Goal: Use online tool/utility: Utilize a website feature to perform a specific function

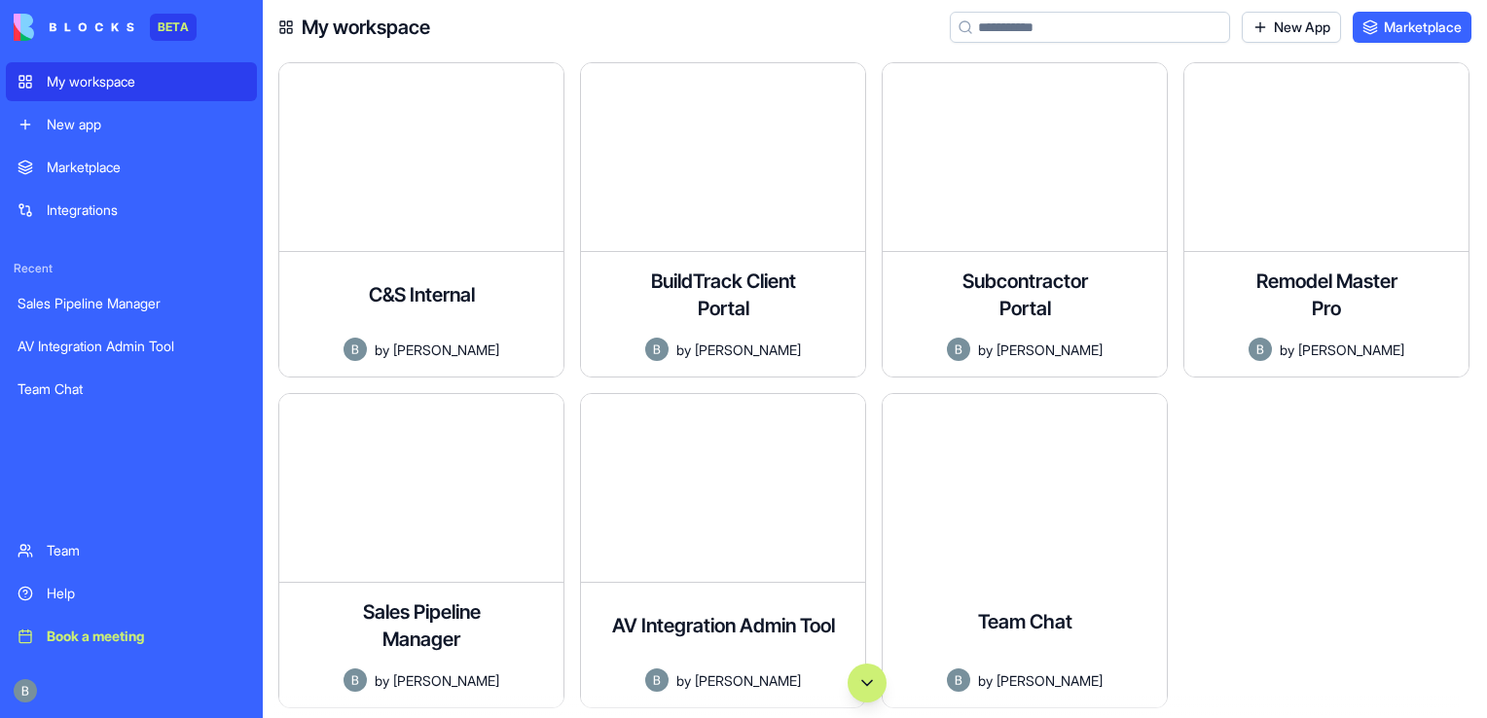
click at [1430, 406] on div at bounding box center [1334, 558] width 302 height 331
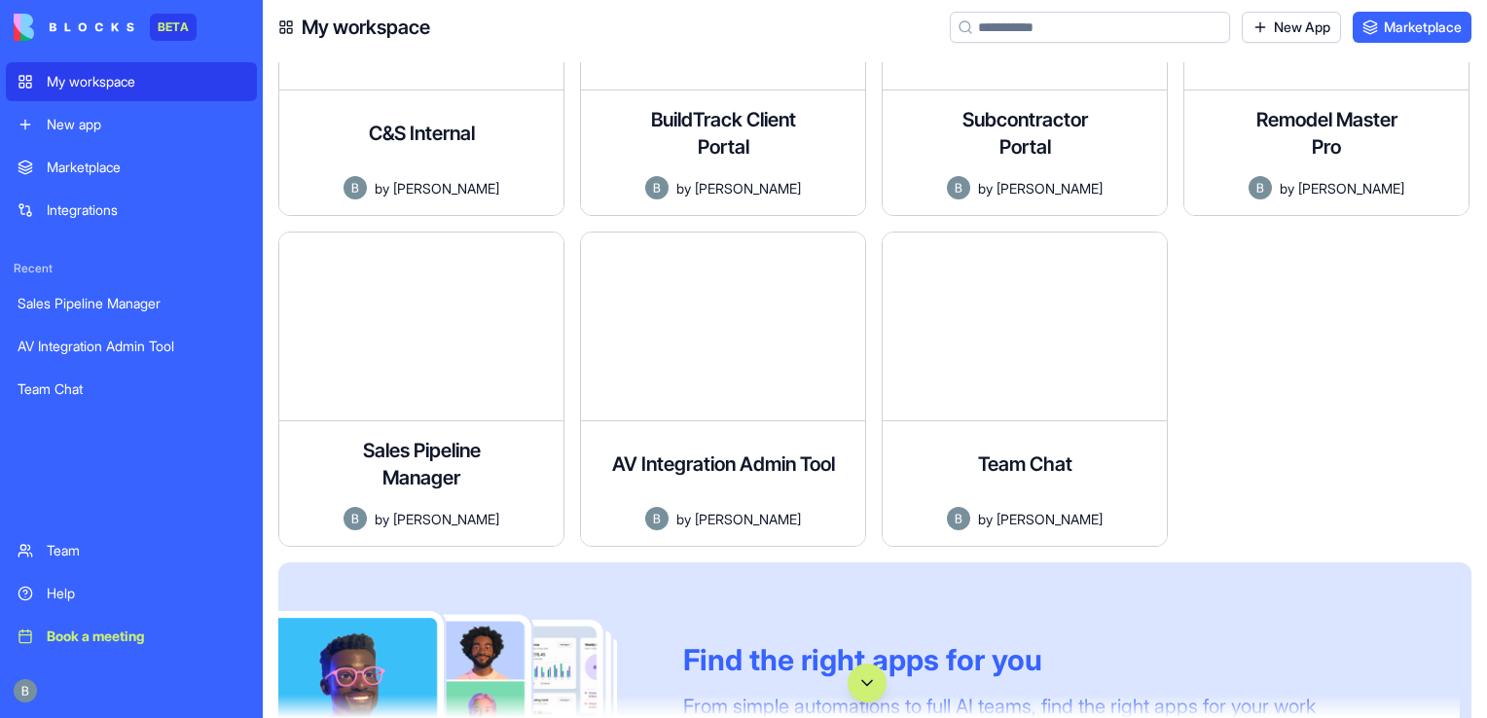
scroll to position [224, 0]
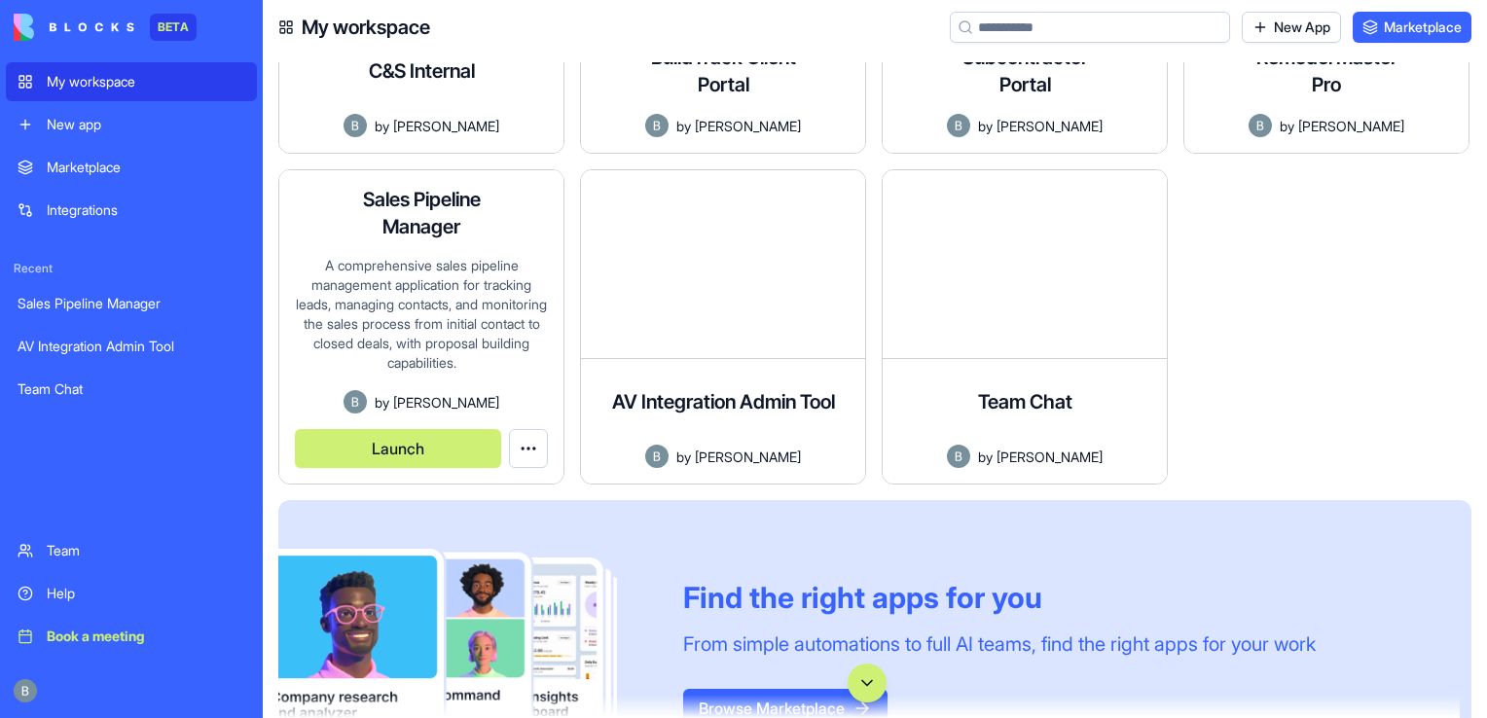
click at [444, 450] on button "Launch" at bounding box center [398, 448] width 206 height 39
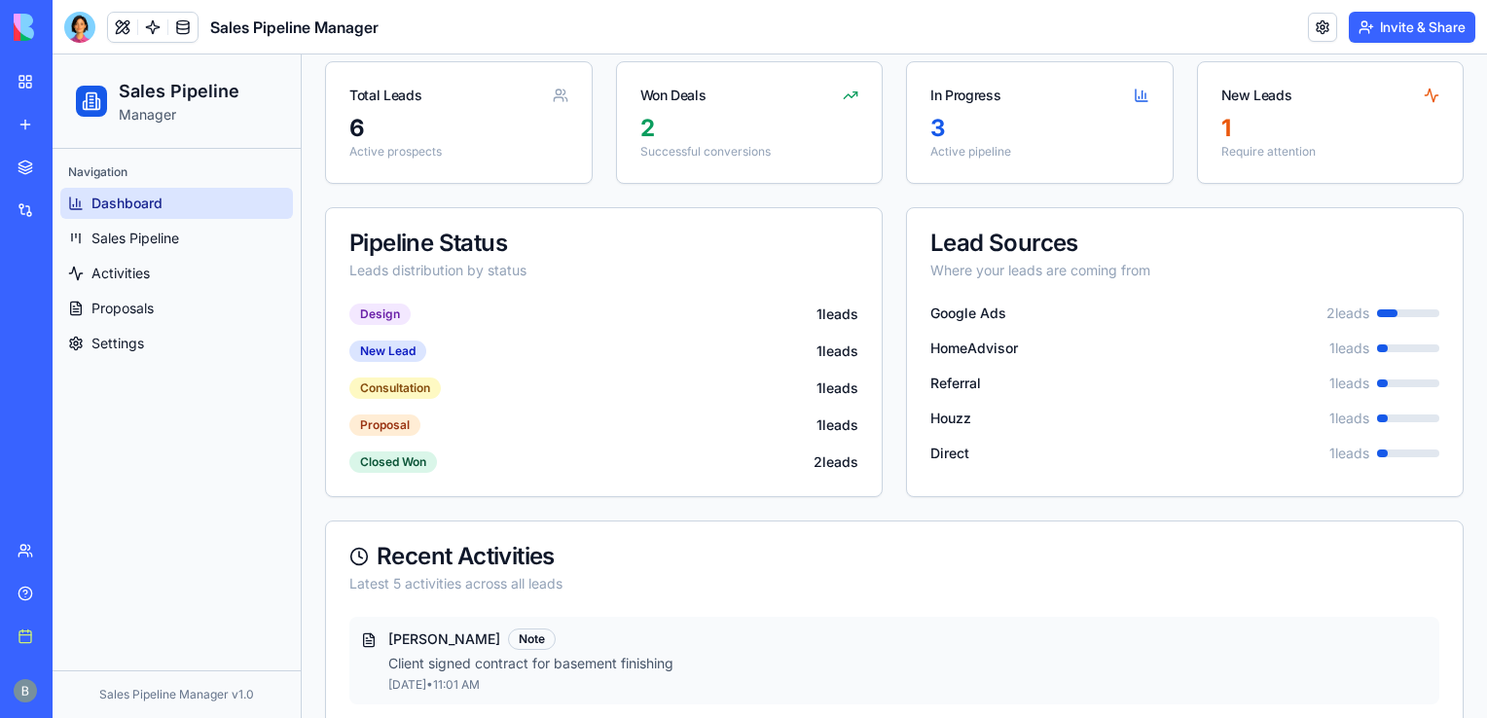
scroll to position [62, 0]
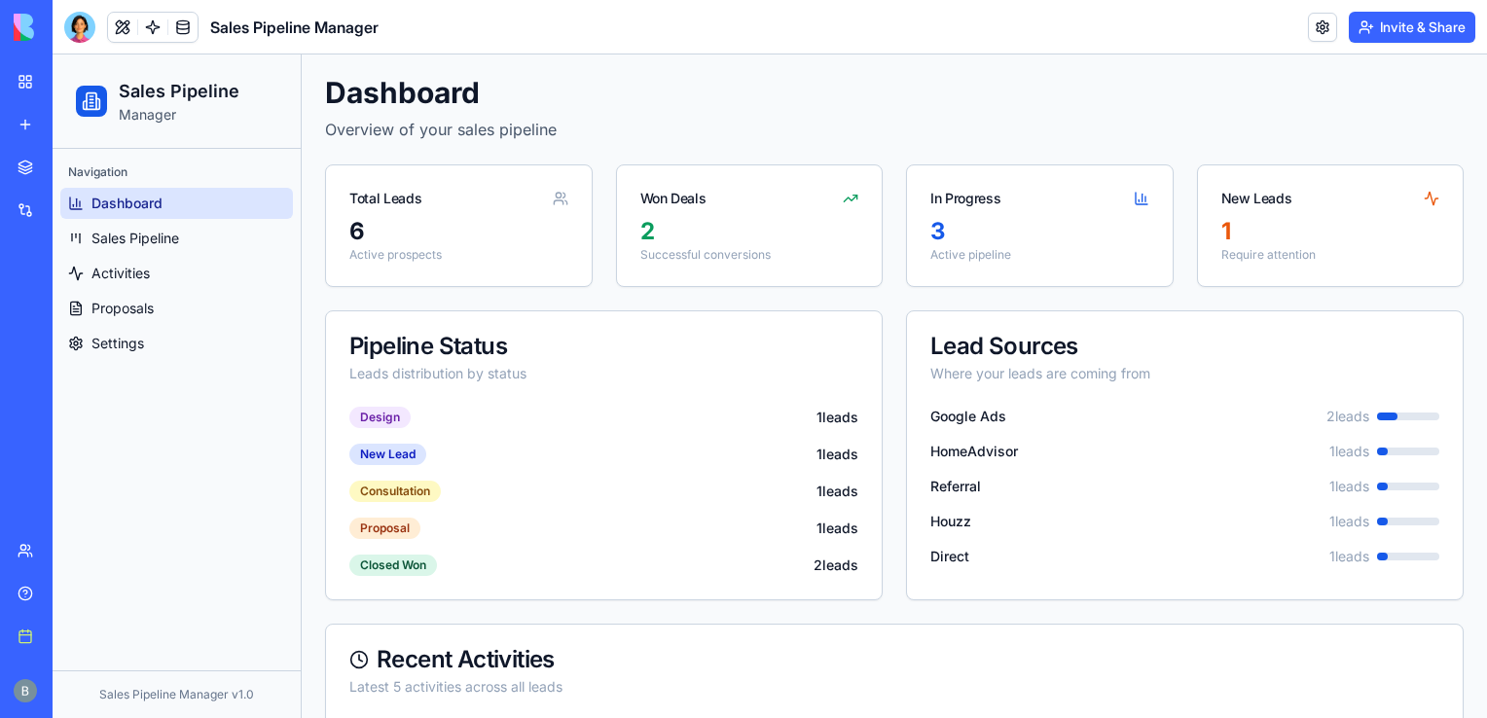
click at [44, 594] on link "Help" at bounding box center [45, 593] width 78 height 39
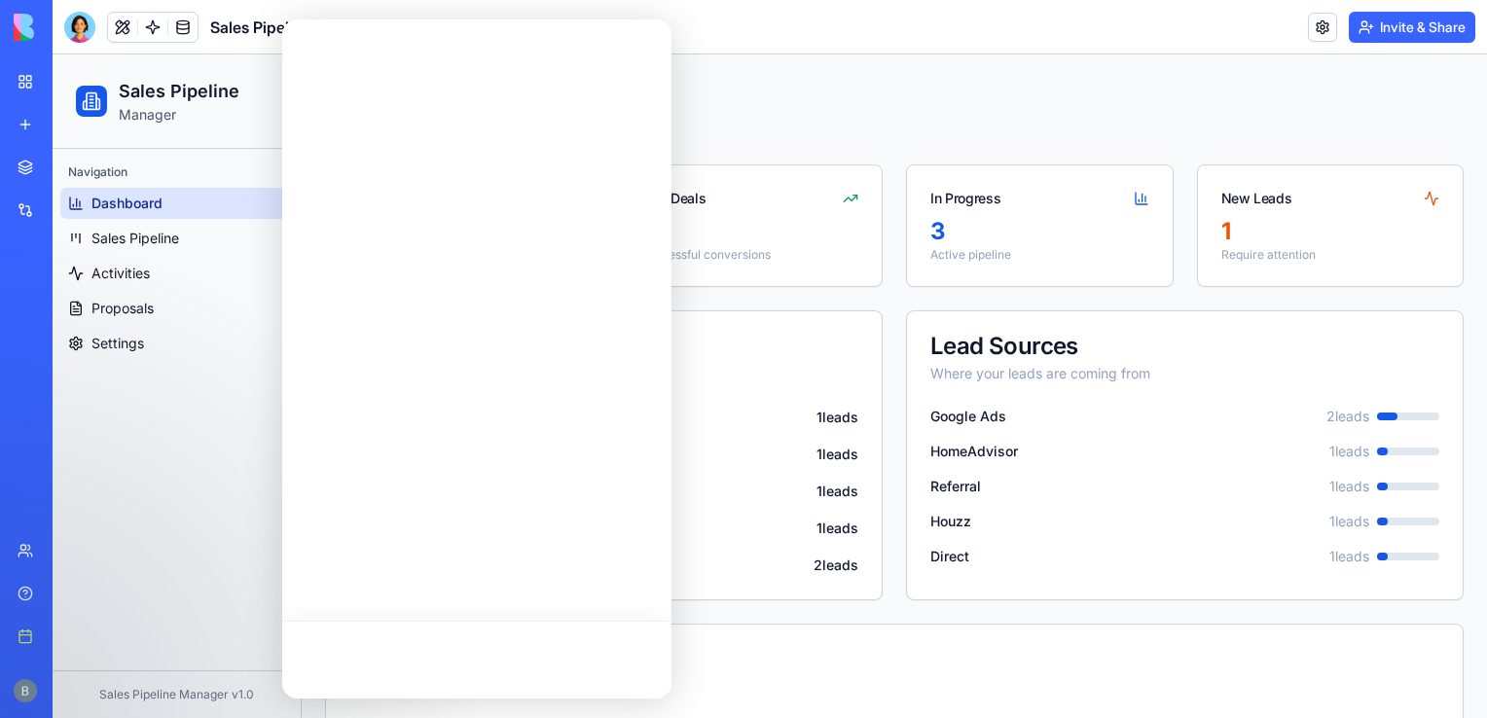
scroll to position [0, 0]
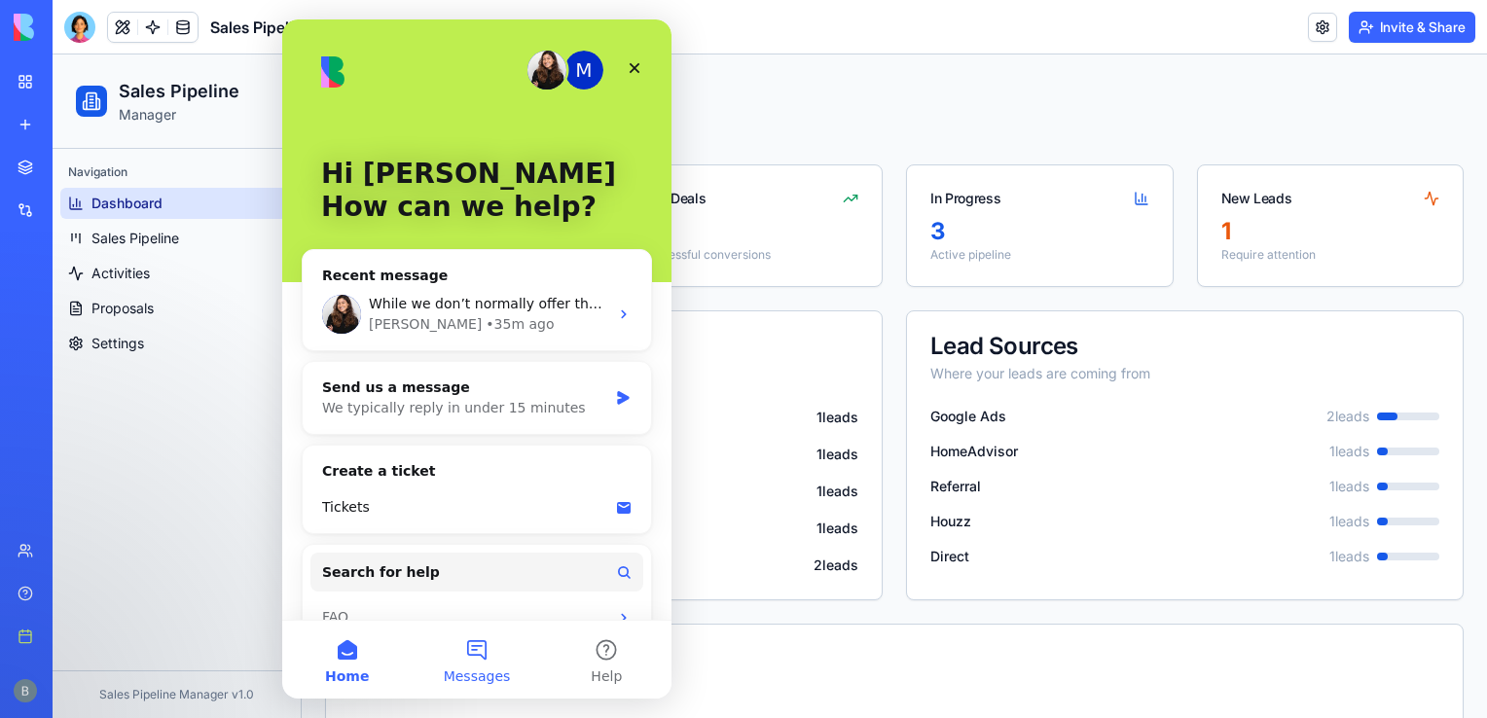
click at [460, 660] on button "Messages" at bounding box center [476, 660] width 129 height 78
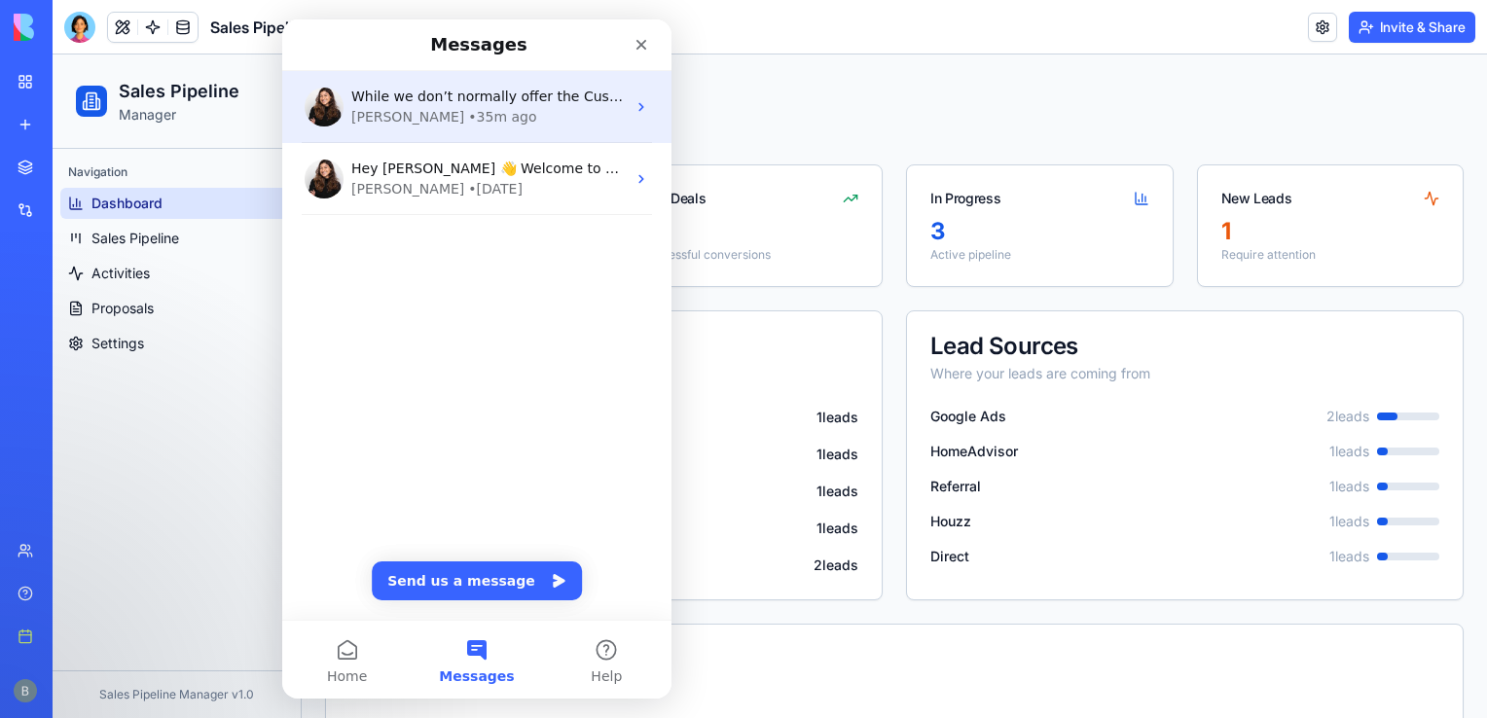
click at [530, 115] on div "[PERSON_NAME] • 35m ago" at bounding box center [488, 117] width 274 height 20
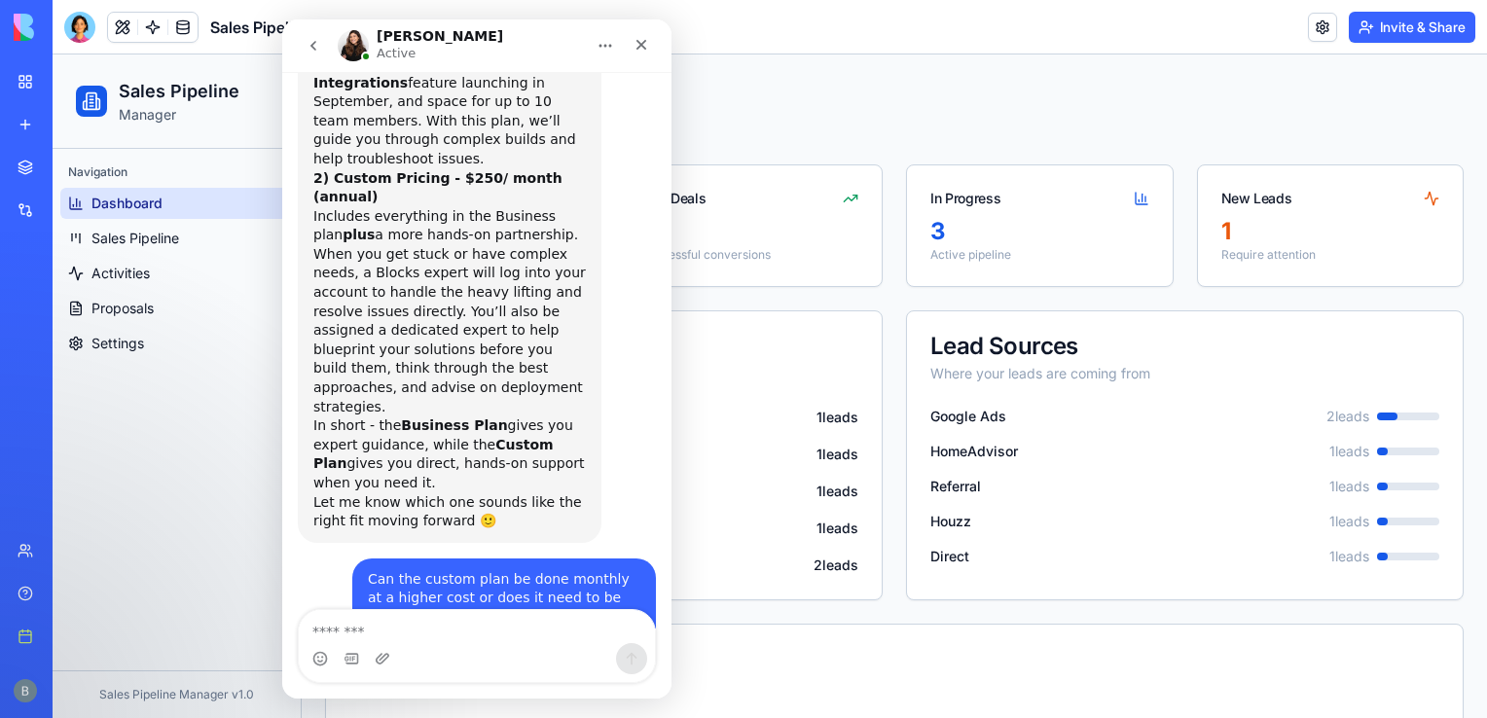
scroll to position [8449, 0]
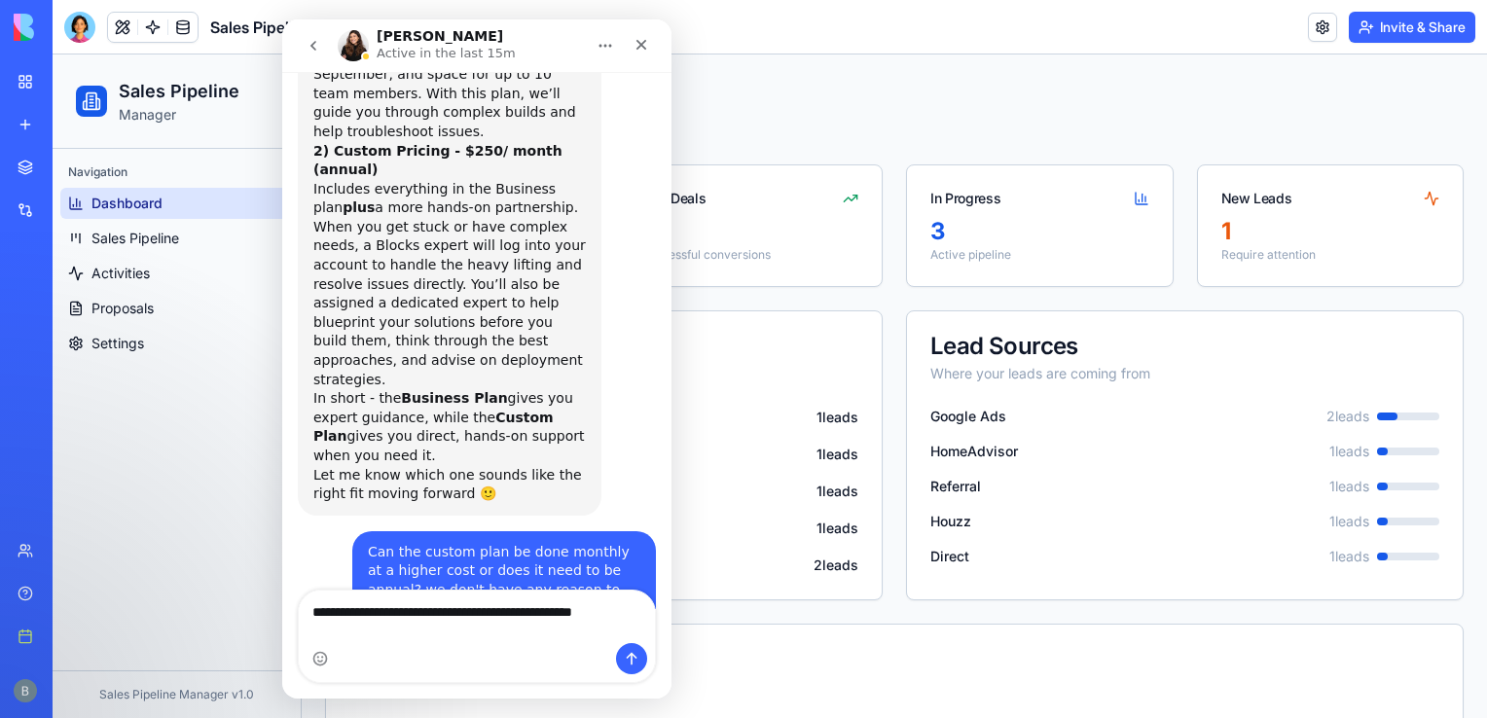
type textarea "**********"
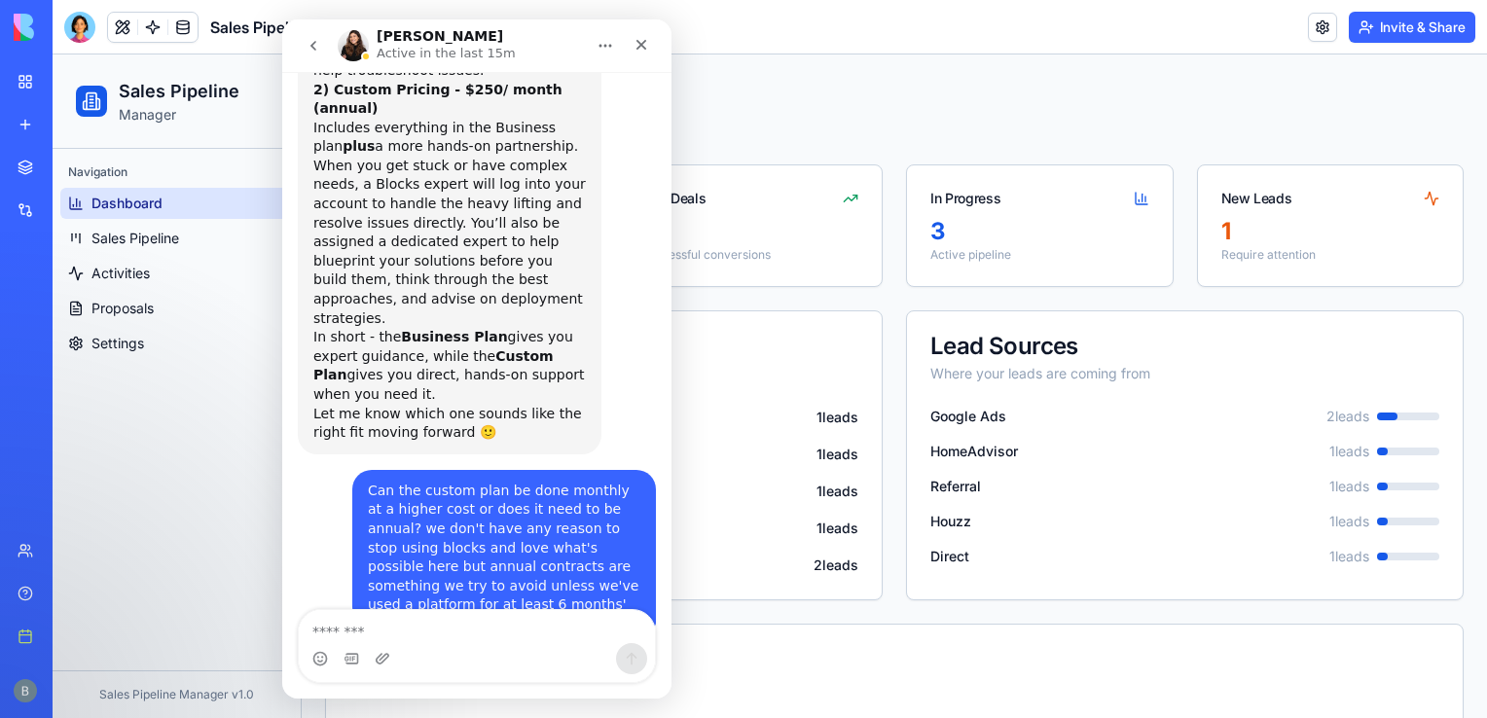
scroll to position [8526, 0]
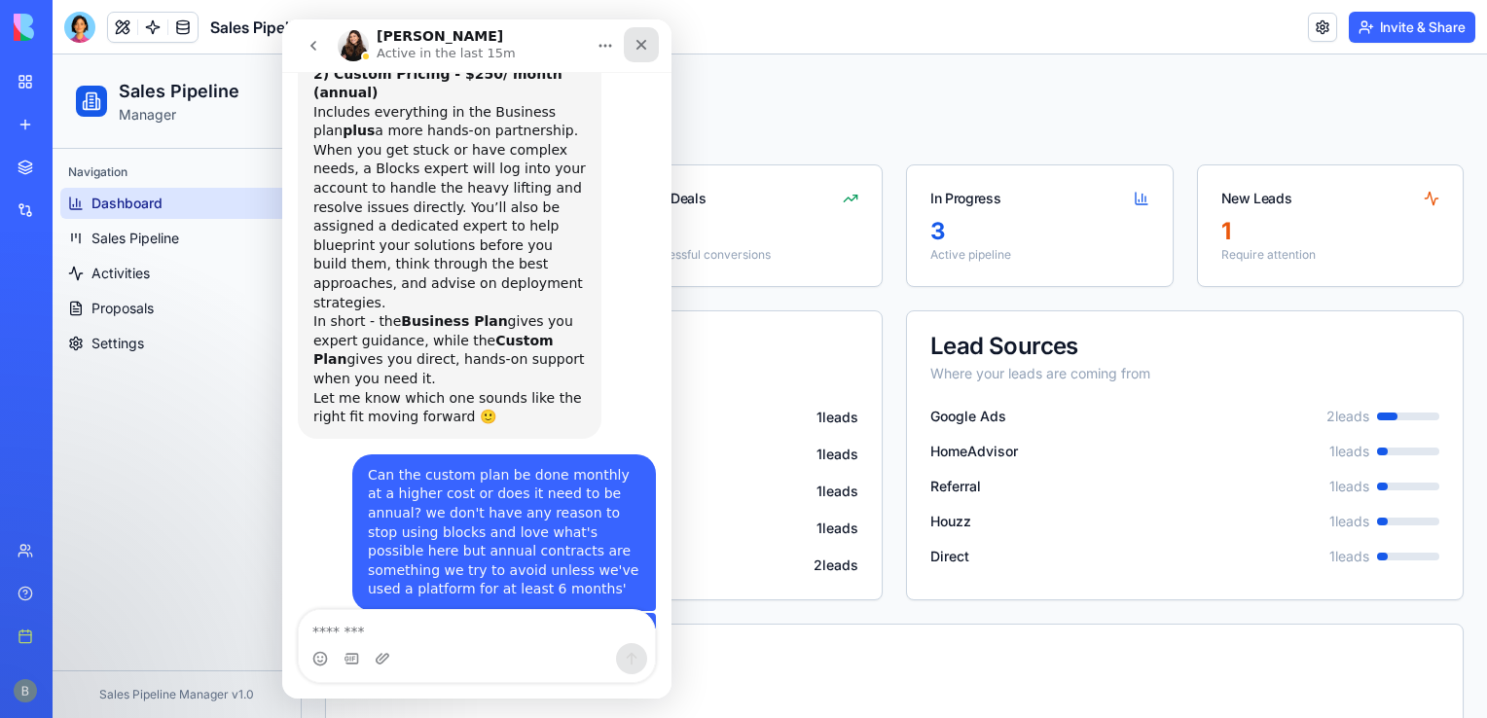
click at [647, 45] on icon "Close" at bounding box center [641, 45] width 16 height 16
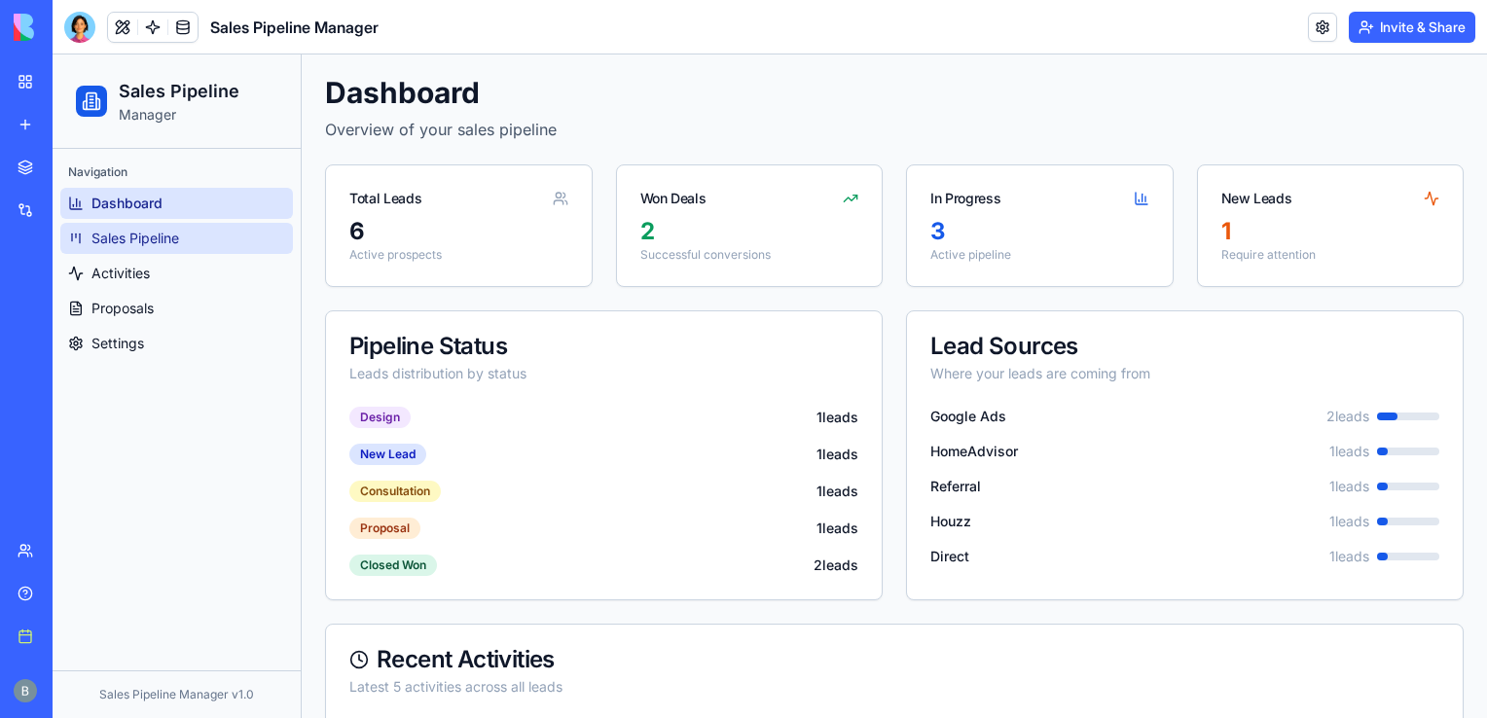
scroll to position [8525, 0]
click at [247, 239] on link "Sales Pipeline" at bounding box center [176, 238] width 233 height 31
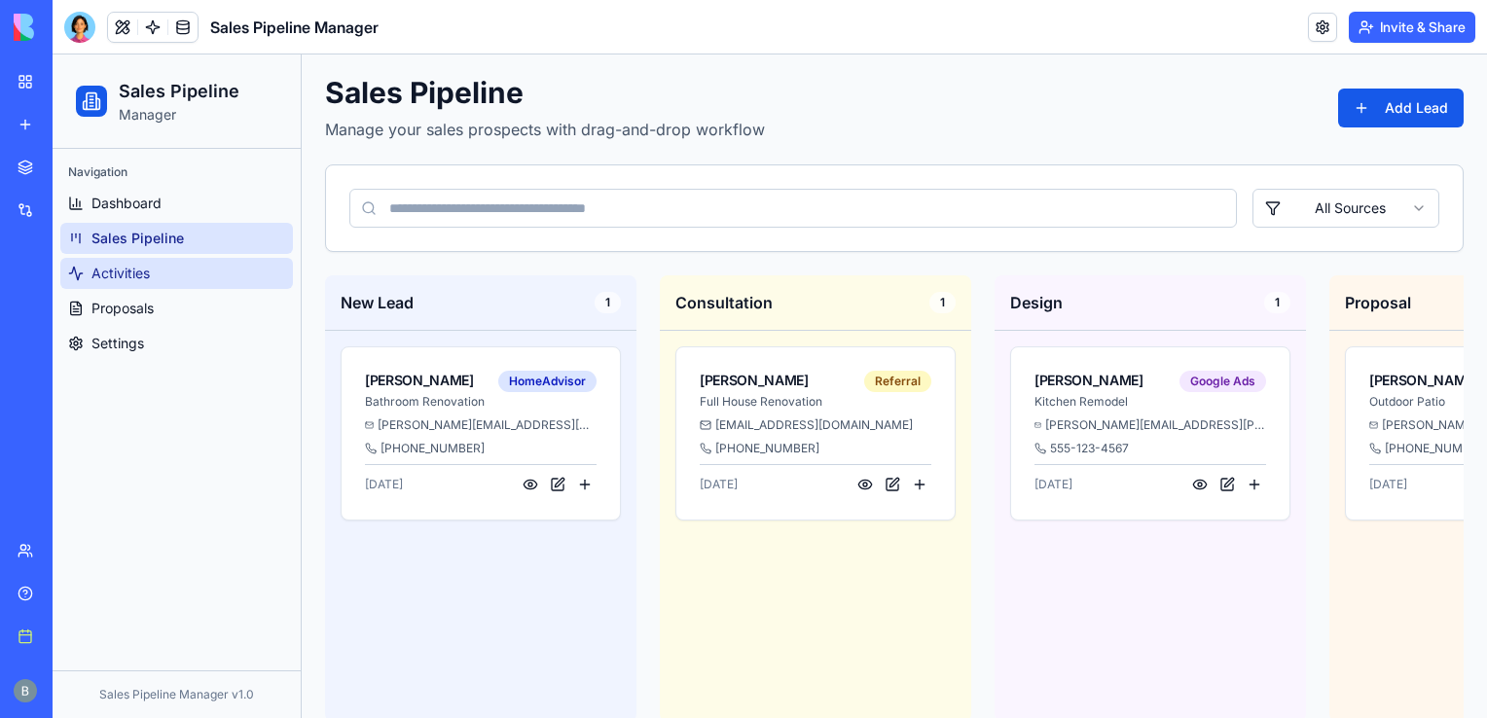
click at [228, 284] on link "Activities" at bounding box center [176, 273] width 233 height 31
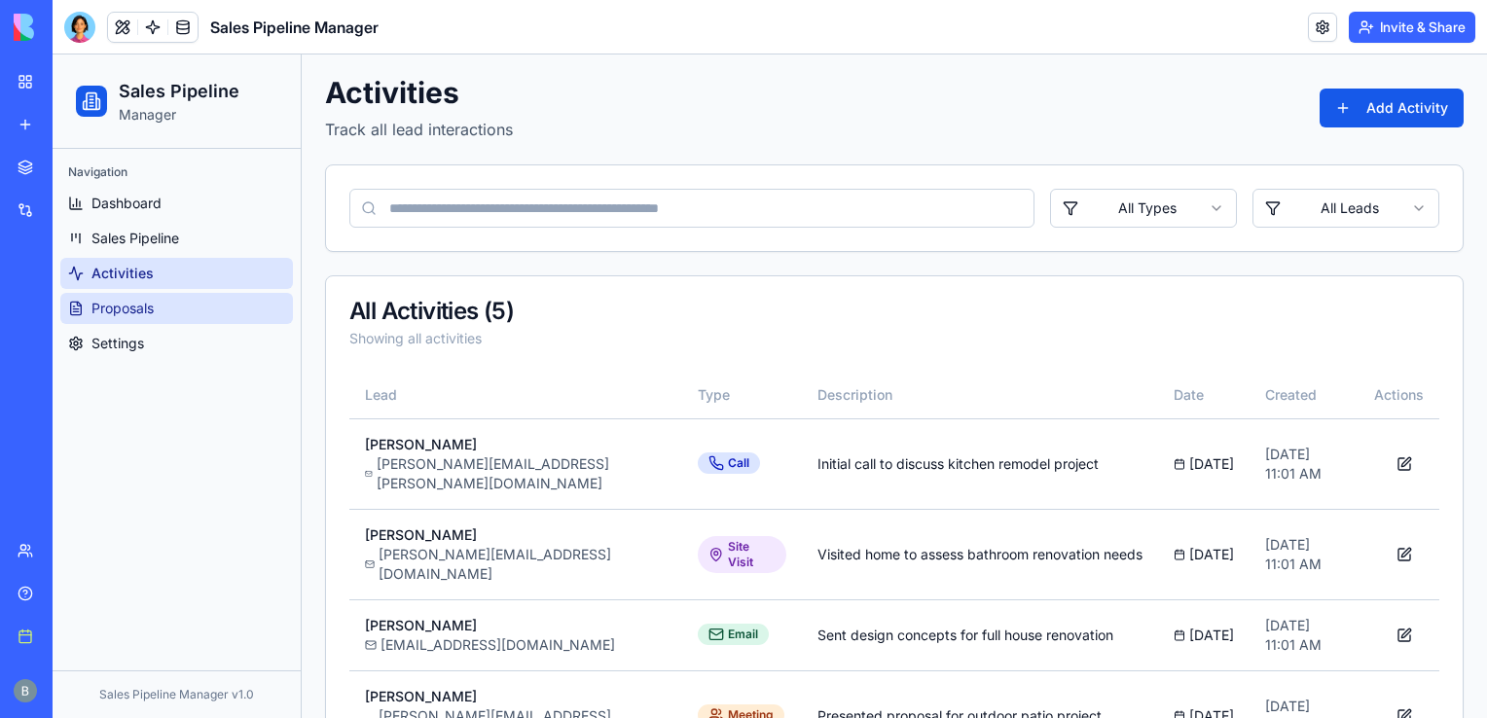
click at [226, 322] on link "Proposals" at bounding box center [176, 308] width 233 height 31
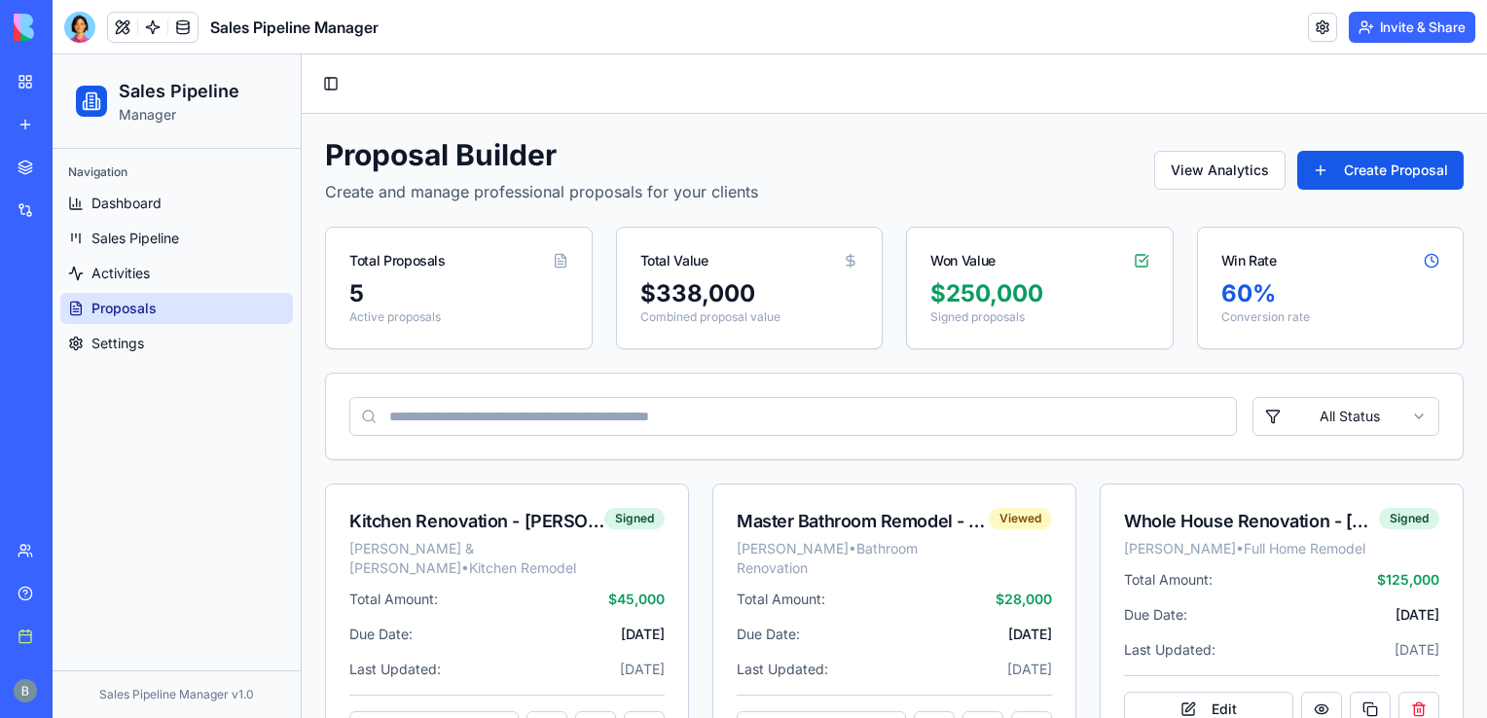
click at [1373, 30] on button "Invite & Share" at bounding box center [1412, 27] width 126 height 31
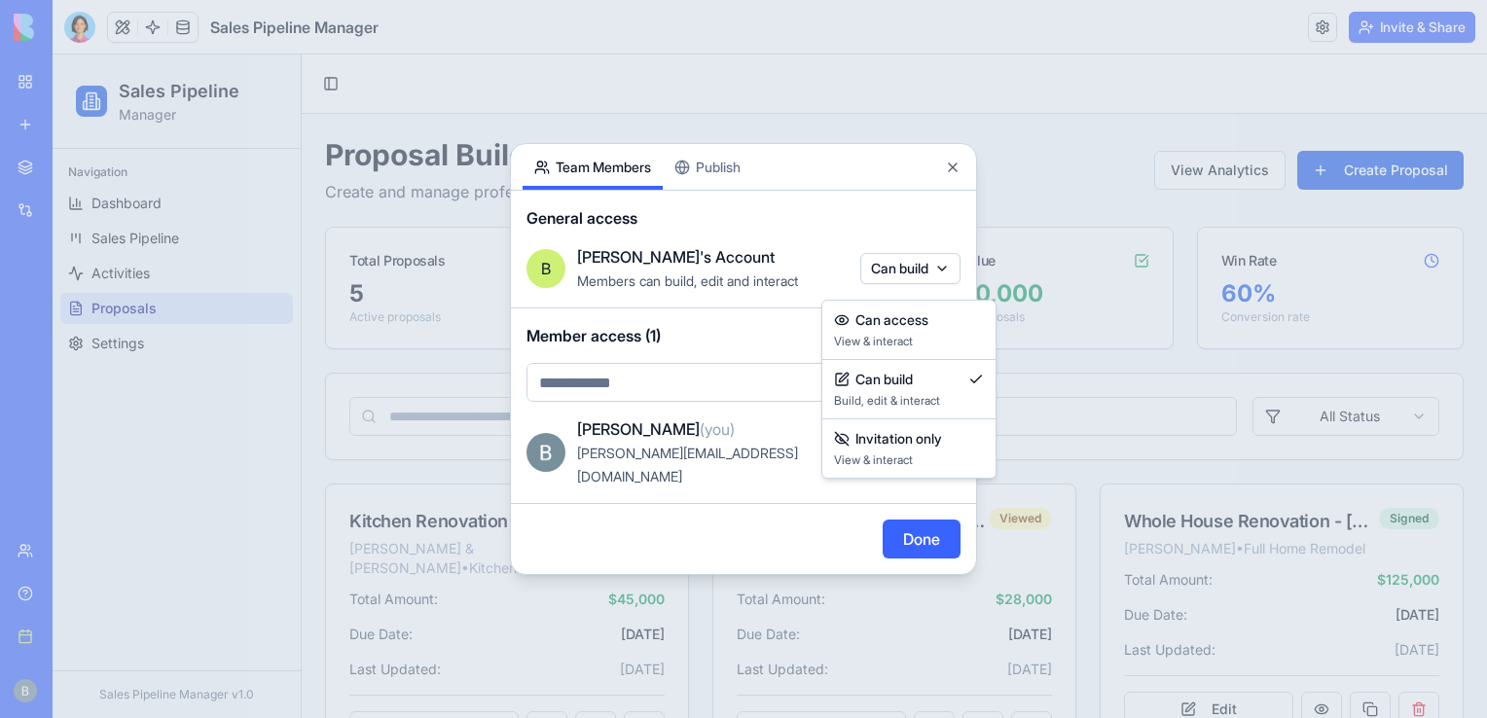
click at [904, 290] on body "BETA My workspace New app Marketplace Integrations Recent Sales Pipeline Manage…" at bounding box center [743, 359] width 1487 height 718
click at [904, 287] on div at bounding box center [743, 359] width 1487 height 718
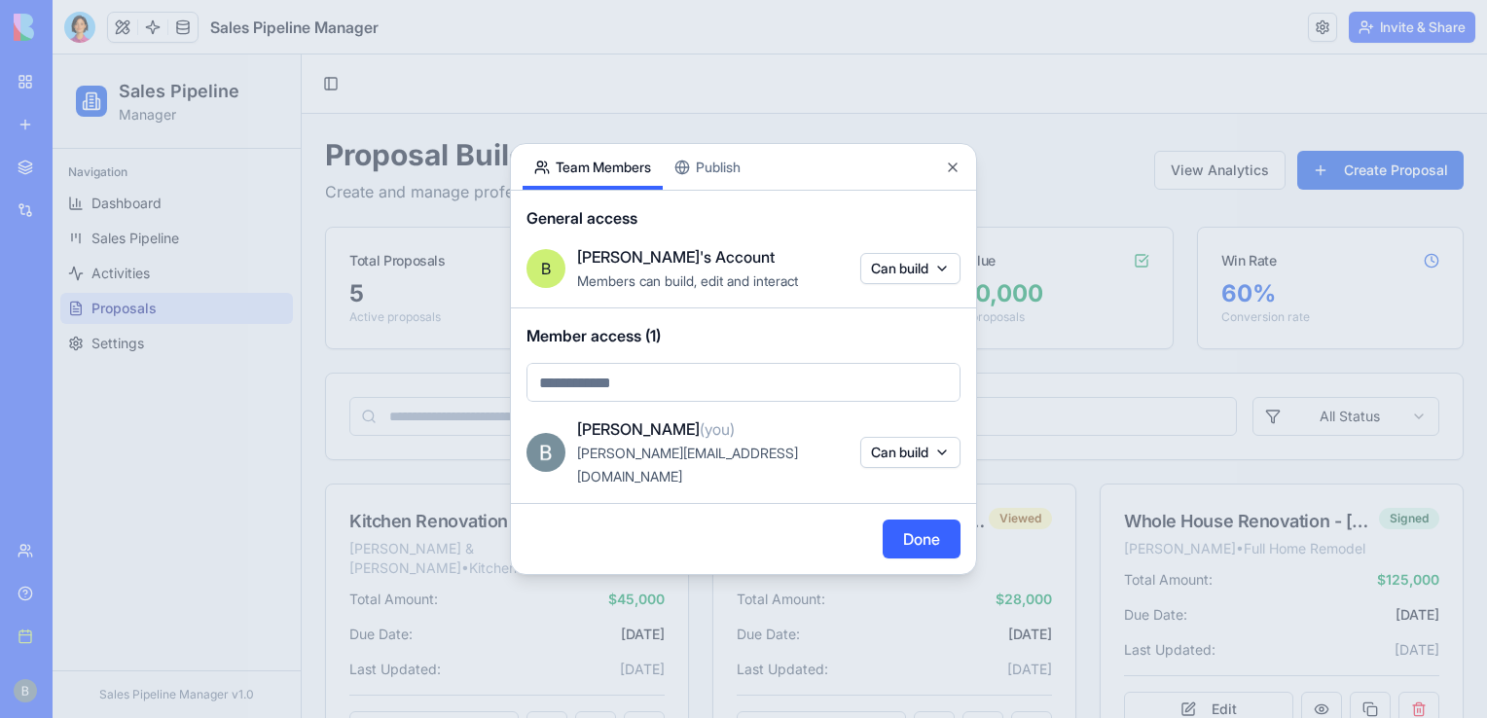
click at [694, 199] on div "Share App Team Members Publish General access B [PERSON_NAME]'s Account Members…" at bounding box center [743, 359] width 467 height 432
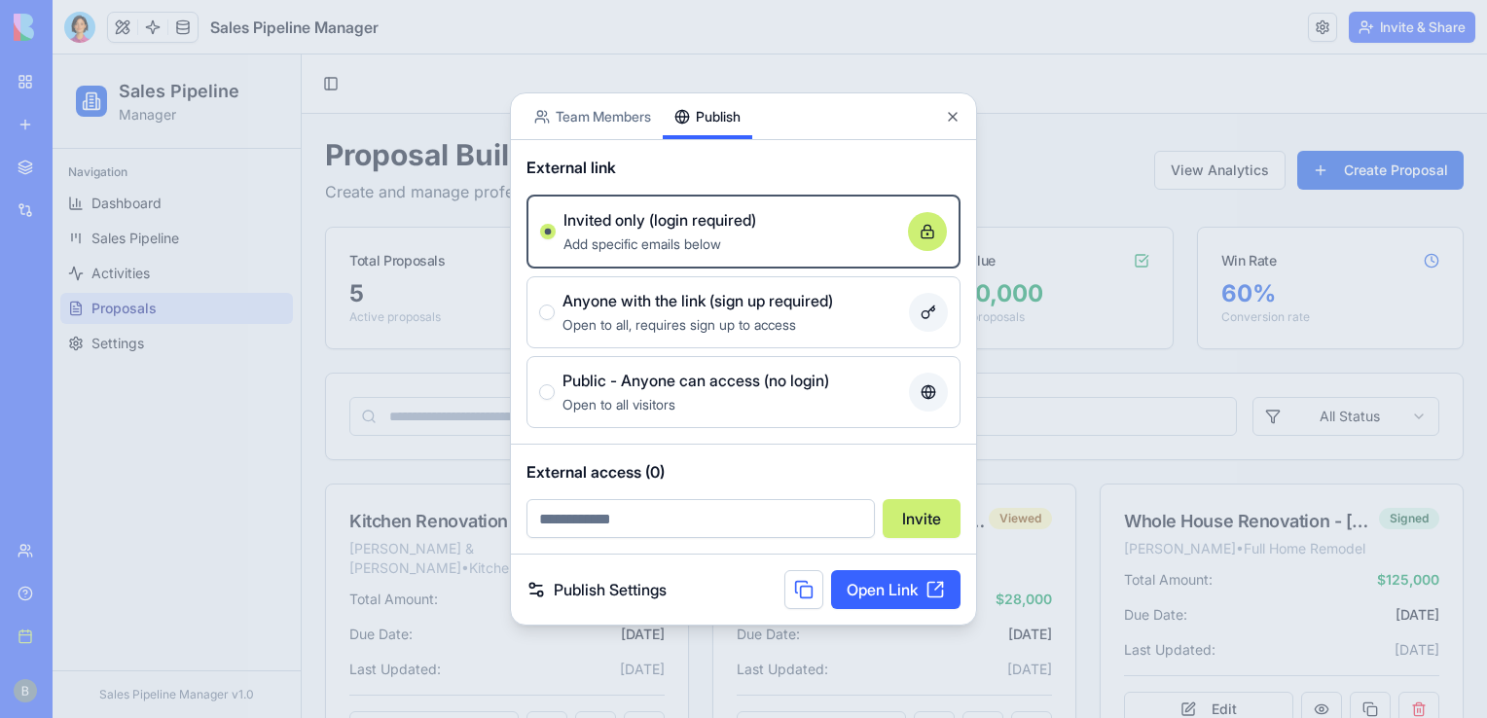
click at [627, 578] on link "Publish Settings" at bounding box center [596, 589] width 140 height 23
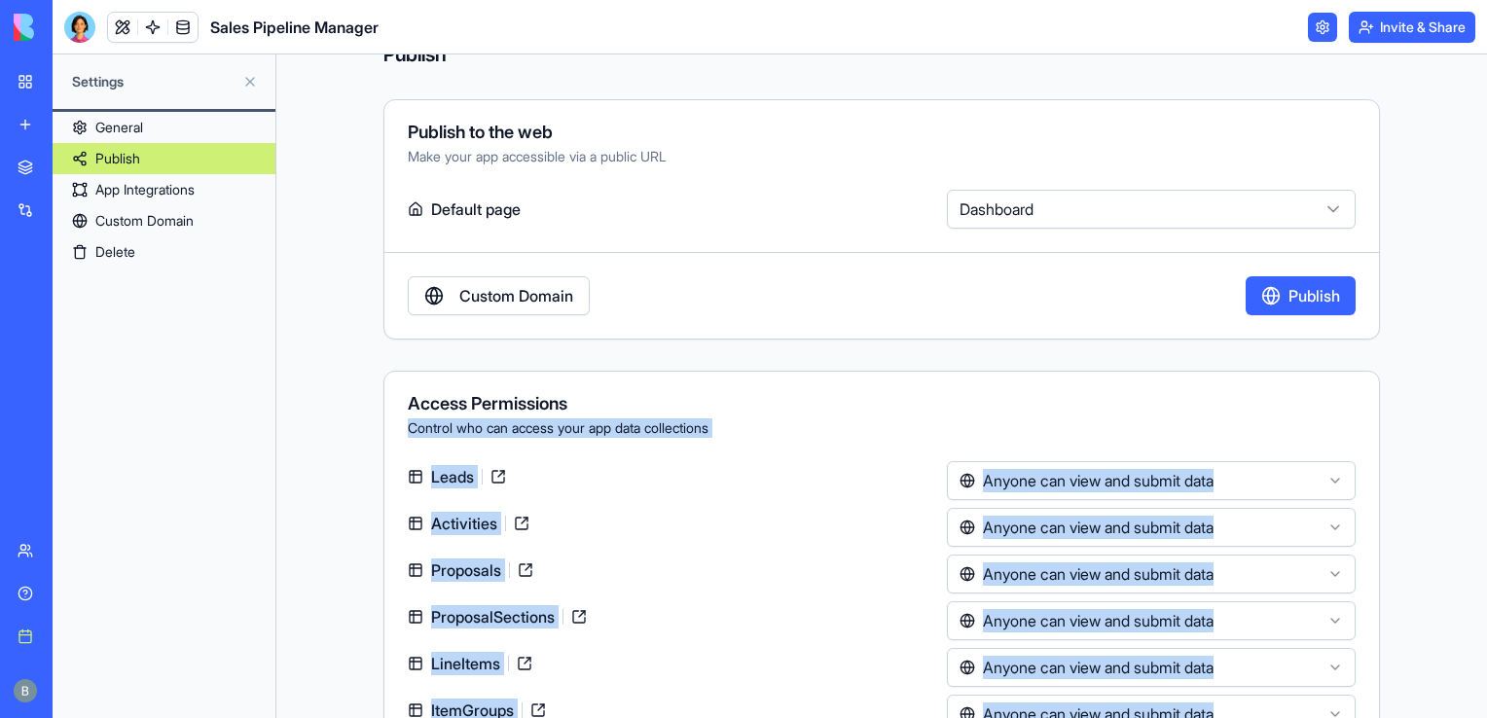
scroll to position [270, 0]
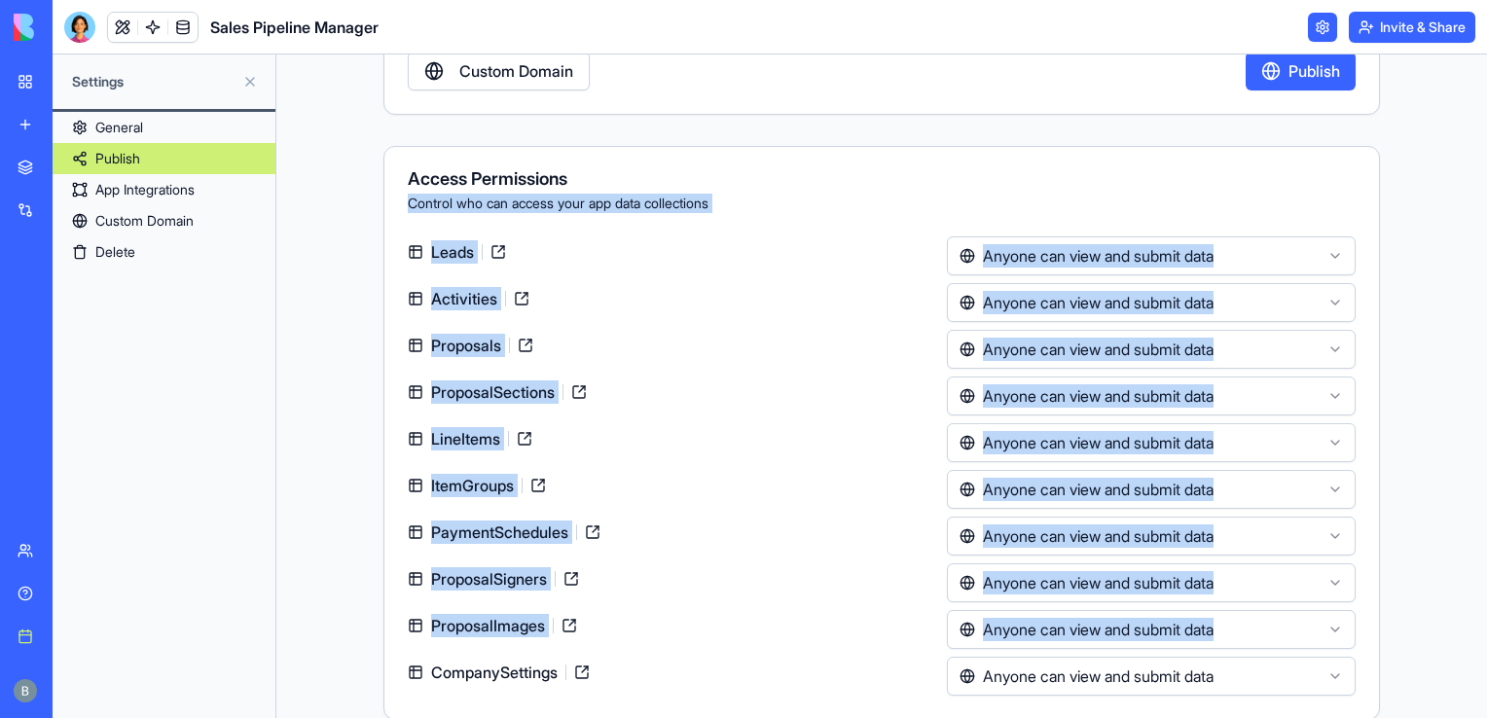
drag, startPoint x: 1483, startPoint y: 389, endPoint x: 1443, endPoint y: 614, distance: 228.3
click at [1443, 614] on div "**********" at bounding box center [881, 386] width 1210 height 664
drag, startPoint x: 1443, startPoint y: 614, endPoint x: 1382, endPoint y: 588, distance: 66.7
click at [1382, 588] on div "**********" at bounding box center [881, 386] width 1210 height 664
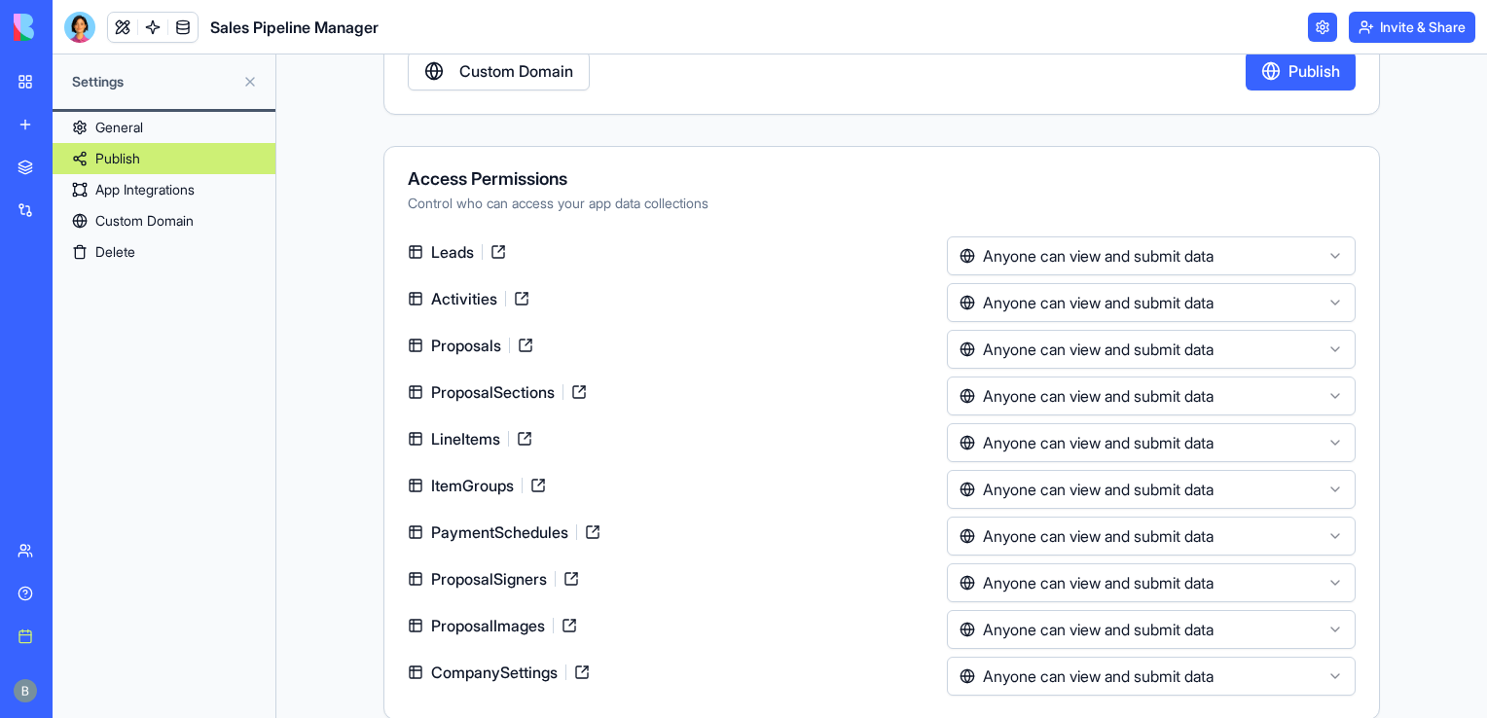
click at [275, 520] on div "Settings General Publish App Integrations Custom Domain Delete" at bounding box center [165, 386] width 224 height 664
click at [981, 395] on html "**********" at bounding box center [743, 359] width 1487 height 718
click at [981, 396] on html "**********" at bounding box center [743, 359] width 1487 height 718
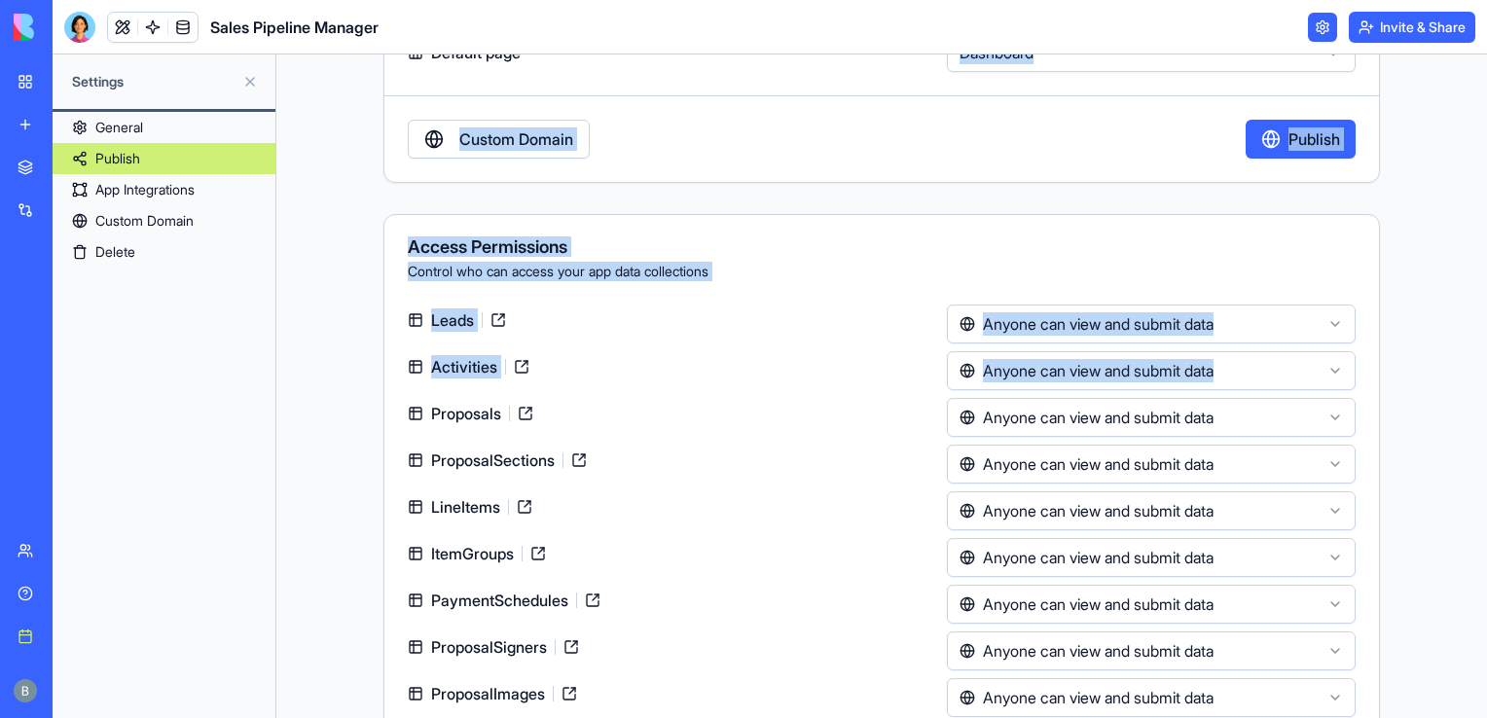
scroll to position [200, 0]
drag, startPoint x: 406, startPoint y: 347, endPoint x: 373, endPoint y: 72, distance: 277.3
click at [373, 72] on div "**********" at bounding box center [881, 386] width 1210 height 664
click at [133, 193] on link "App Integrations" at bounding box center [164, 189] width 223 height 31
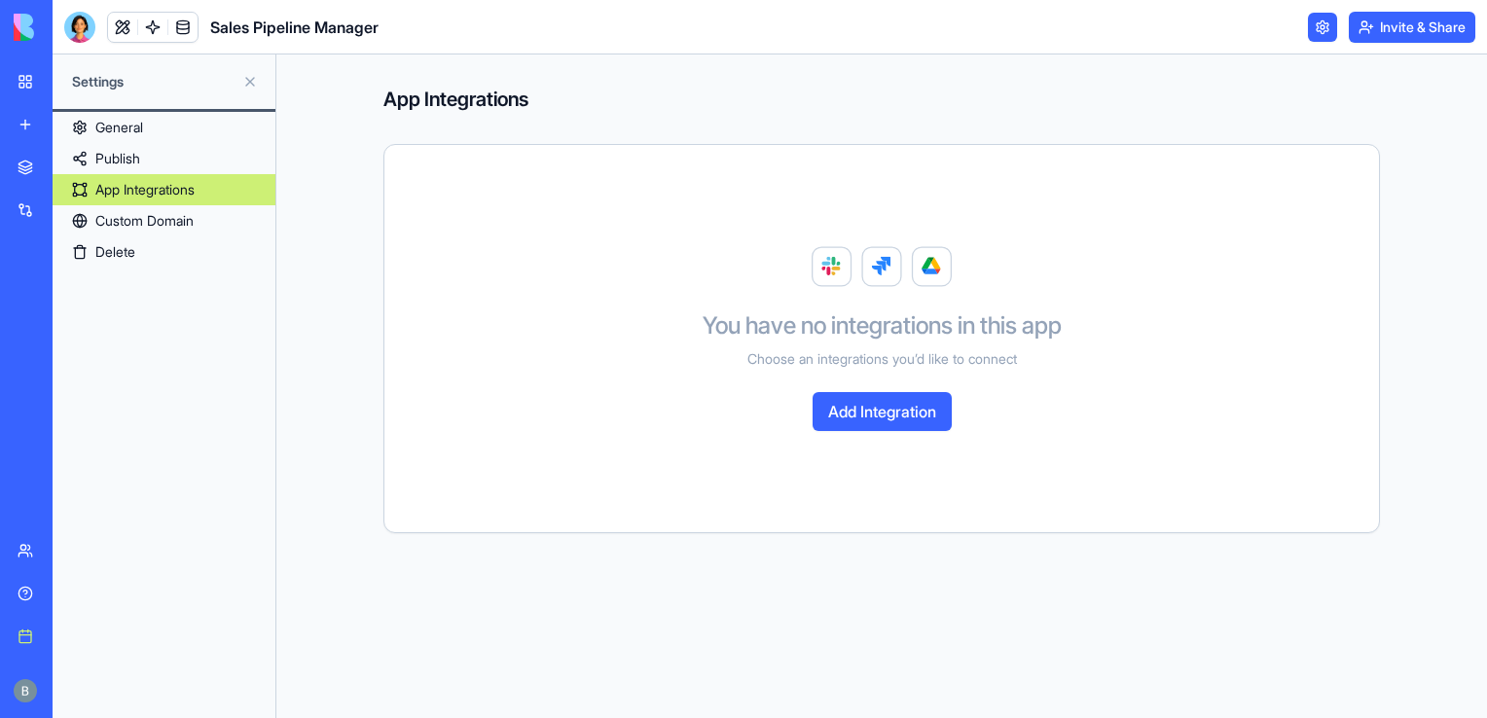
click at [872, 411] on button "Add Integration" at bounding box center [881, 411] width 139 height 39
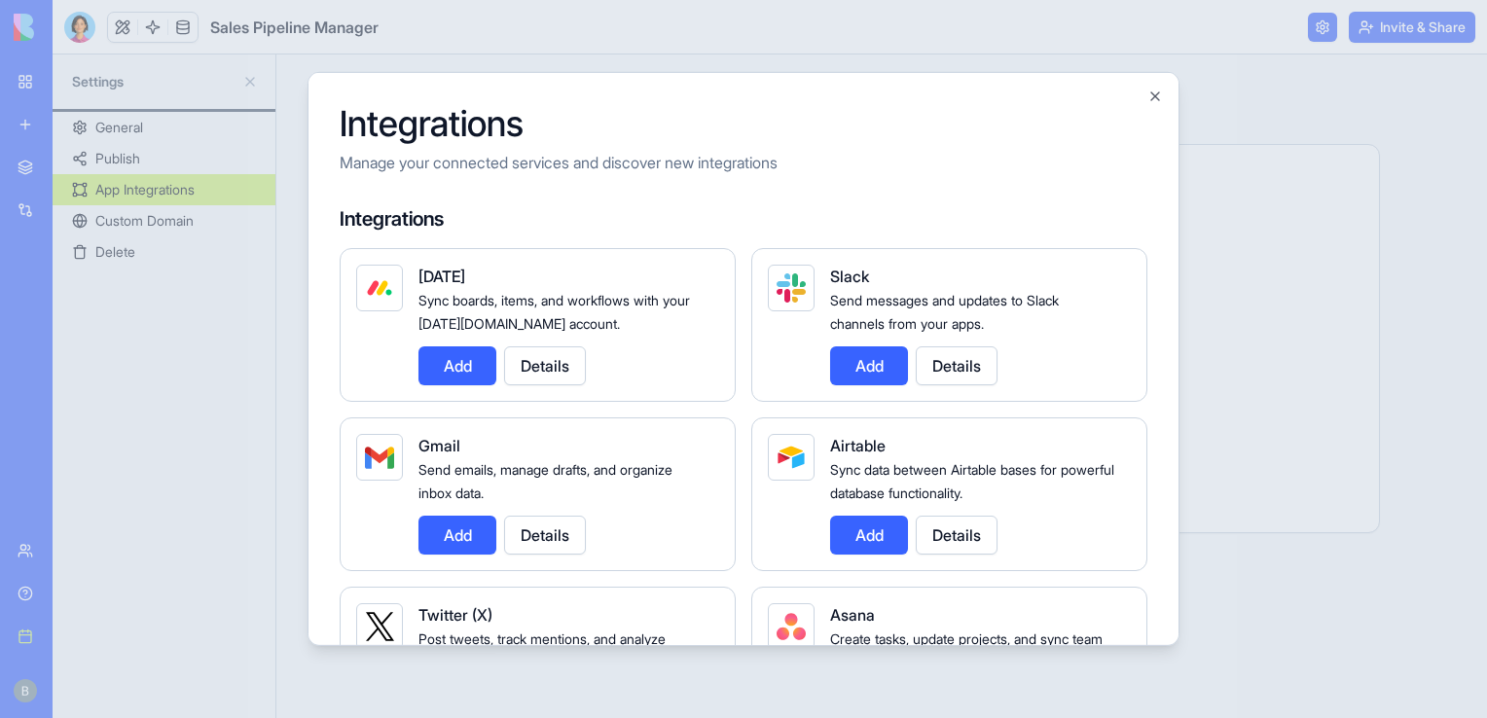
click at [1146, 94] on div "Integrations Manage your connected services and discover new integrations Integ…" at bounding box center [743, 359] width 872 height 574
click at [1153, 96] on button "Close" at bounding box center [1155, 97] width 16 height 16
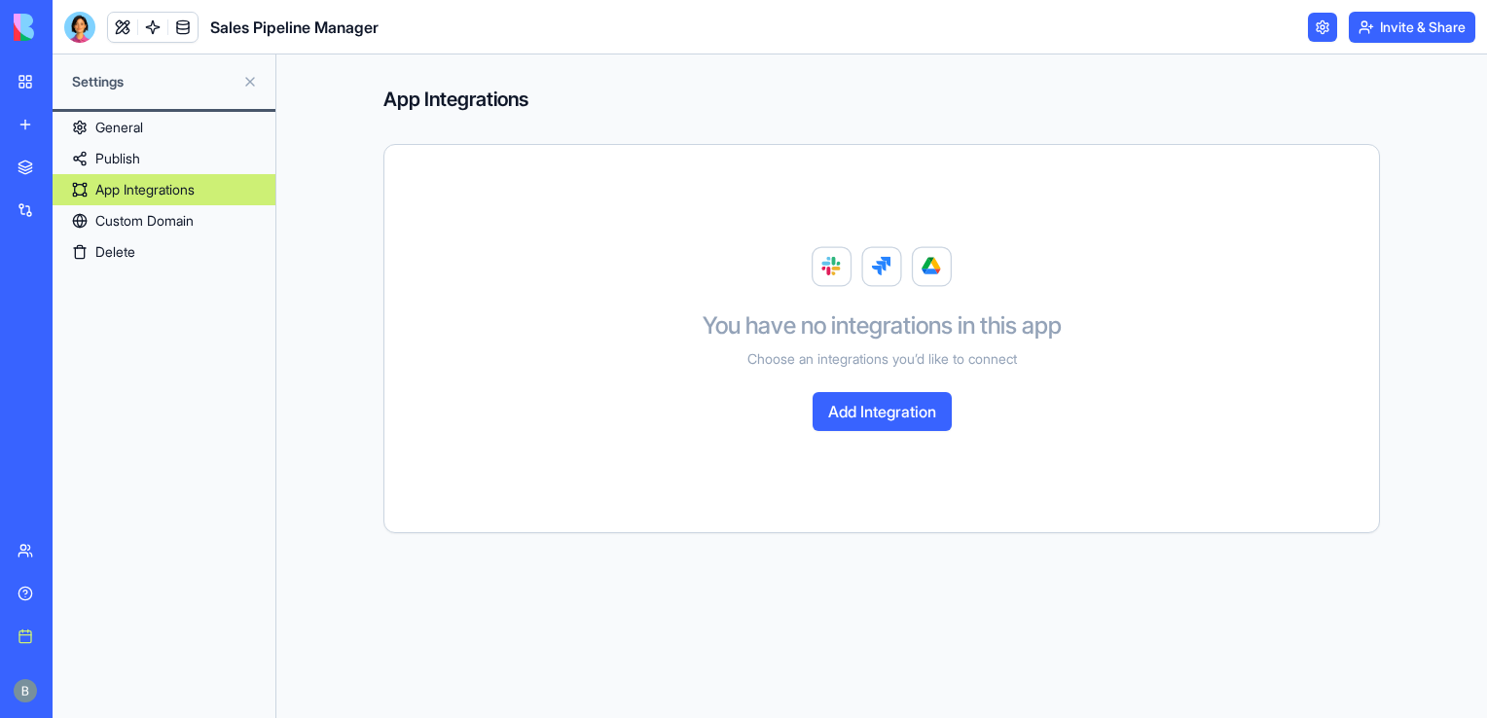
click at [198, 127] on link "General" at bounding box center [164, 127] width 223 height 31
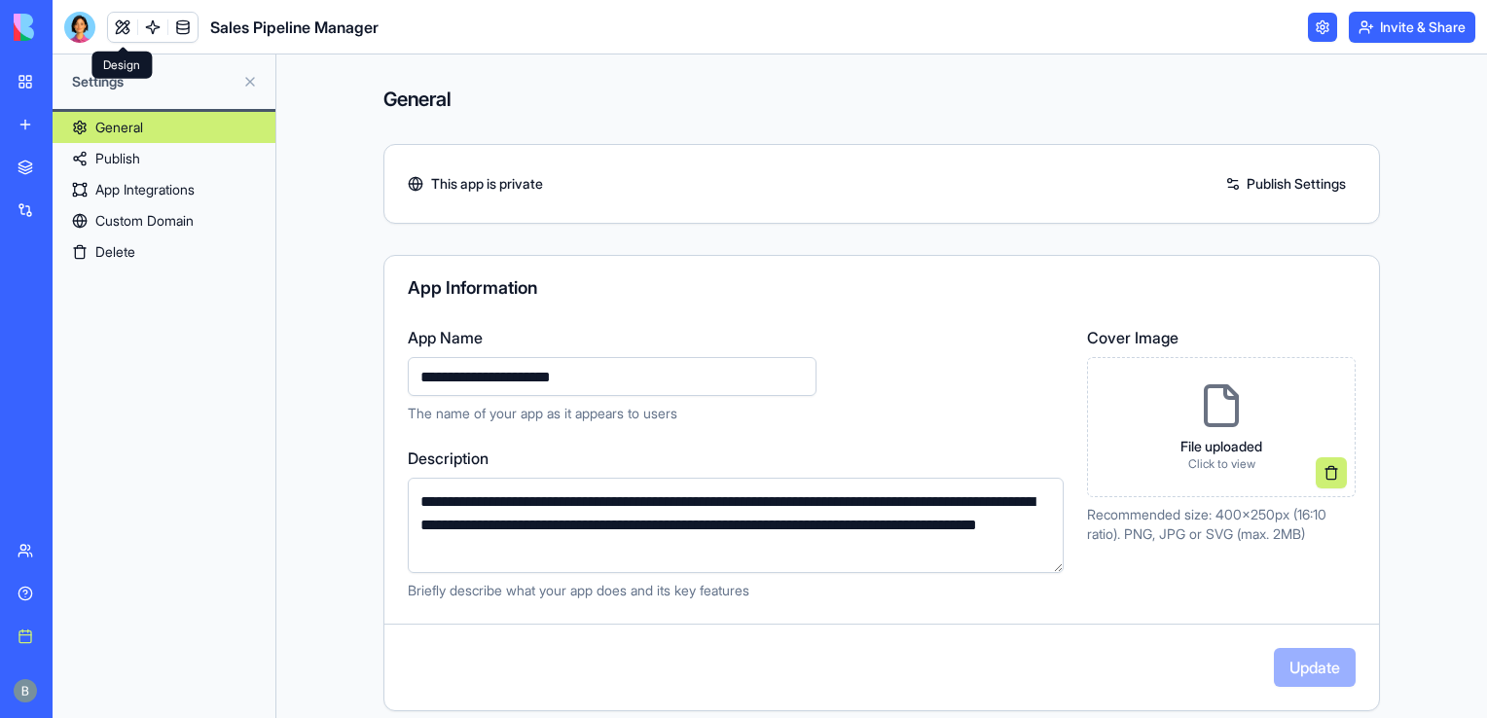
click at [90, 29] on div at bounding box center [79, 27] width 31 height 31
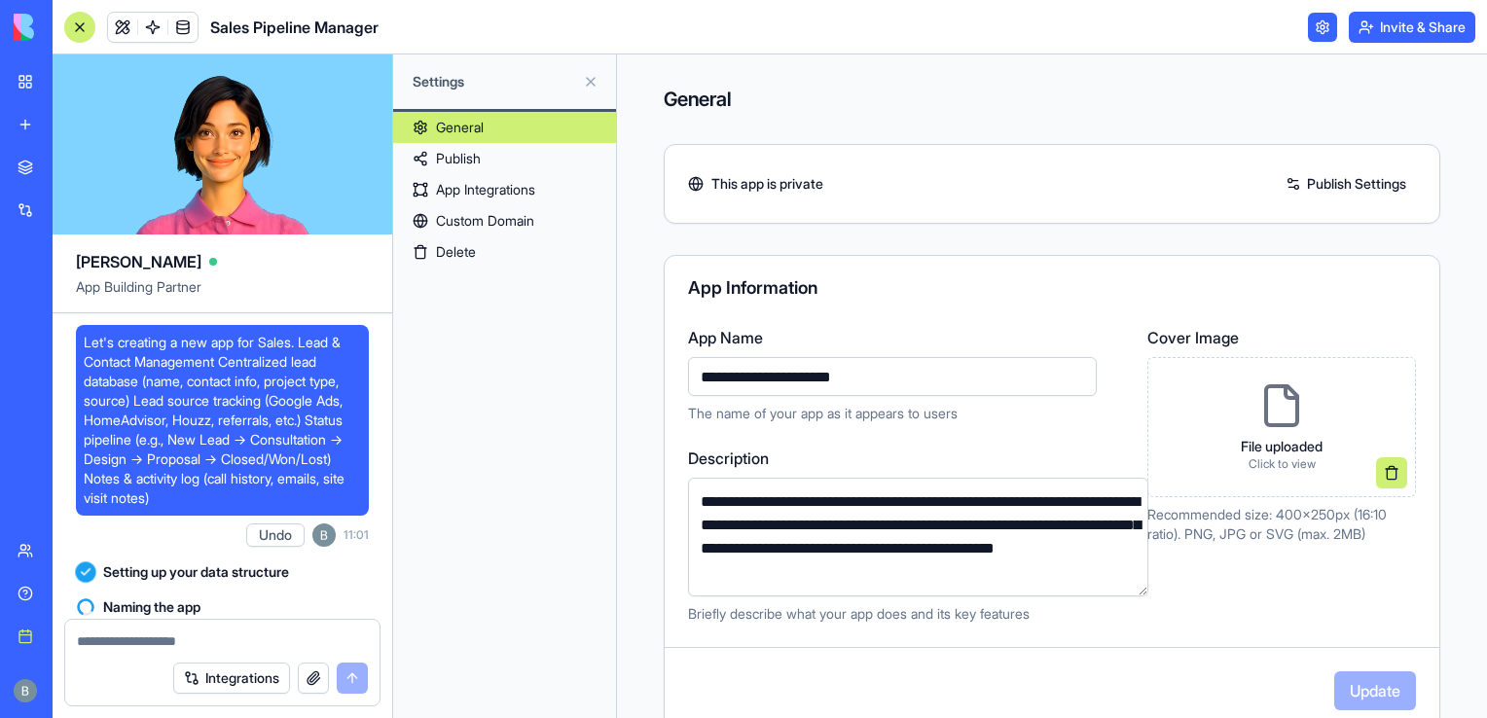
scroll to position [48003, 0]
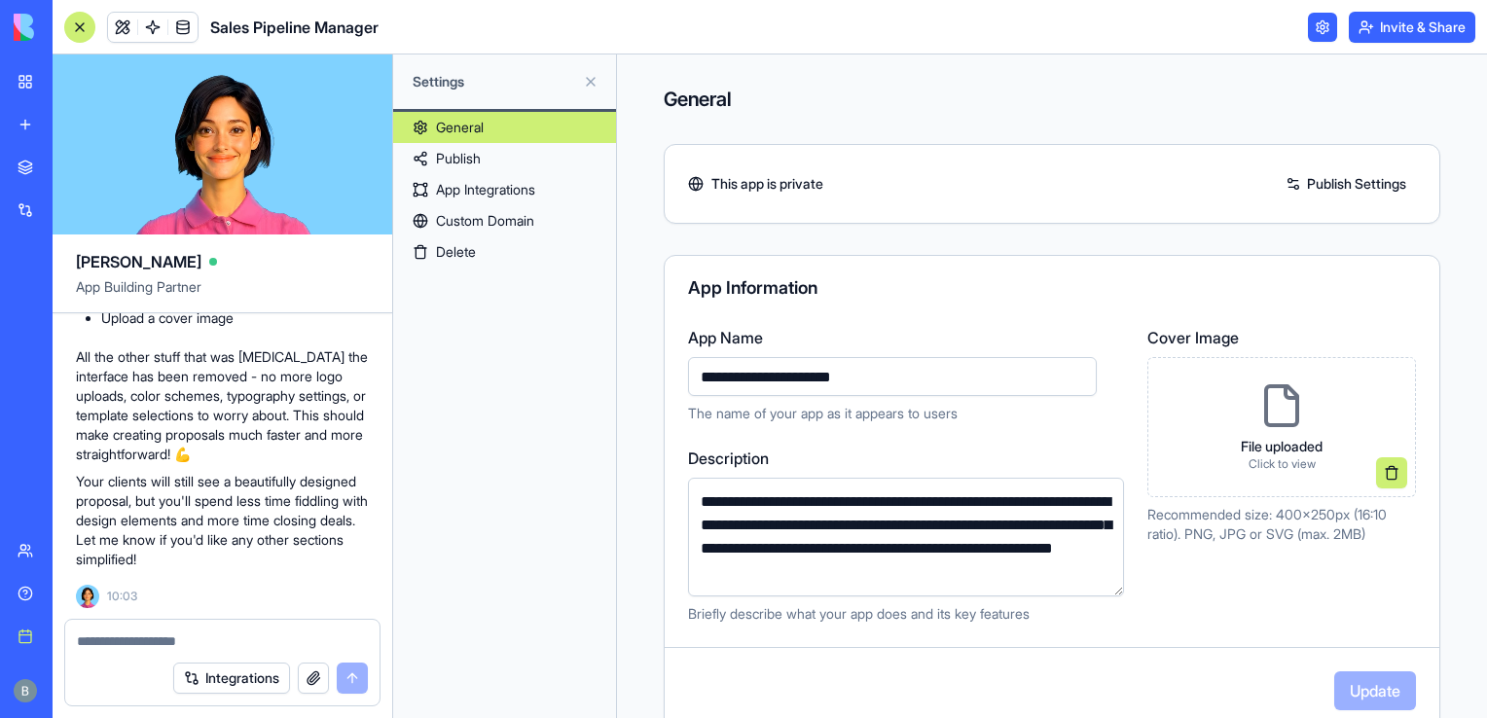
click at [26, 74] on link "My workspace" at bounding box center [45, 81] width 78 height 39
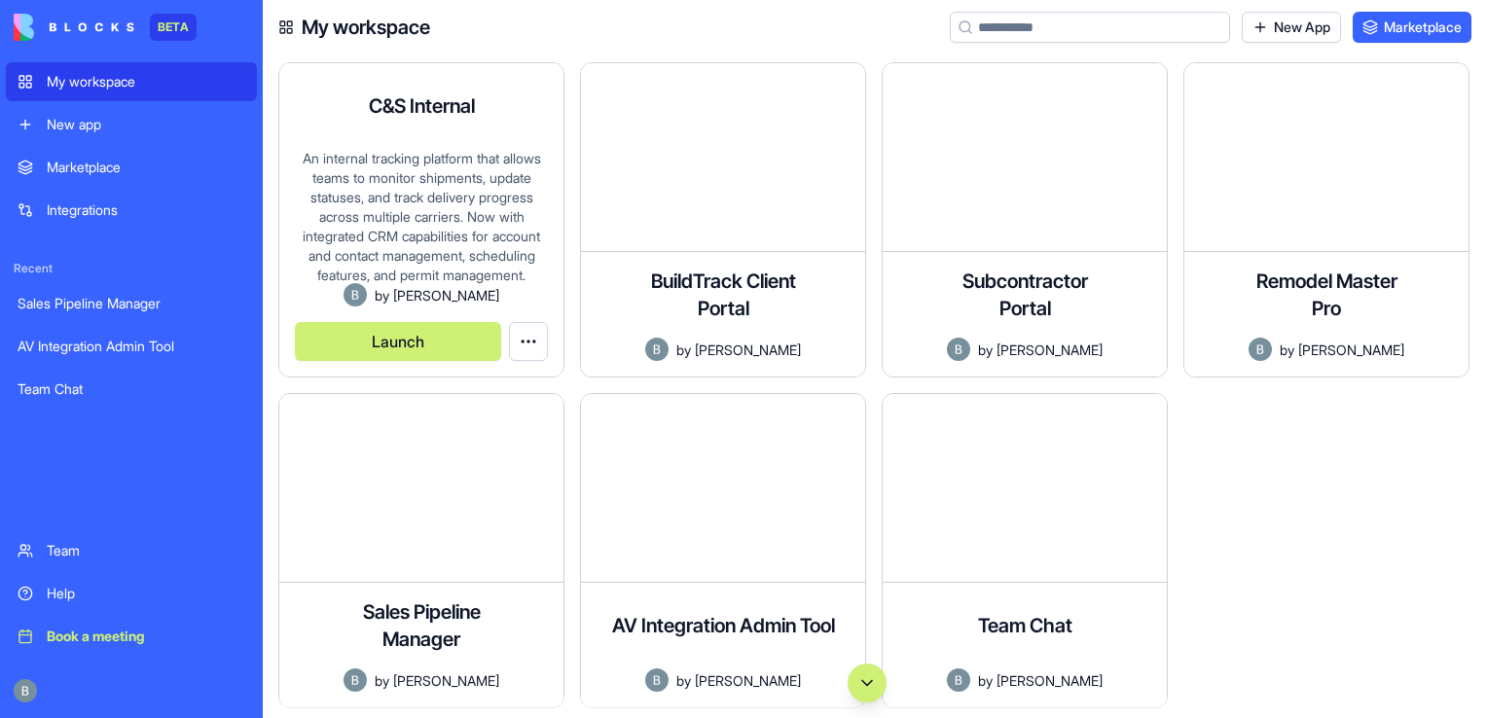
click at [527, 348] on html "BETA My workspace New app Marketplace Integrations Recent Sales Pipeline Manage…" at bounding box center [743, 359] width 1487 height 718
click at [451, 349] on html "BETA My workspace New app Marketplace Integrations Recent Sales Pipeline Manage…" at bounding box center [743, 359] width 1487 height 718
click at [445, 340] on button "Launch" at bounding box center [398, 341] width 206 height 39
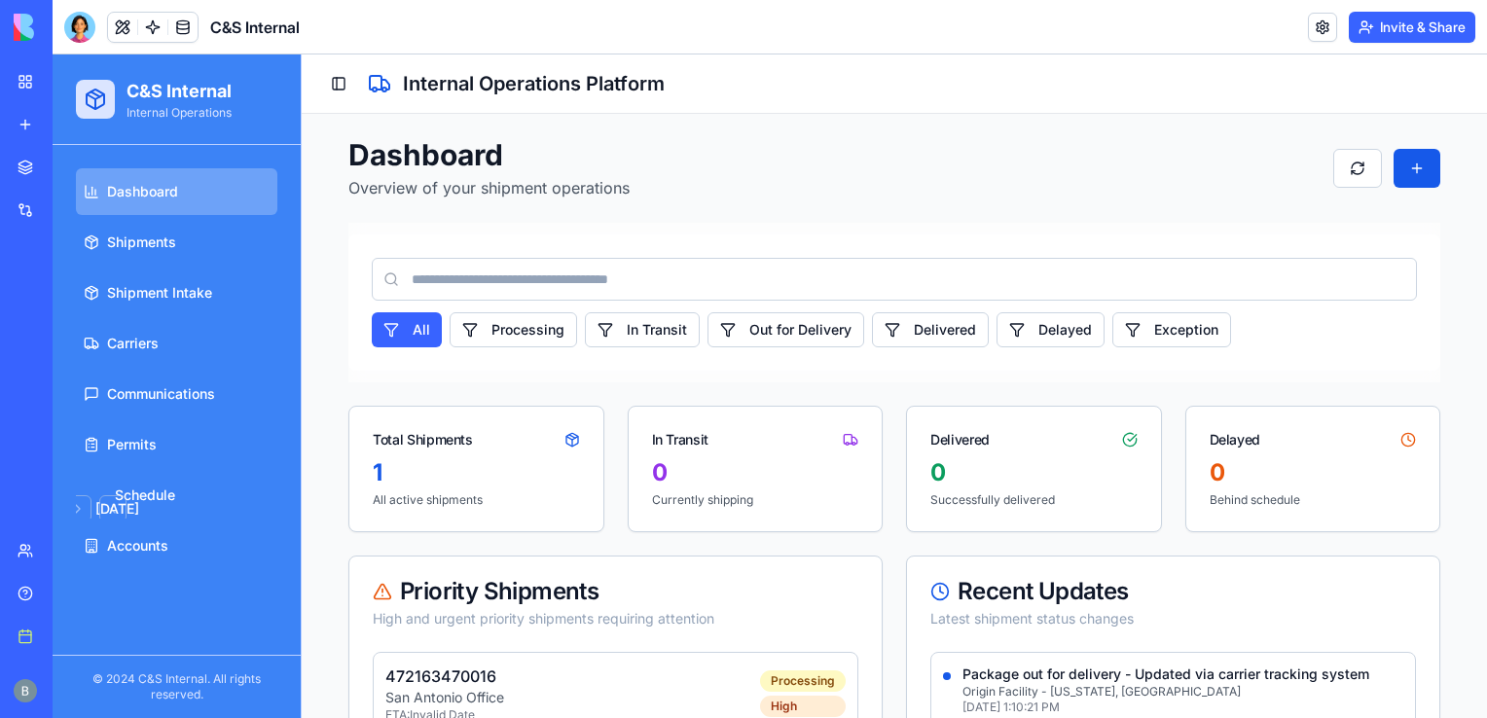
drag, startPoint x: 1481, startPoint y: 270, endPoint x: 1538, endPoint y: 271, distance: 57.4
click at [113, 352] on span "Carriers" at bounding box center [133, 343] width 52 height 19
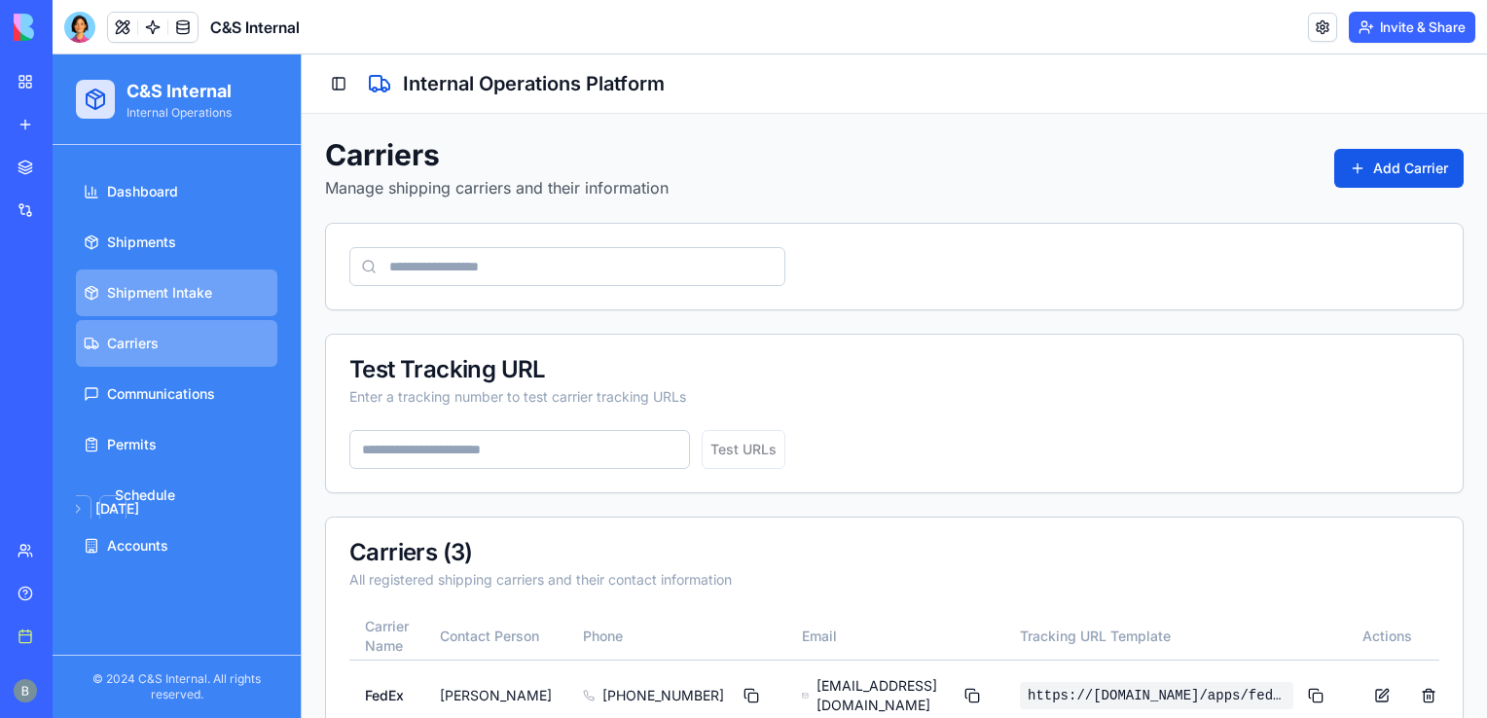
click at [226, 303] on link "Shipment Intake" at bounding box center [176, 293] width 201 height 47
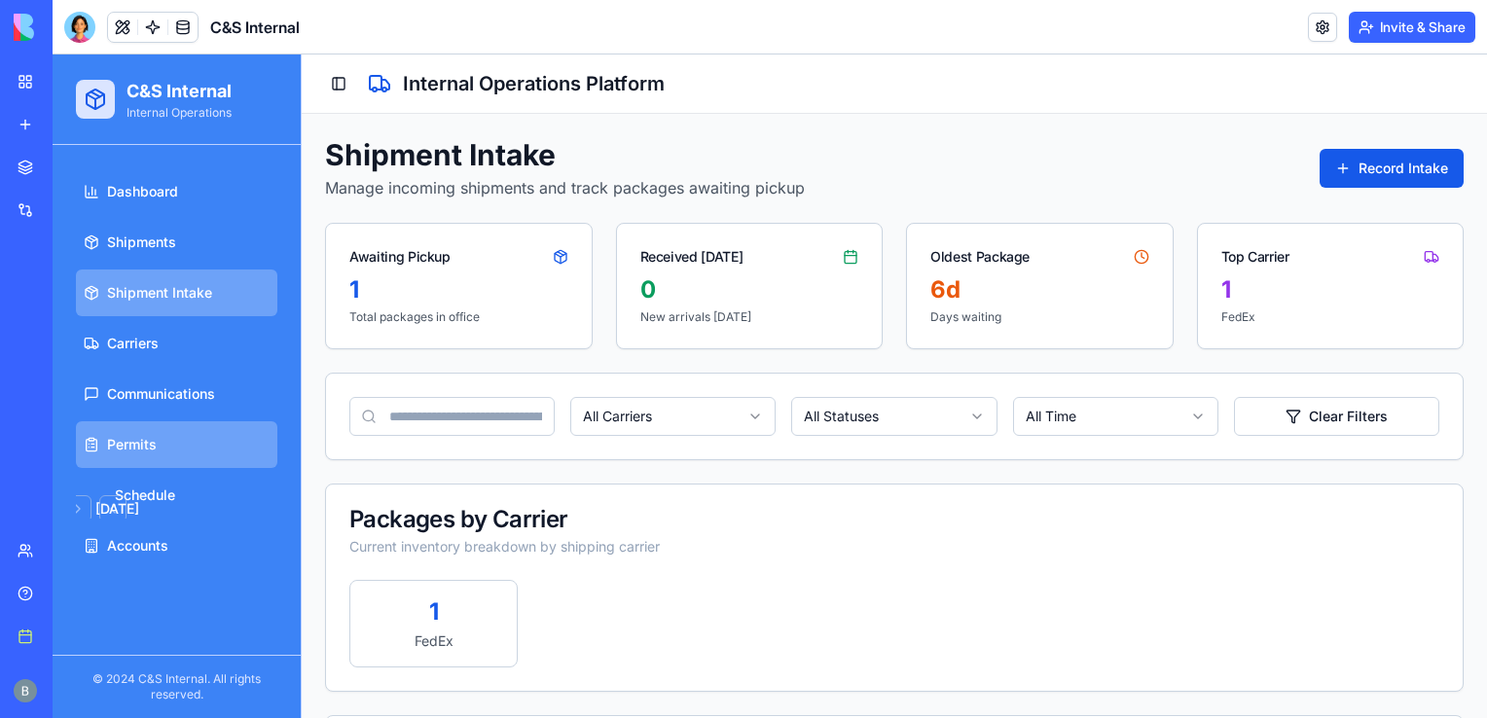
click at [226, 432] on link "Permits" at bounding box center [176, 444] width 201 height 47
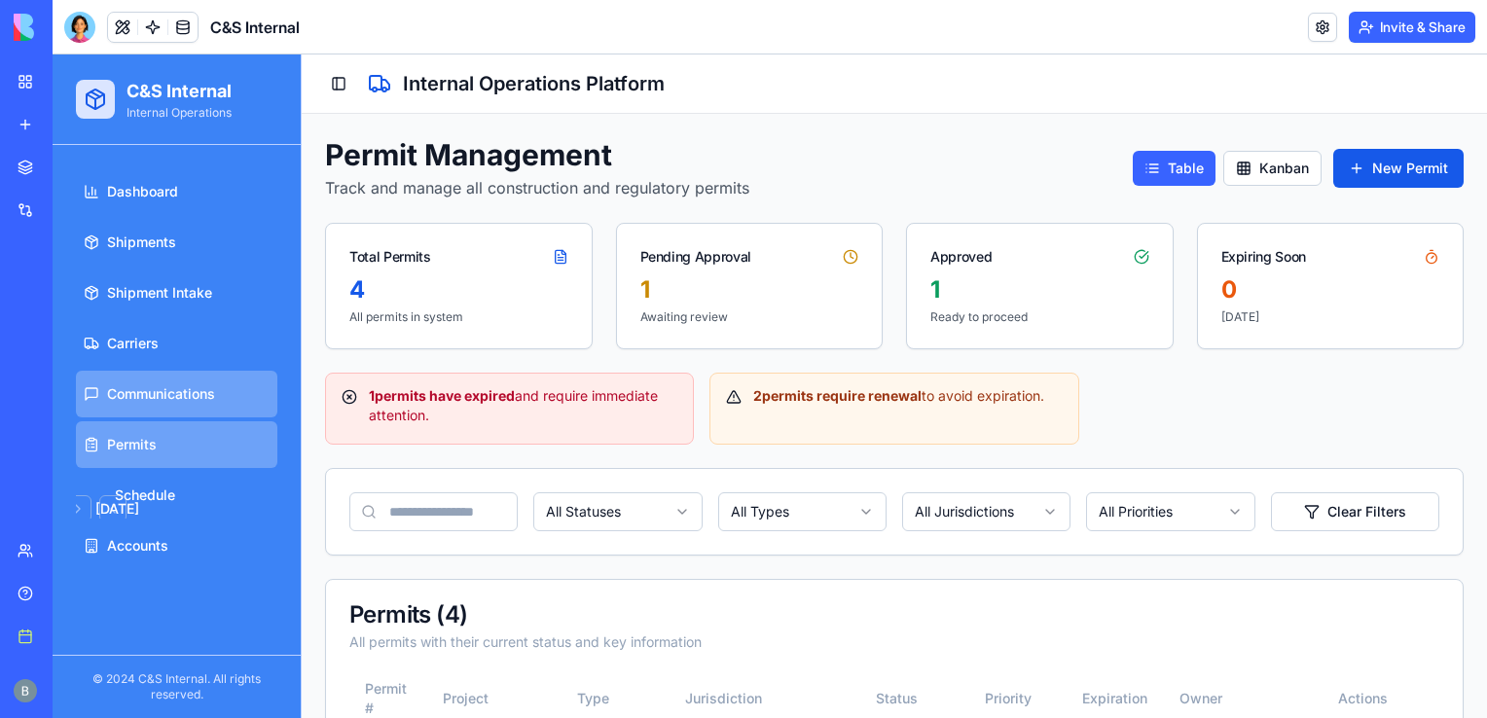
click at [193, 382] on link "Communications" at bounding box center [176, 394] width 201 height 47
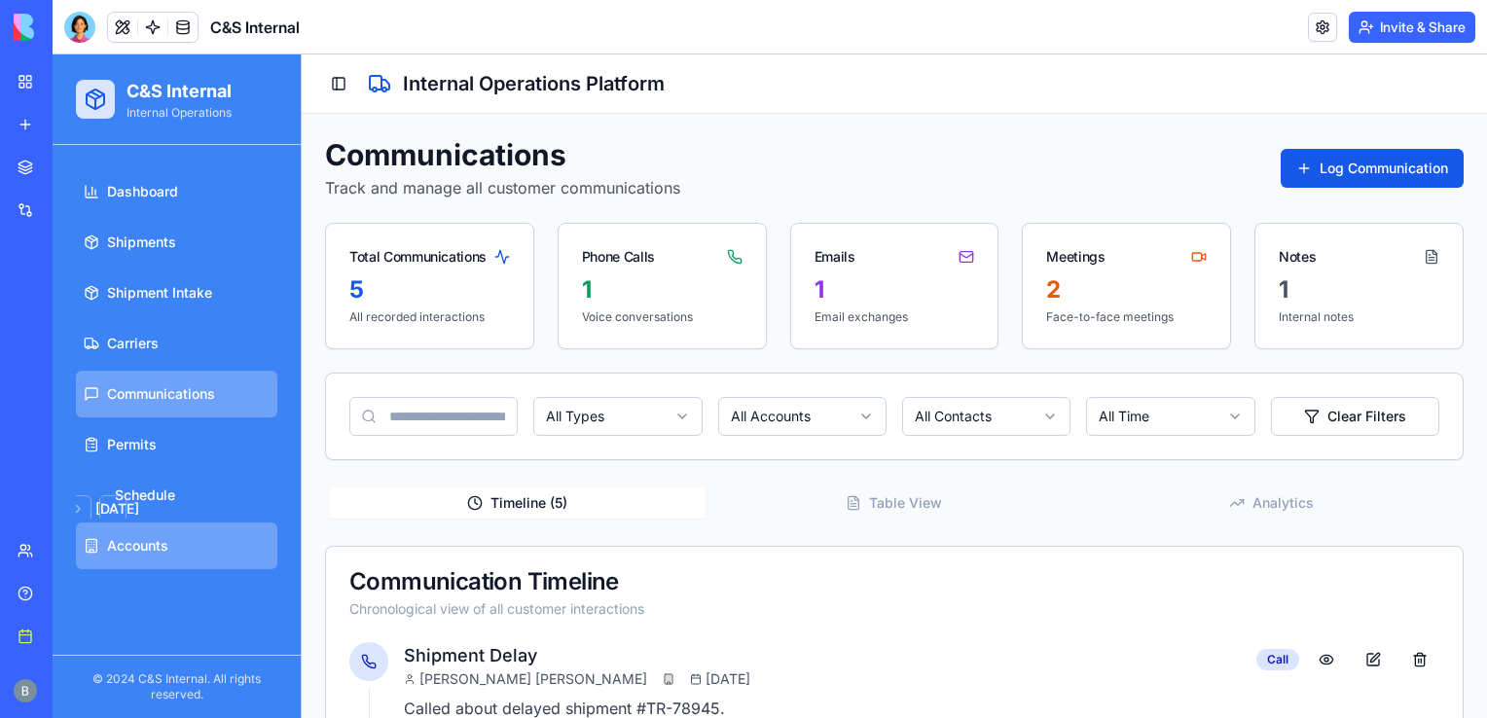
click at [169, 543] on link "Accounts" at bounding box center [176, 545] width 201 height 47
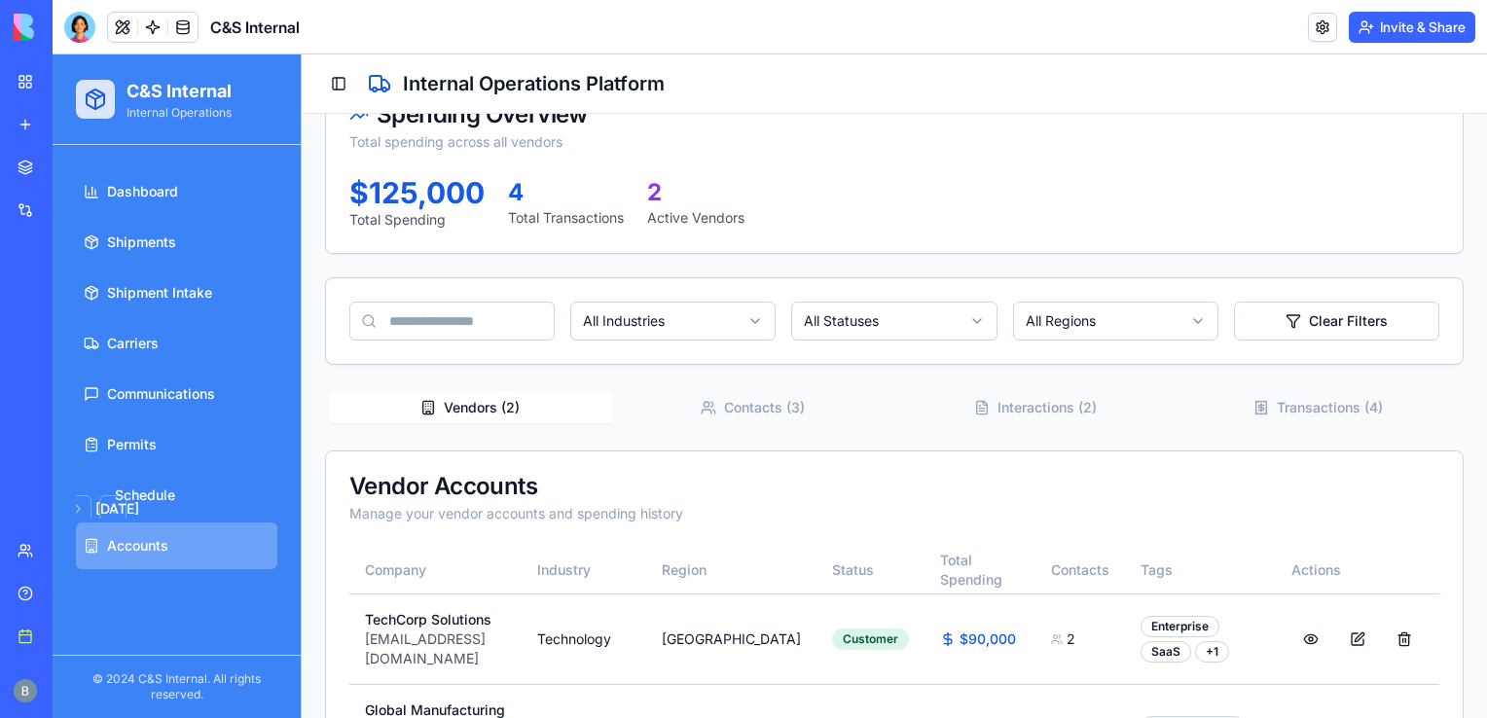
scroll to position [221, 0]
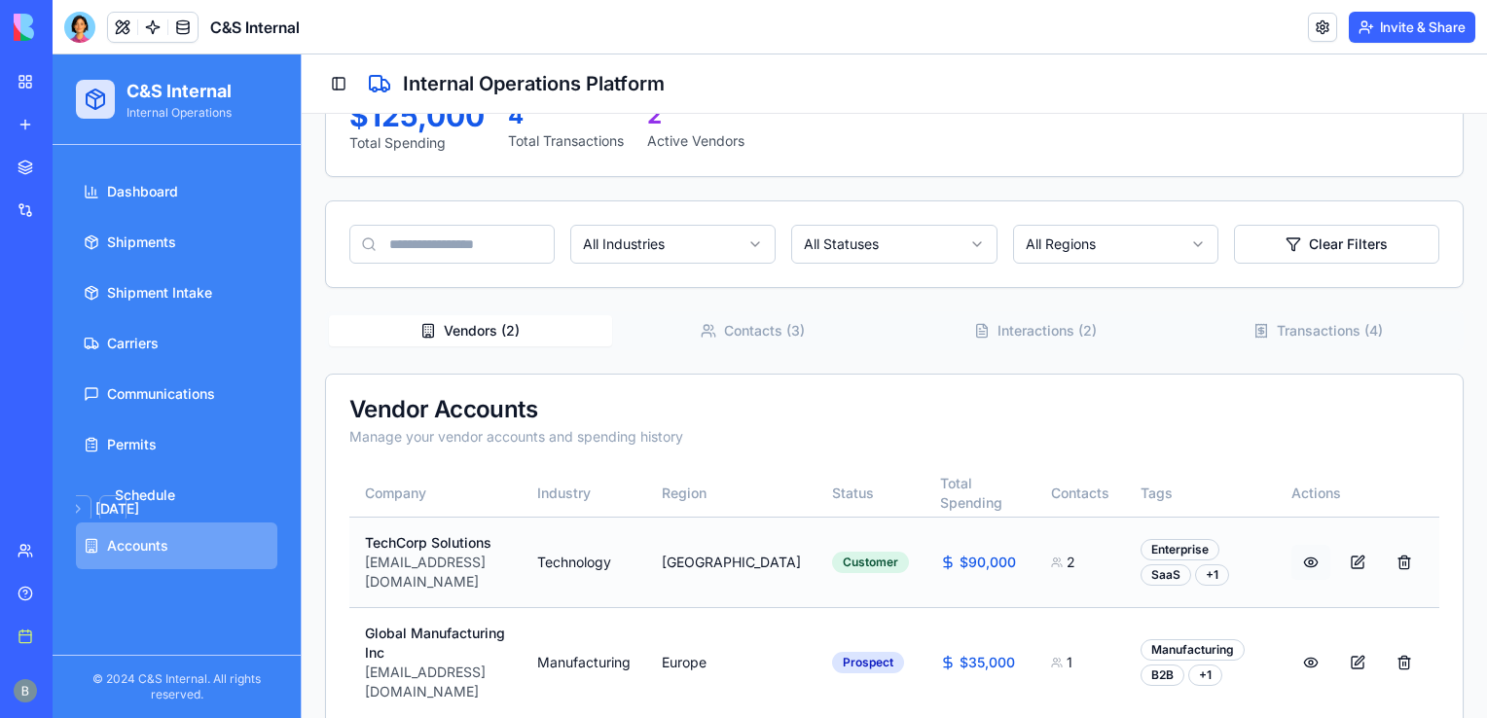
click at [1292, 558] on button at bounding box center [1310, 562] width 39 height 35
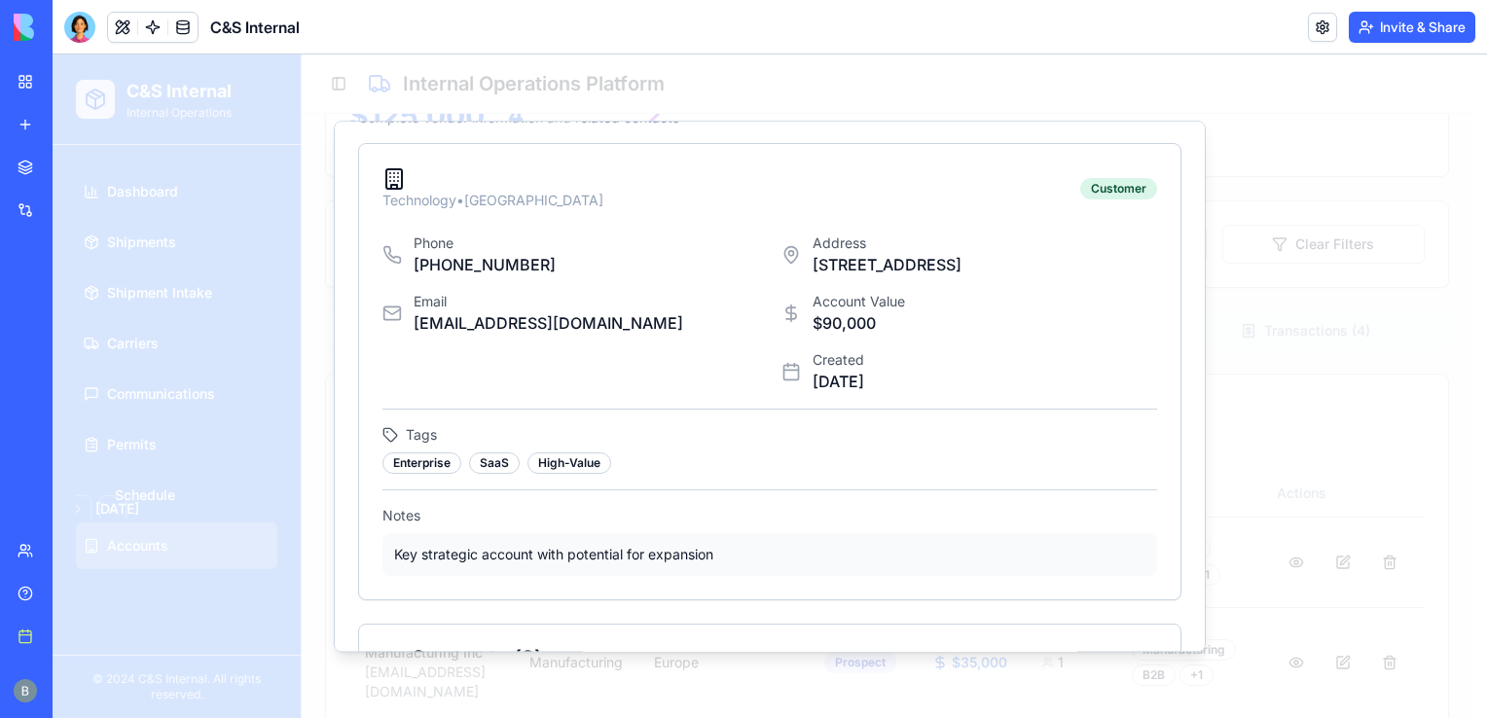
scroll to position [0, 0]
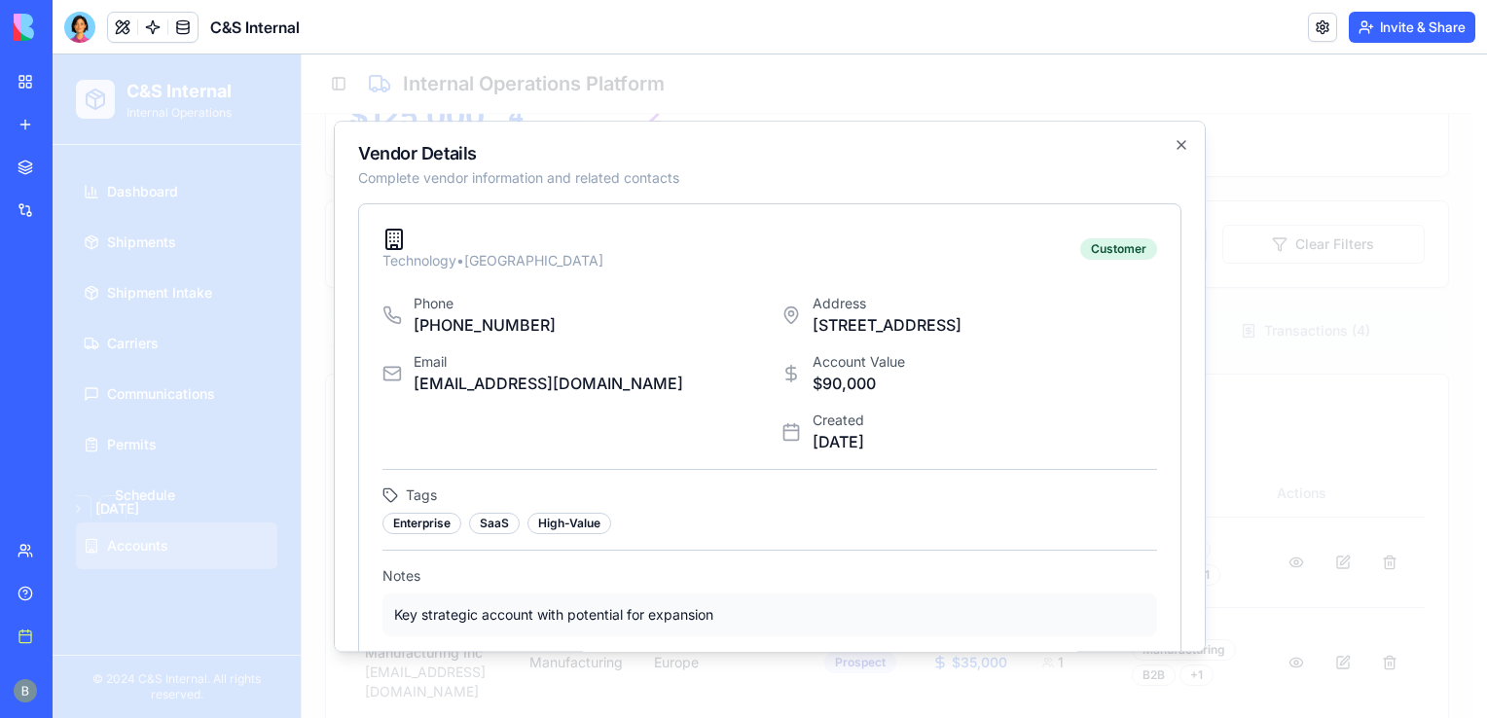
click at [1352, 332] on div at bounding box center [770, 386] width 1434 height 664
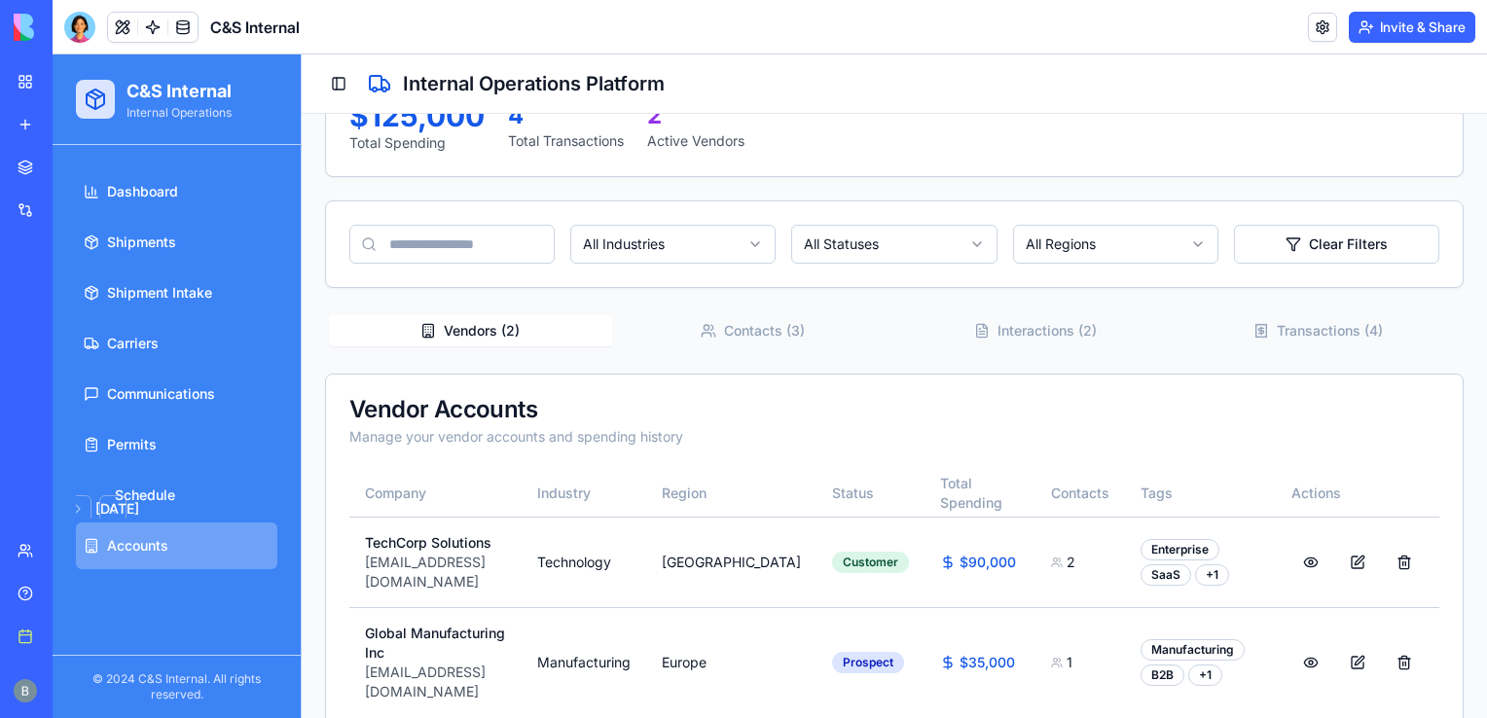
click at [27, 88] on link "My workspace" at bounding box center [45, 81] width 78 height 39
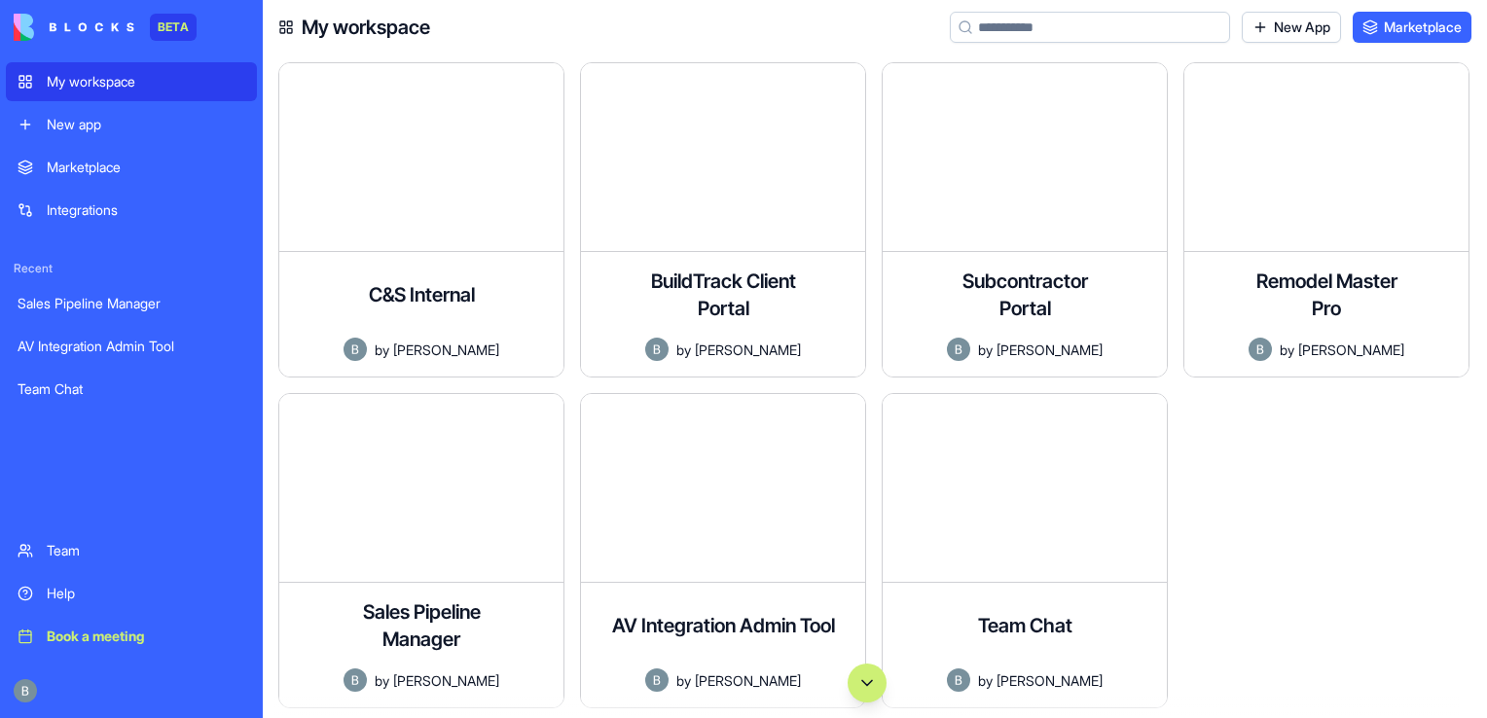
click at [91, 587] on div "Help" at bounding box center [146, 593] width 198 height 19
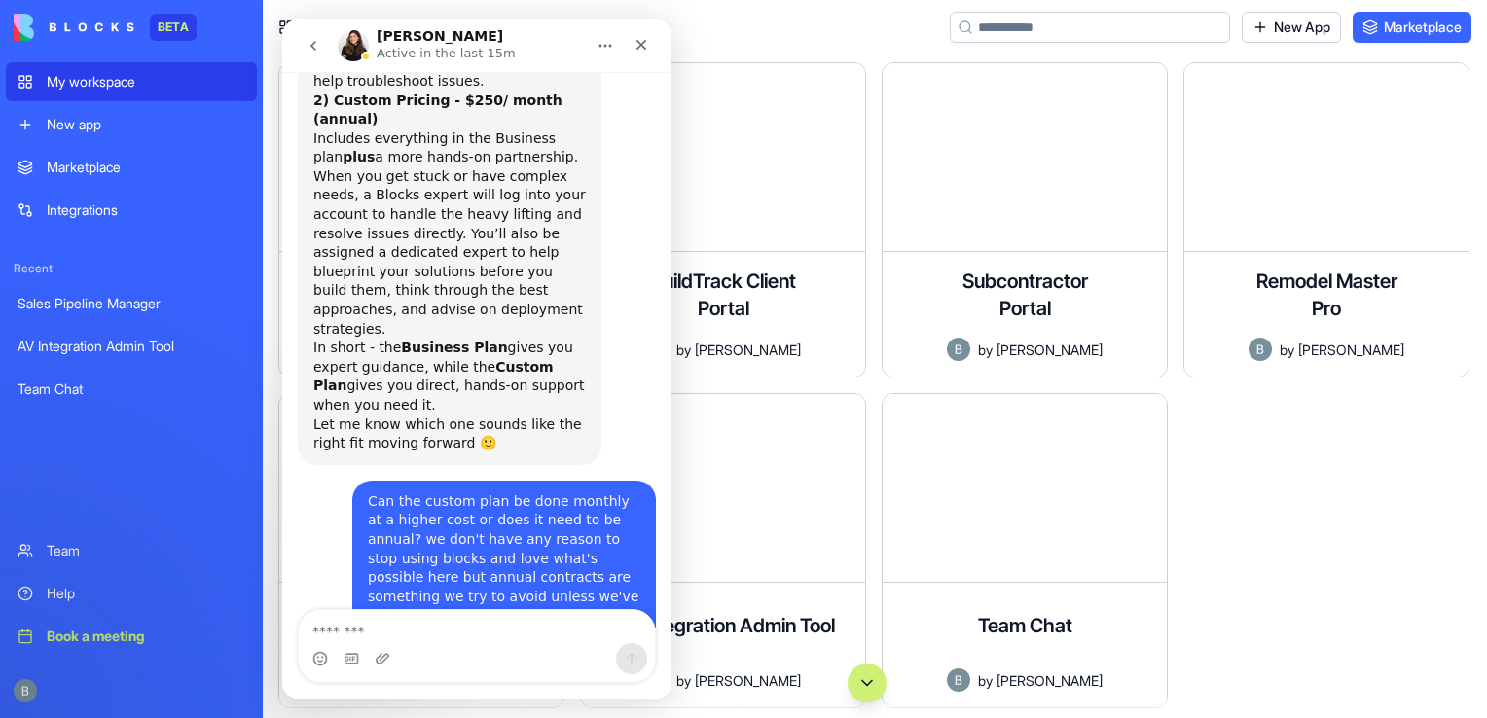
scroll to position [8526, 0]
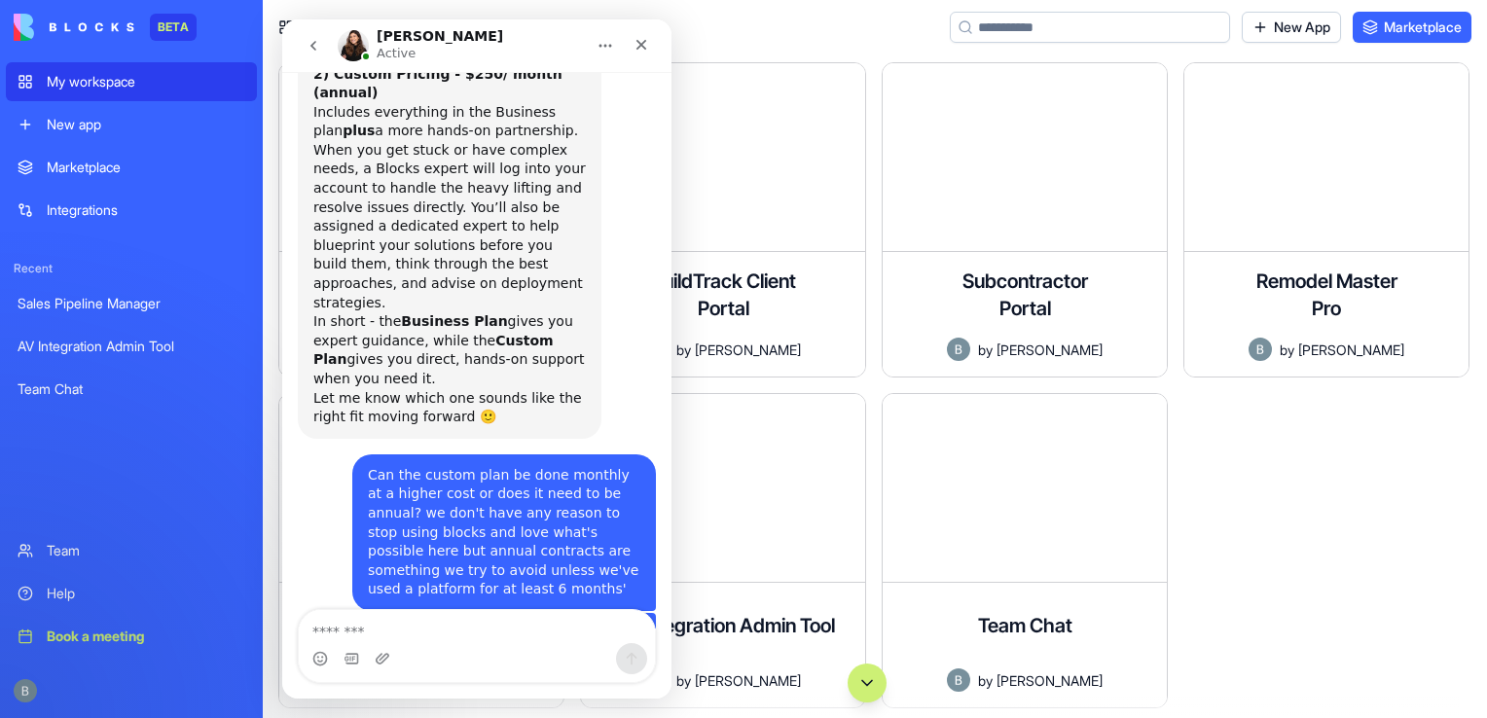
click at [615, 43] on button "Home" at bounding box center [605, 45] width 37 height 37
click at [597, 45] on icon "Home" at bounding box center [605, 46] width 16 height 16
click at [609, 48] on icon "Home" at bounding box center [605, 46] width 16 height 16
click at [597, 45] on icon "Home" at bounding box center [605, 46] width 16 height 16
click at [707, 41] on div "My workspace New App Marketplace" at bounding box center [875, 27] width 1224 height 54
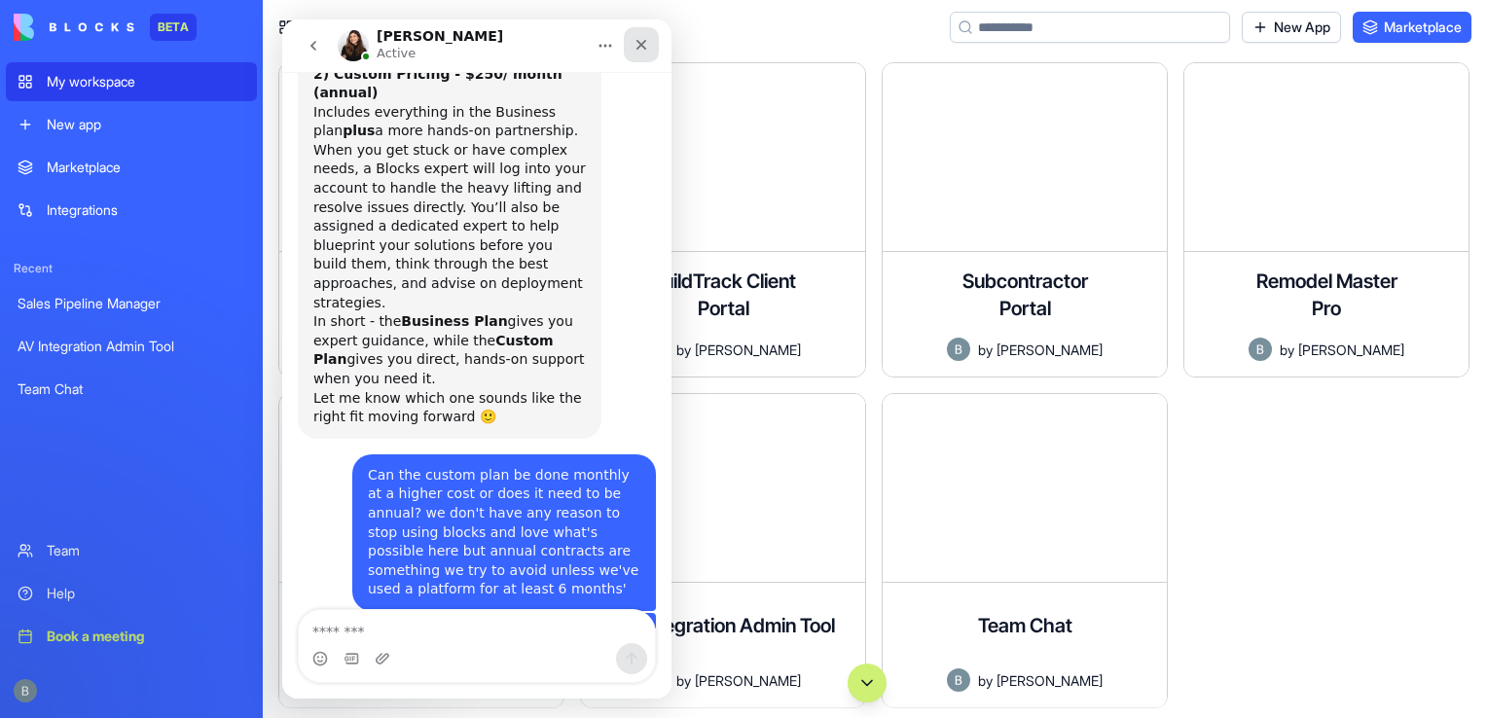
drag, startPoint x: 634, startPoint y: 45, endPoint x: 917, endPoint y: 64, distance: 282.8
click at [634, 45] on icon "Close" at bounding box center [641, 45] width 16 height 16
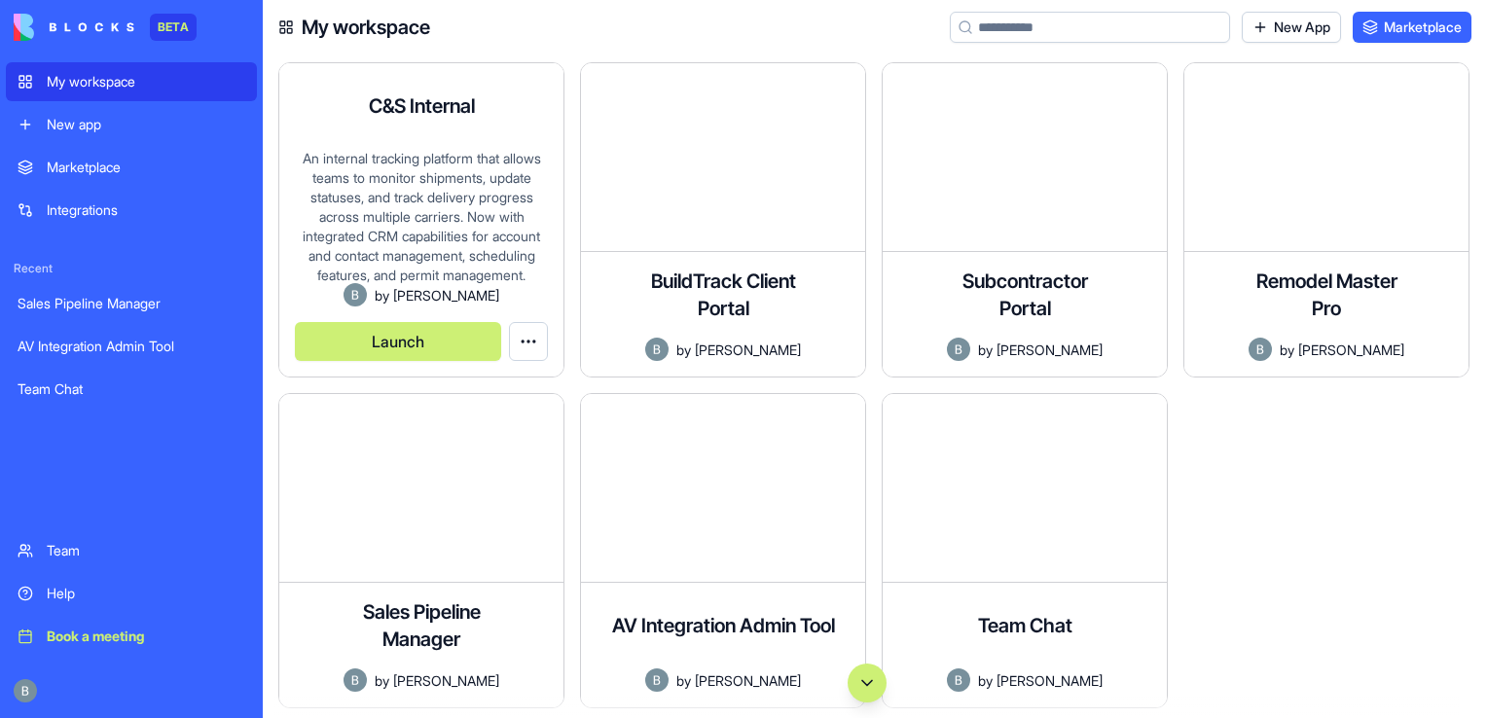
click at [419, 348] on button "Launch" at bounding box center [398, 341] width 206 height 39
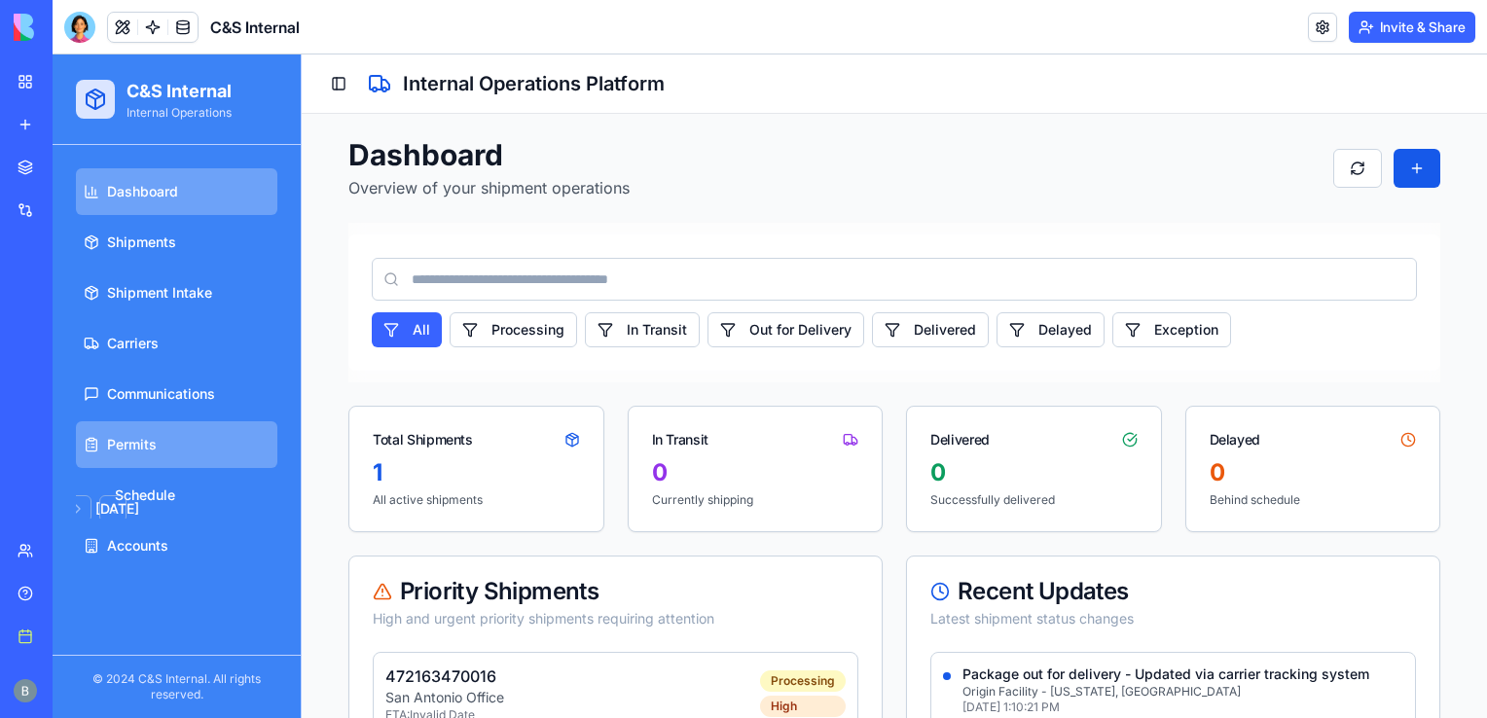
click at [184, 441] on link "Permits" at bounding box center [176, 444] width 201 height 47
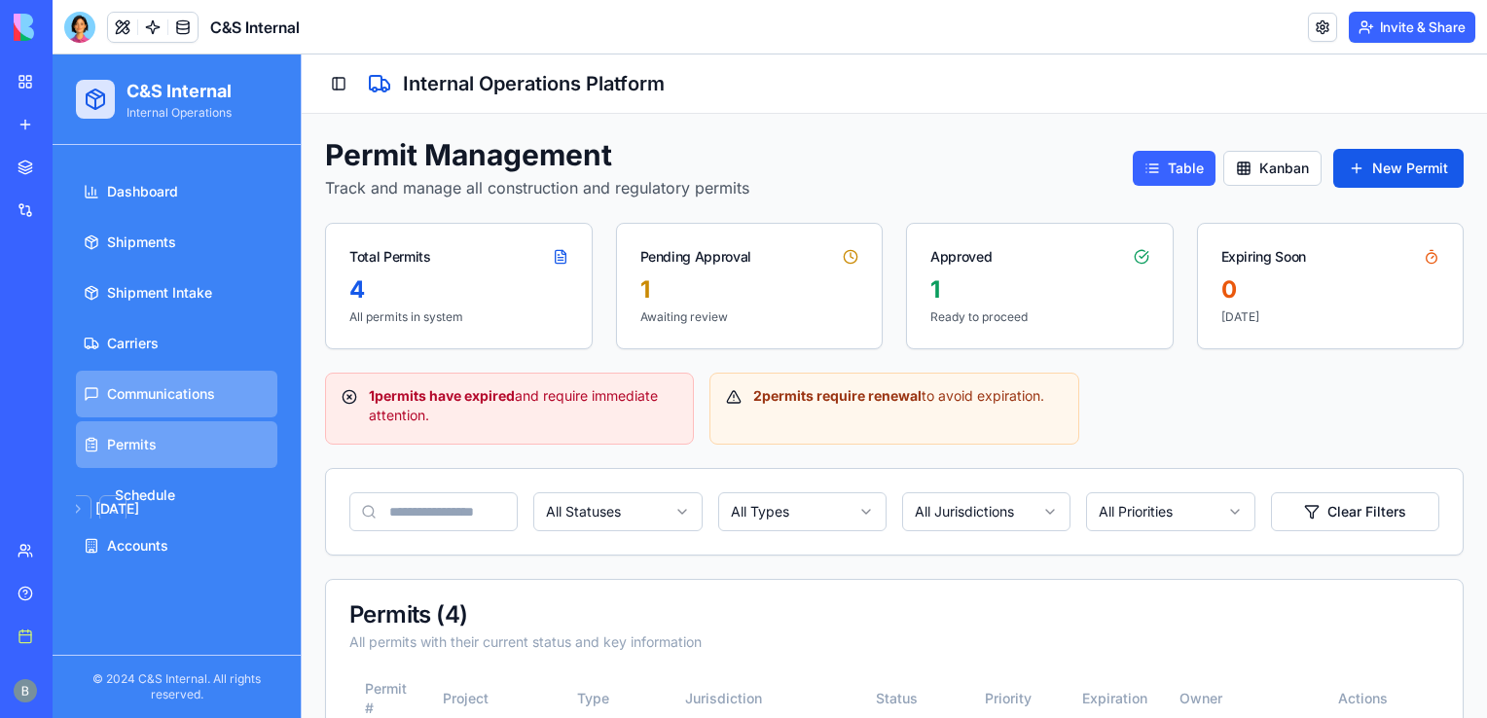
click at [194, 387] on span "Communications" at bounding box center [161, 393] width 108 height 19
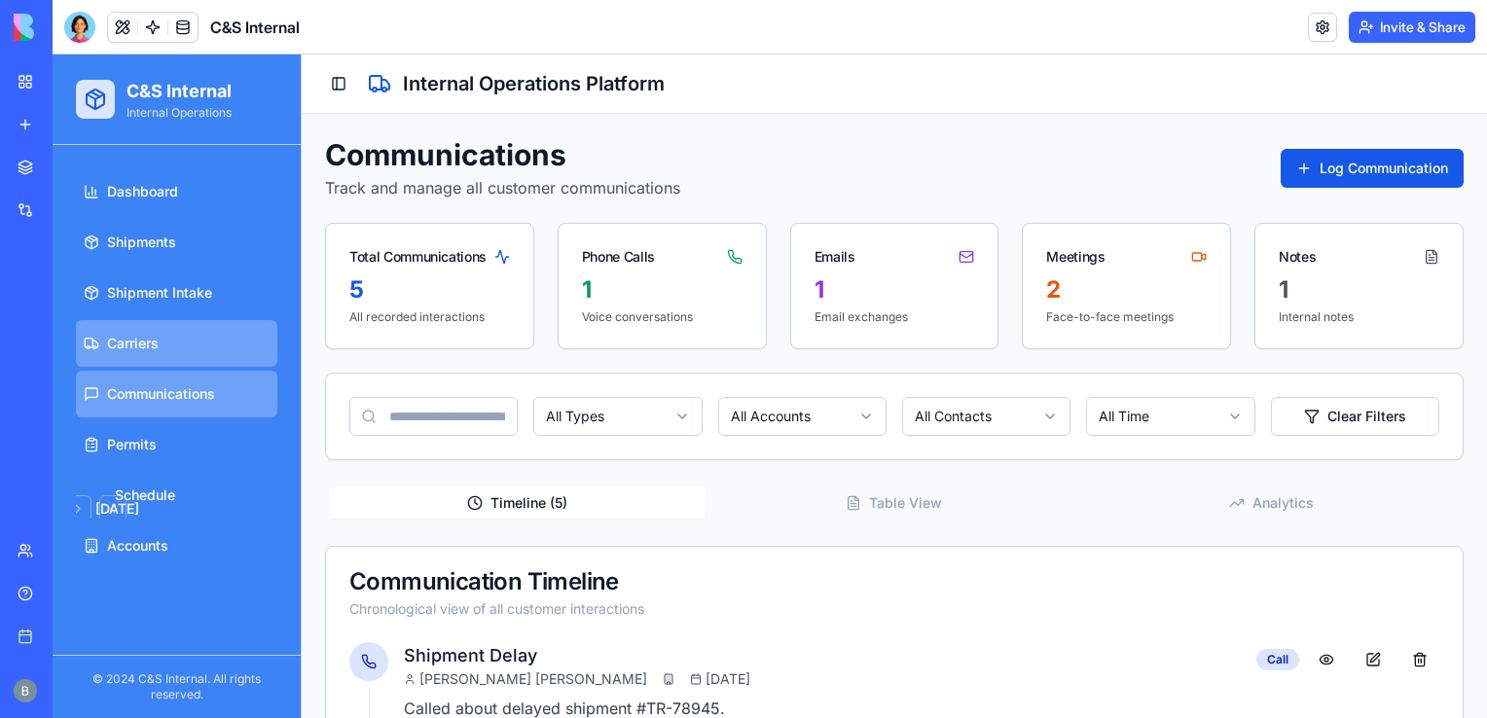
click at [216, 346] on link "Carriers" at bounding box center [176, 343] width 201 height 47
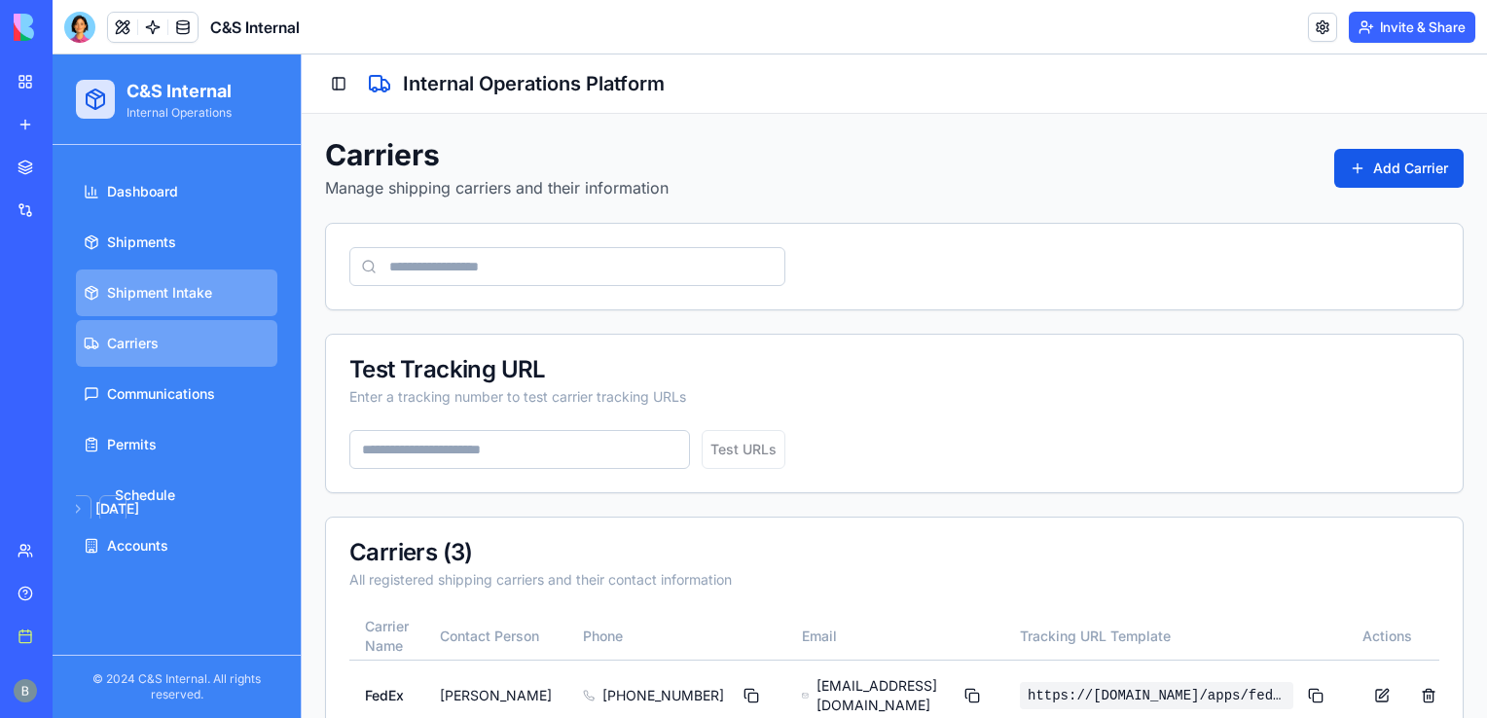
click at [192, 300] on span "Shipment Intake" at bounding box center [159, 292] width 105 height 19
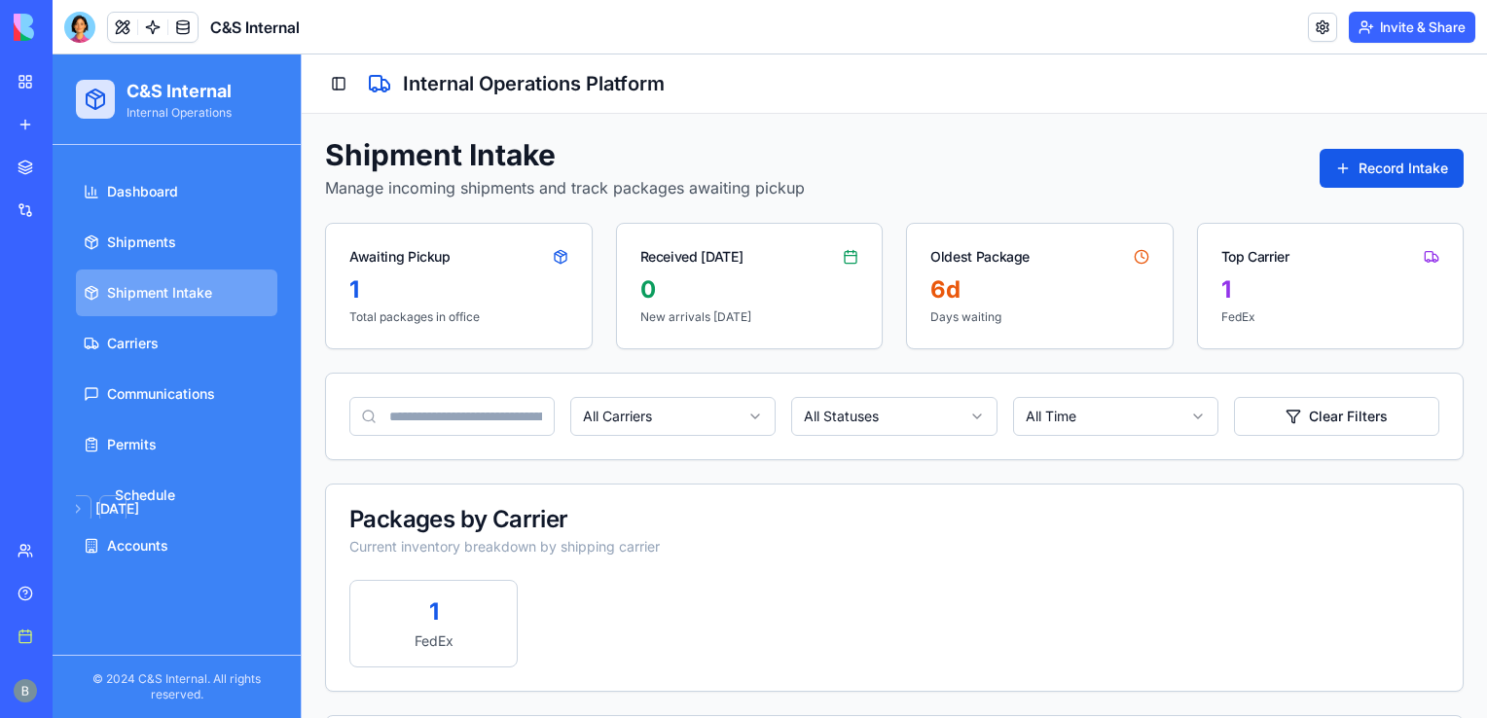
click at [169, 166] on div "Dashboard Shipments Shipment Intake Carriers Communications Permits [DATE] Su M…" at bounding box center [176, 369] width 217 height 416
click at [171, 177] on link "Dashboard" at bounding box center [176, 191] width 201 height 47
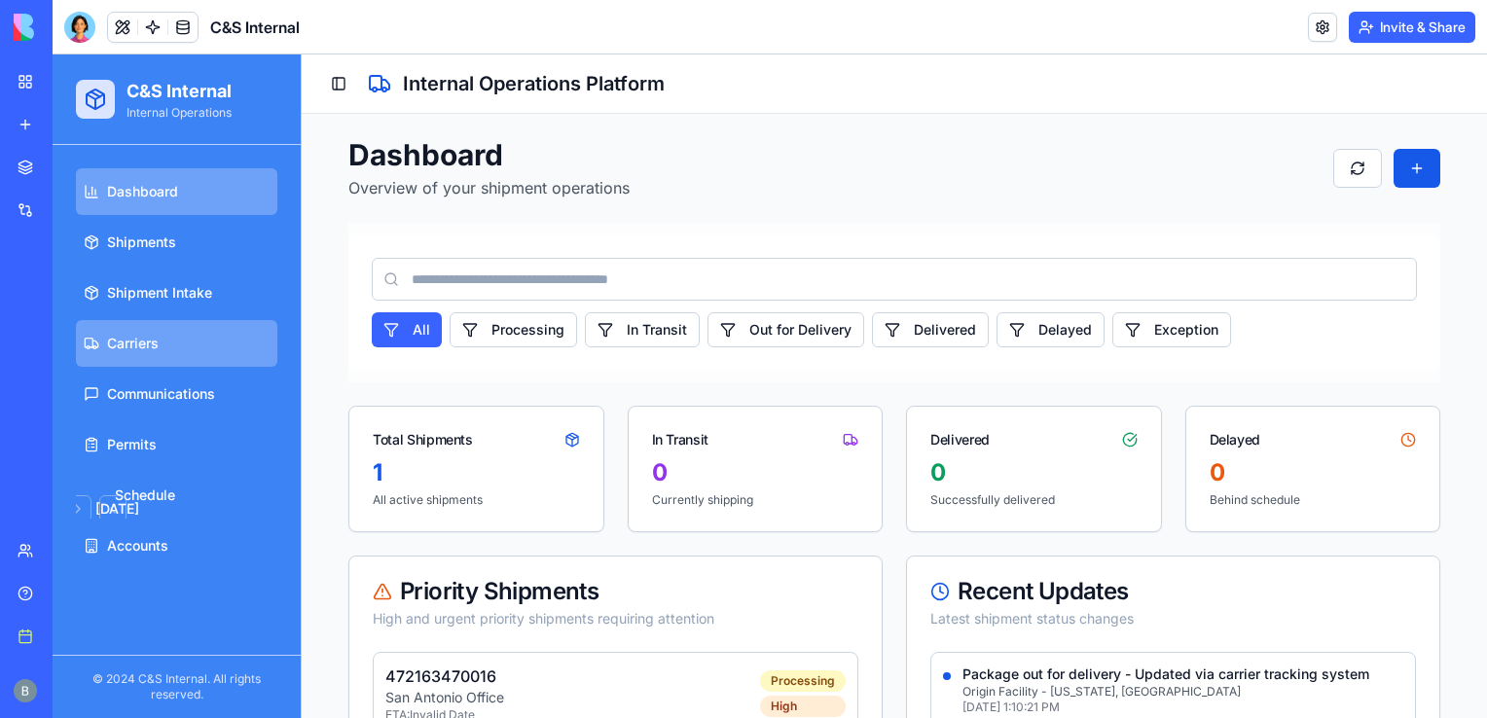
click at [177, 356] on link "Carriers" at bounding box center [176, 343] width 201 height 47
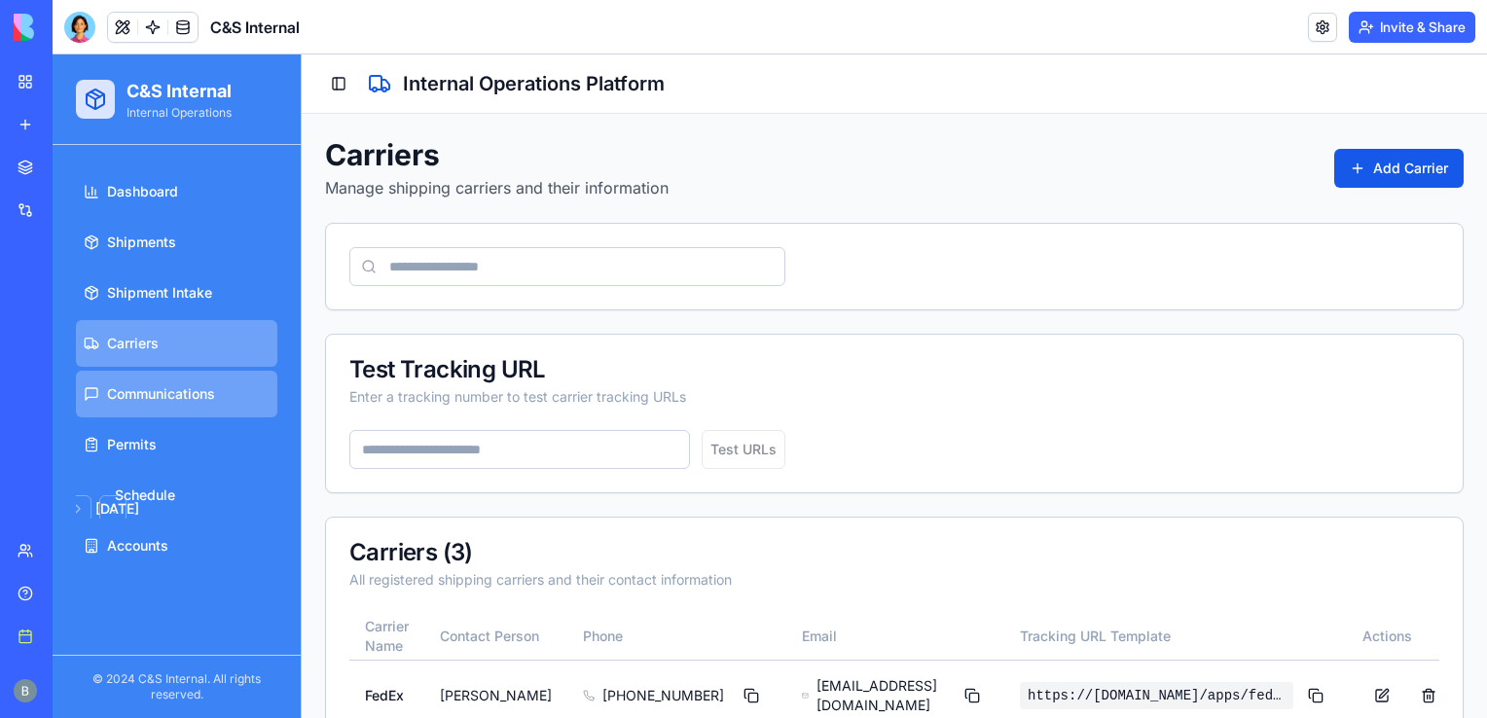
click at [173, 373] on link "Communications" at bounding box center [176, 394] width 201 height 47
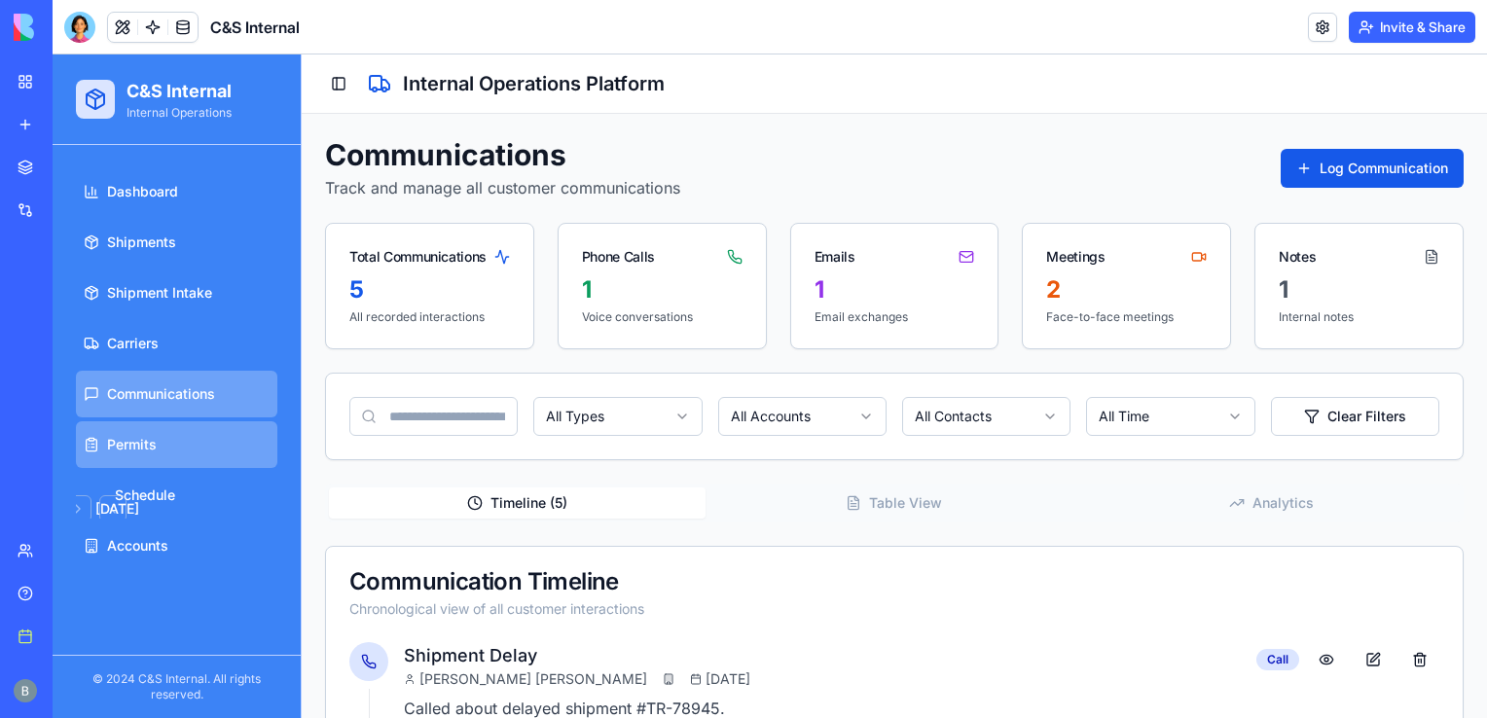
click at [215, 425] on link "Permits" at bounding box center [176, 444] width 201 height 47
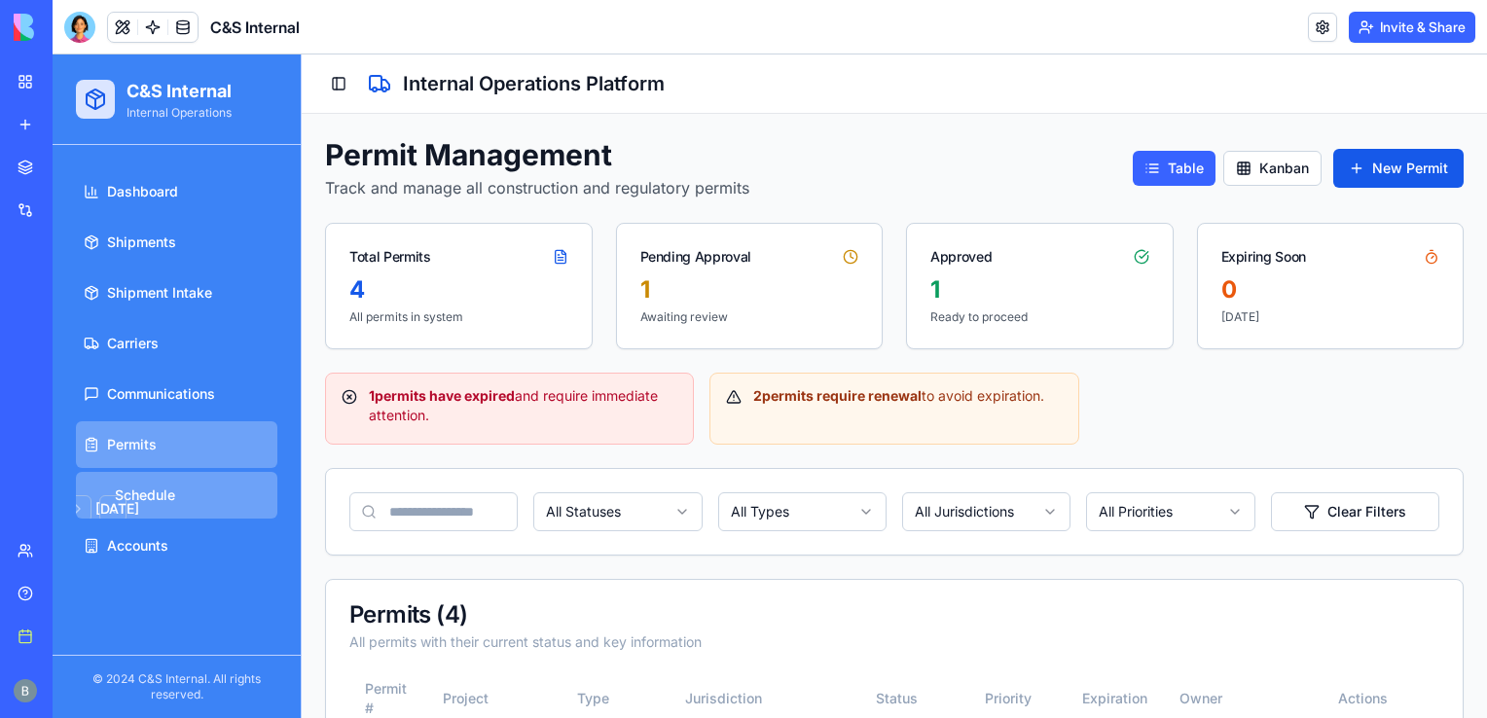
click at [182, 475] on link "[DATE] Su Mo Tu We Th Fr Sa 27 28 29 30 31 1 2 3 4 5 6 7 8 9 10 11 12 13 14 15 …" at bounding box center [176, 495] width 201 height 47
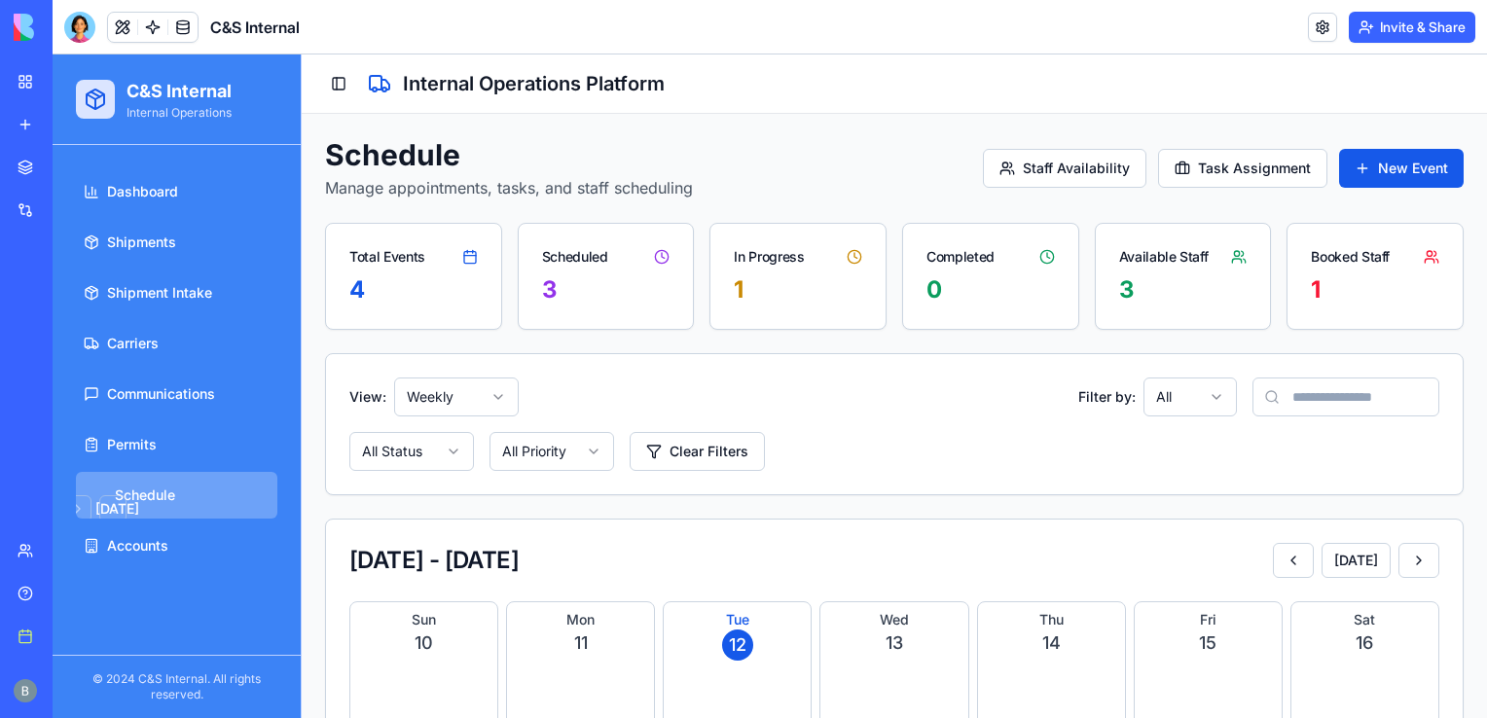
click at [189, 570] on div "Dashboard Shipments Shipment Intake Carriers Communications Permits [DATE] Su M…" at bounding box center [176, 369] width 217 height 416
click at [169, 560] on link "Accounts" at bounding box center [176, 545] width 201 height 47
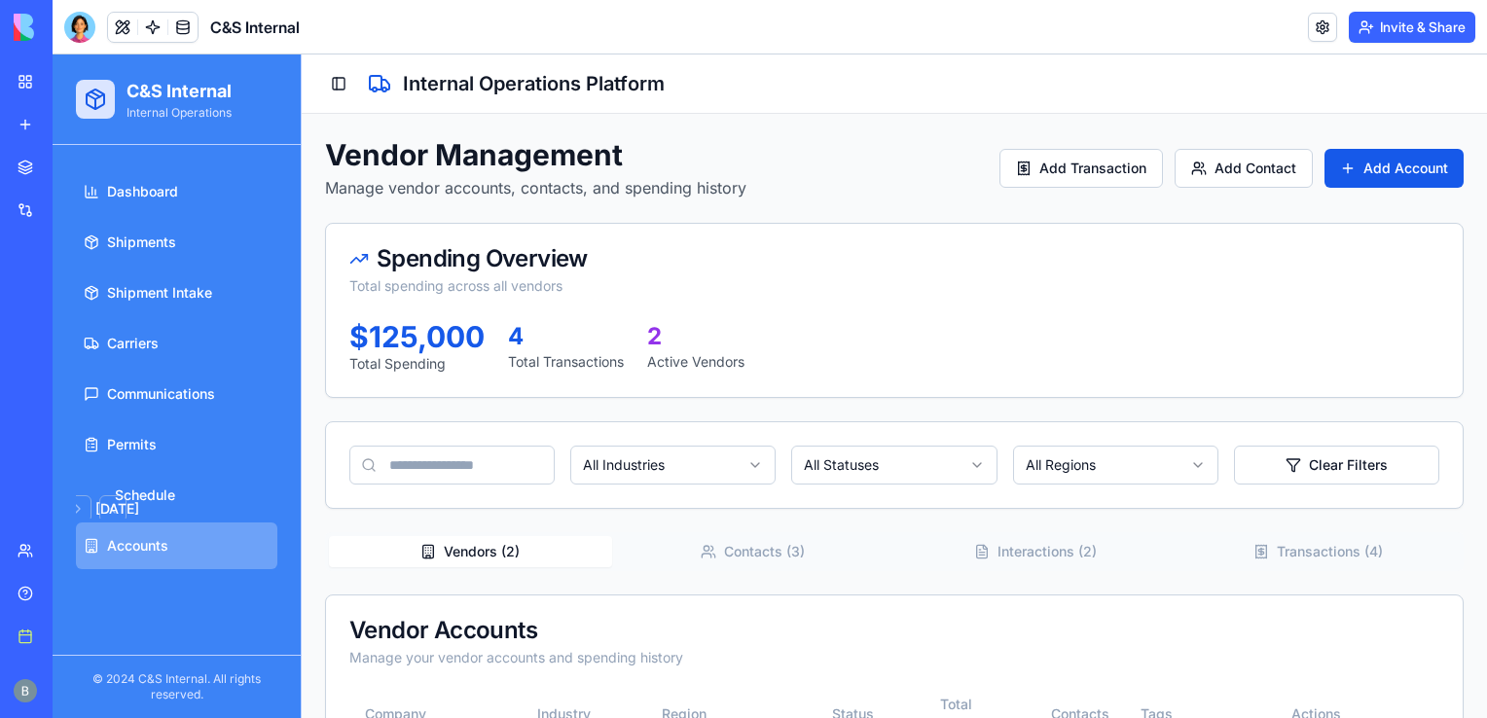
click at [28, 80] on link "My workspace" at bounding box center [45, 81] width 78 height 39
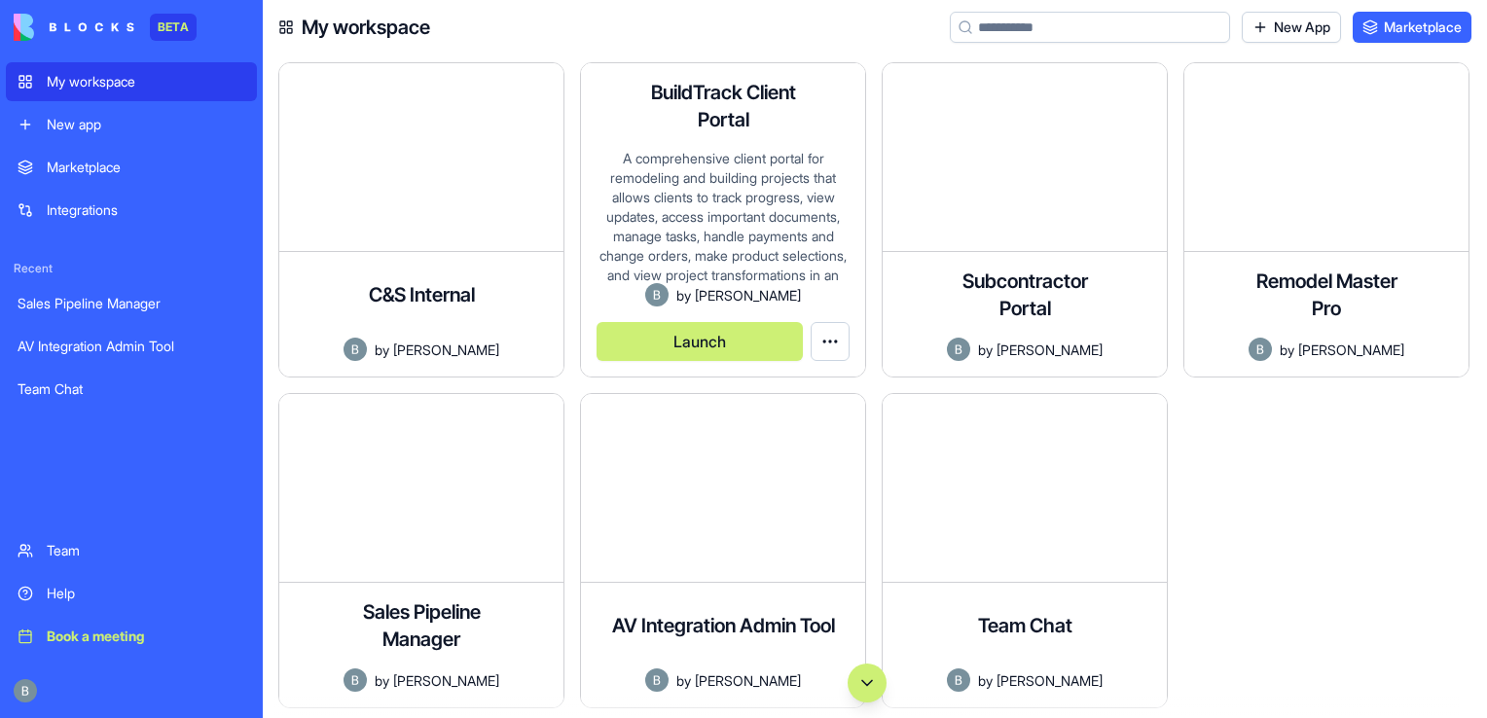
click at [832, 343] on html "BETA My workspace New app Marketplace Integrations Recent Sales Pipeline Manage…" at bounding box center [743, 359] width 1487 height 718
click at [833, 344] on html "BETA My workspace New app Marketplace Integrations Recent Sales Pipeline Manage…" at bounding box center [743, 359] width 1487 height 718
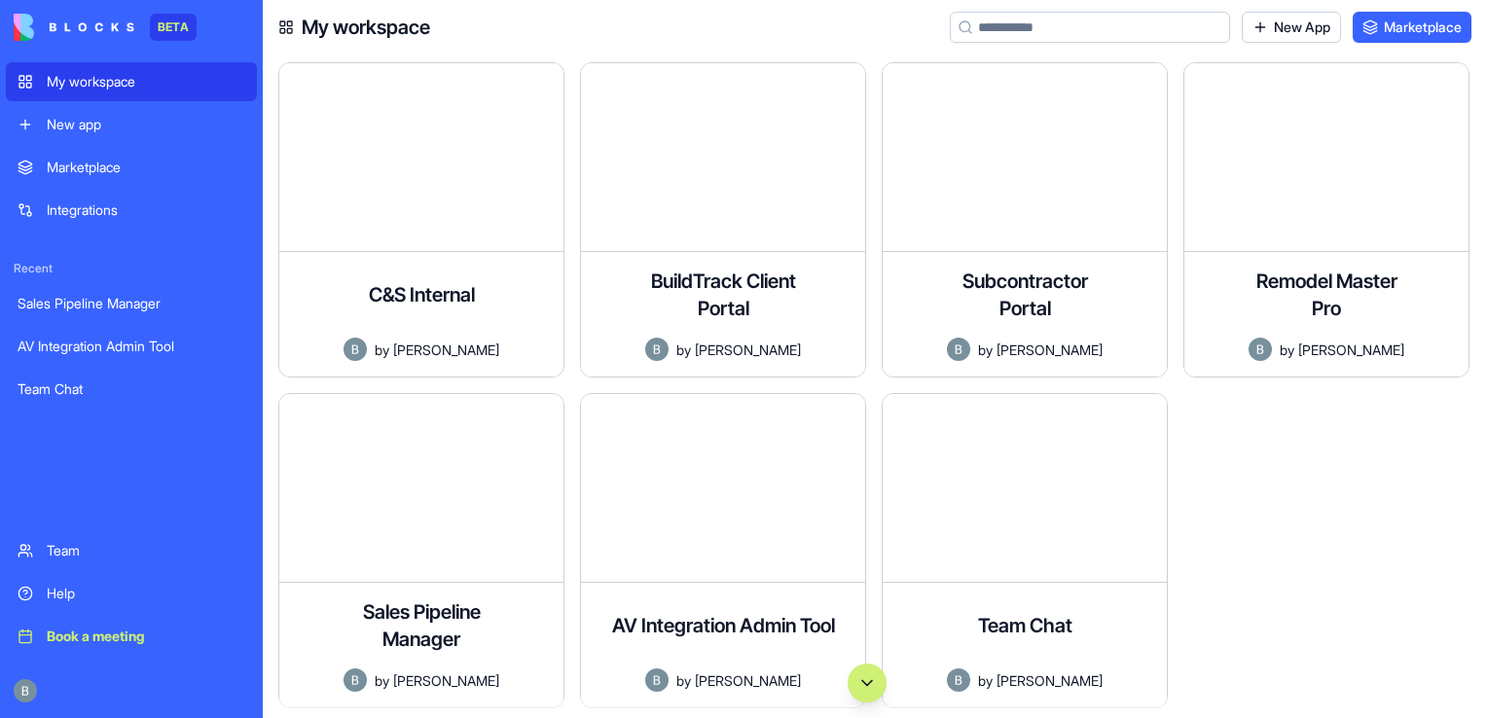
click at [1386, 468] on div at bounding box center [1334, 558] width 302 height 331
click at [153, 181] on link "Marketplace" at bounding box center [131, 167] width 251 height 39
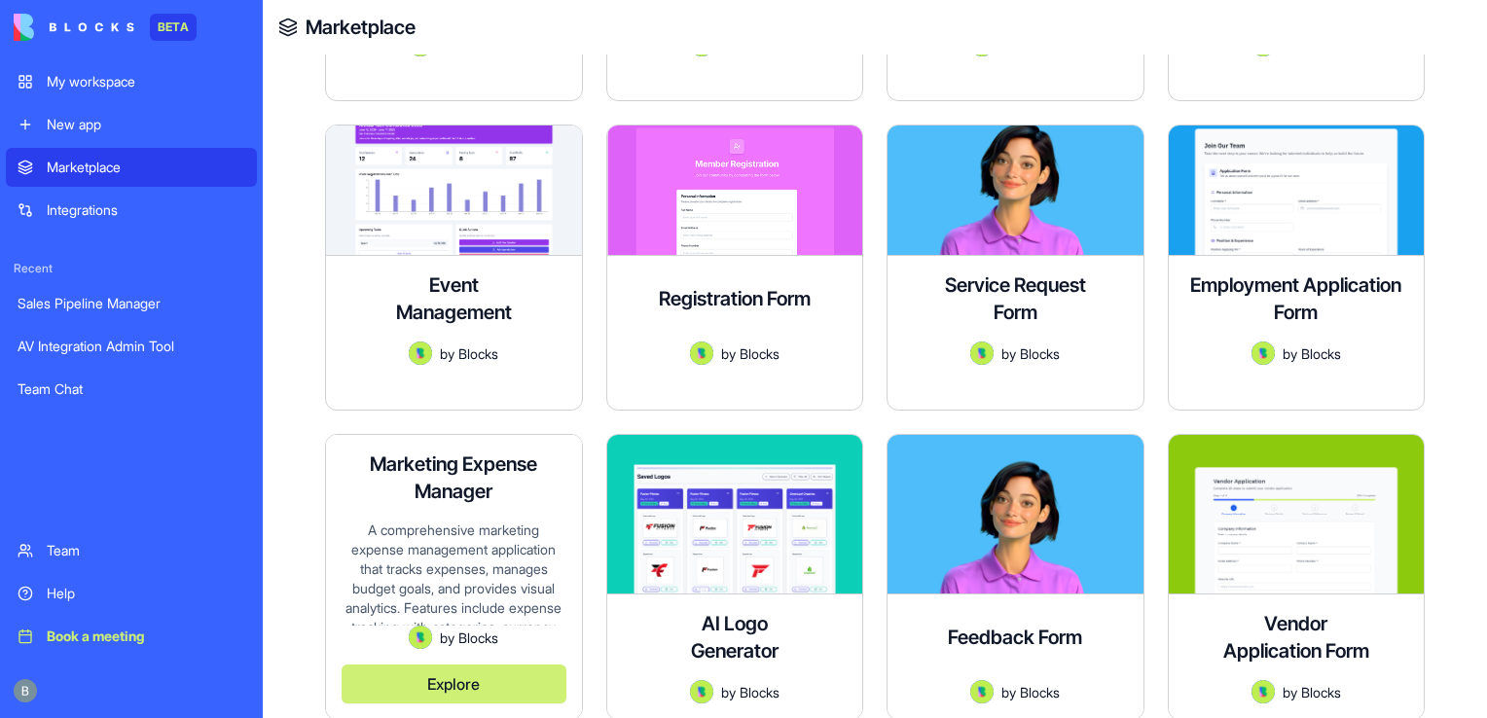
click at [476, 682] on button "Explore" at bounding box center [454, 684] width 225 height 39
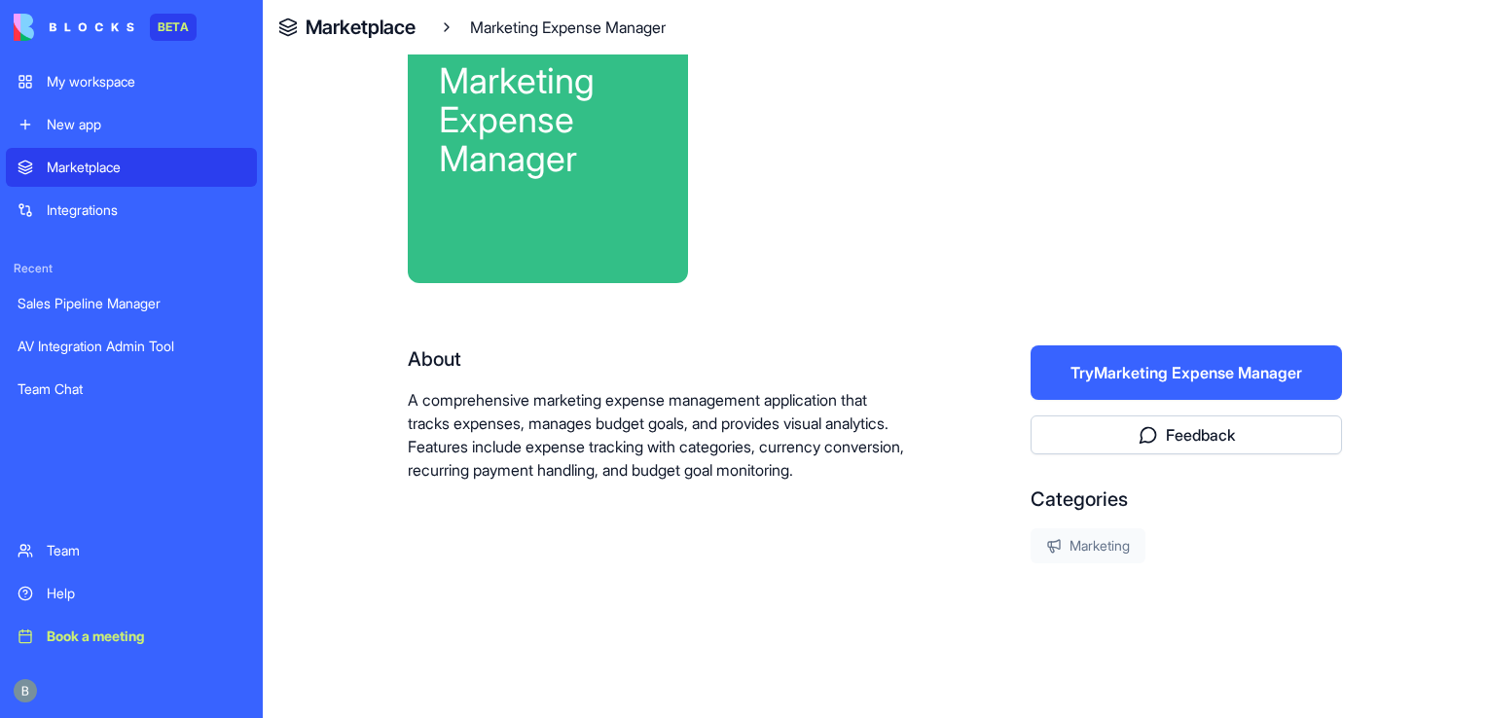
click at [1361, 488] on div "Marketing Expense Manager About A comprehensive marketing expense management ap…" at bounding box center [875, 330] width 996 height 778
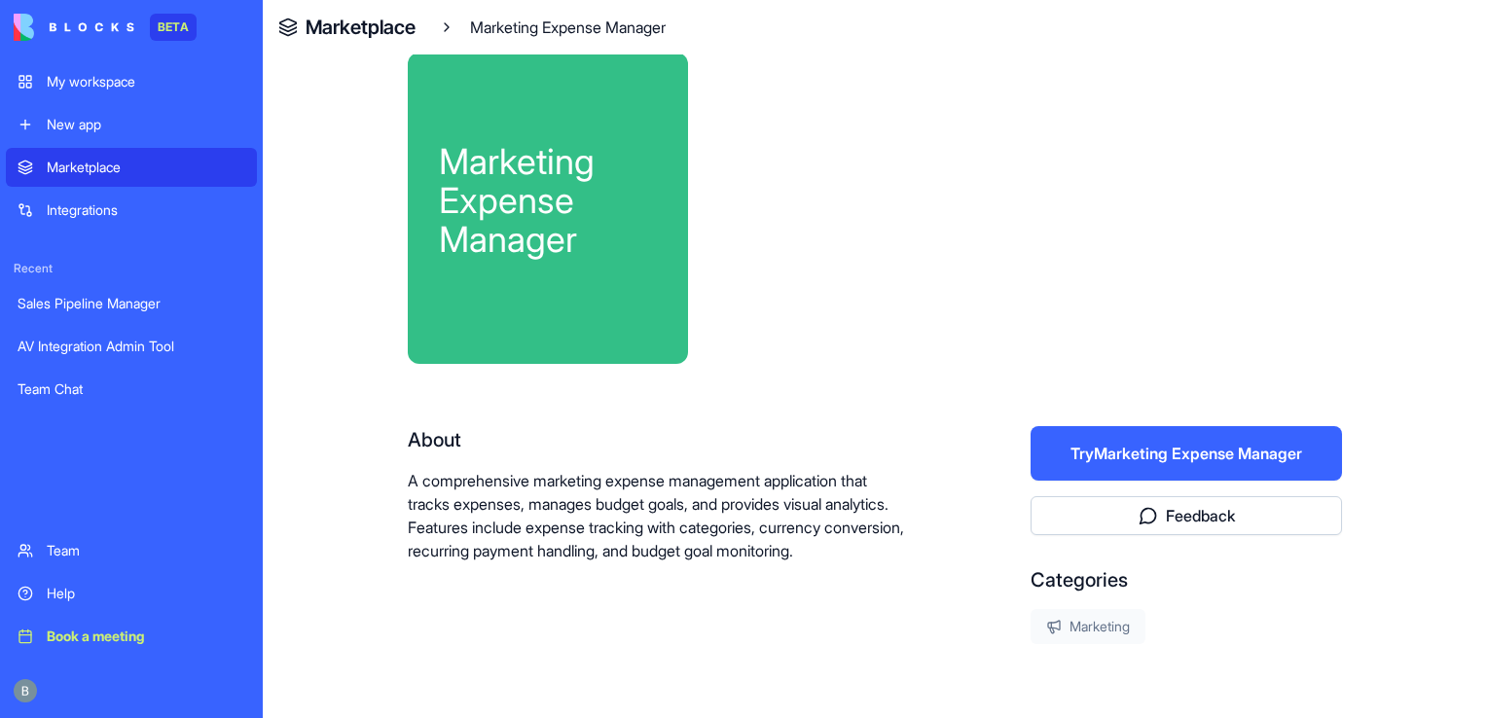
click at [904, 539] on p "A comprehensive marketing expense management application that tracks expenses, …" at bounding box center [657, 515] width 498 height 93
click at [901, 513] on p "A comprehensive marketing expense management application that tracks expenses, …" at bounding box center [657, 515] width 498 height 93
click at [897, 530] on p "A comprehensive marketing expense management application that tracks expenses, …" at bounding box center [657, 515] width 498 height 93
click at [891, 520] on p "A comprehensive marketing expense management application that tracks expenses, …" at bounding box center [657, 515] width 498 height 93
click at [1304, 426] on button "Try Marketing Expense Manager" at bounding box center [1185, 453] width 311 height 54
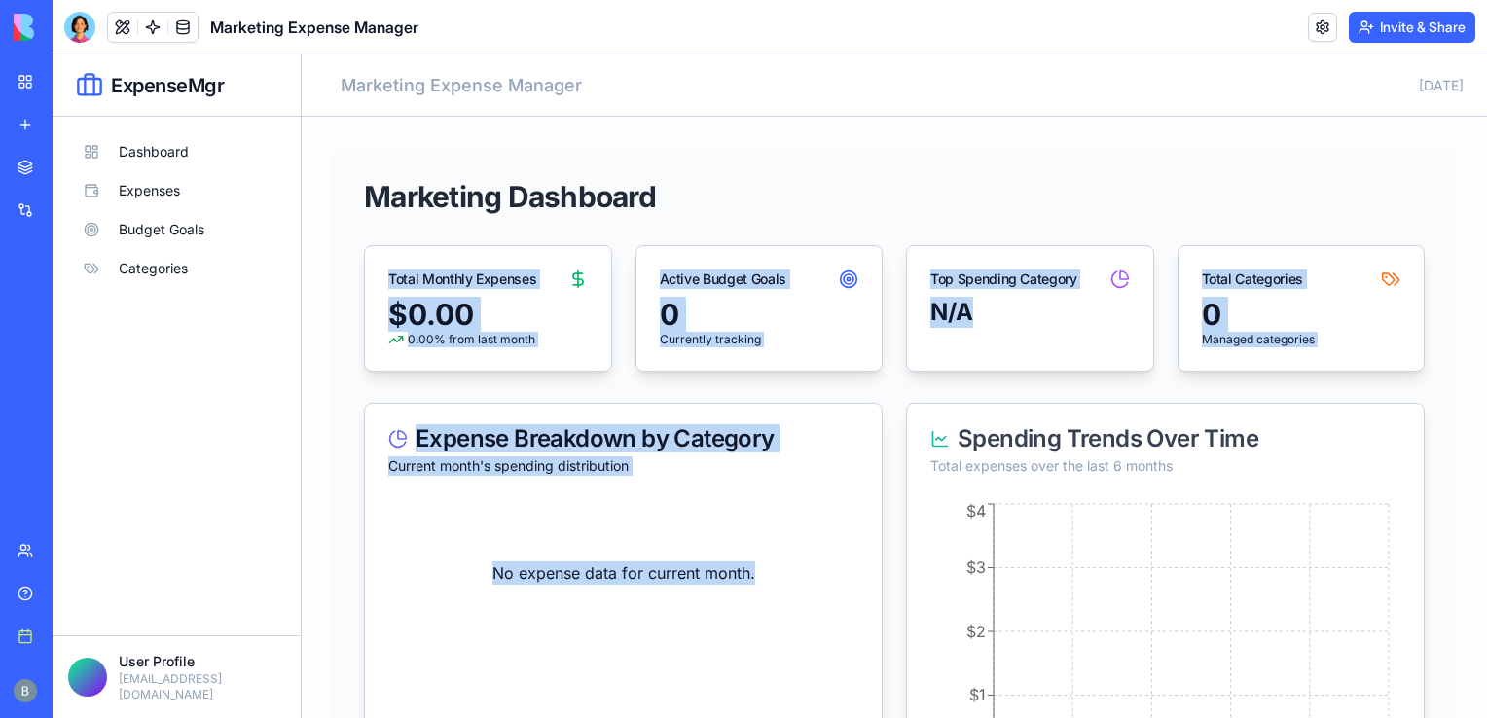
drag, startPoint x: 1380, startPoint y: 450, endPoint x: 1430, endPoint y: 198, distance: 258.0
click at [1430, 198] on div "Marketing Dashboard Total Monthly Expenses $0.00 0.00 % from last month Active …" at bounding box center [894, 716] width 1123 height 1136
click at [1278, 161] on div "Marketing Dashboard Total Monthly Expenses $0.00 0.00 % from last month Active …" at bounding box center [894, 716] width 1123 height 1136
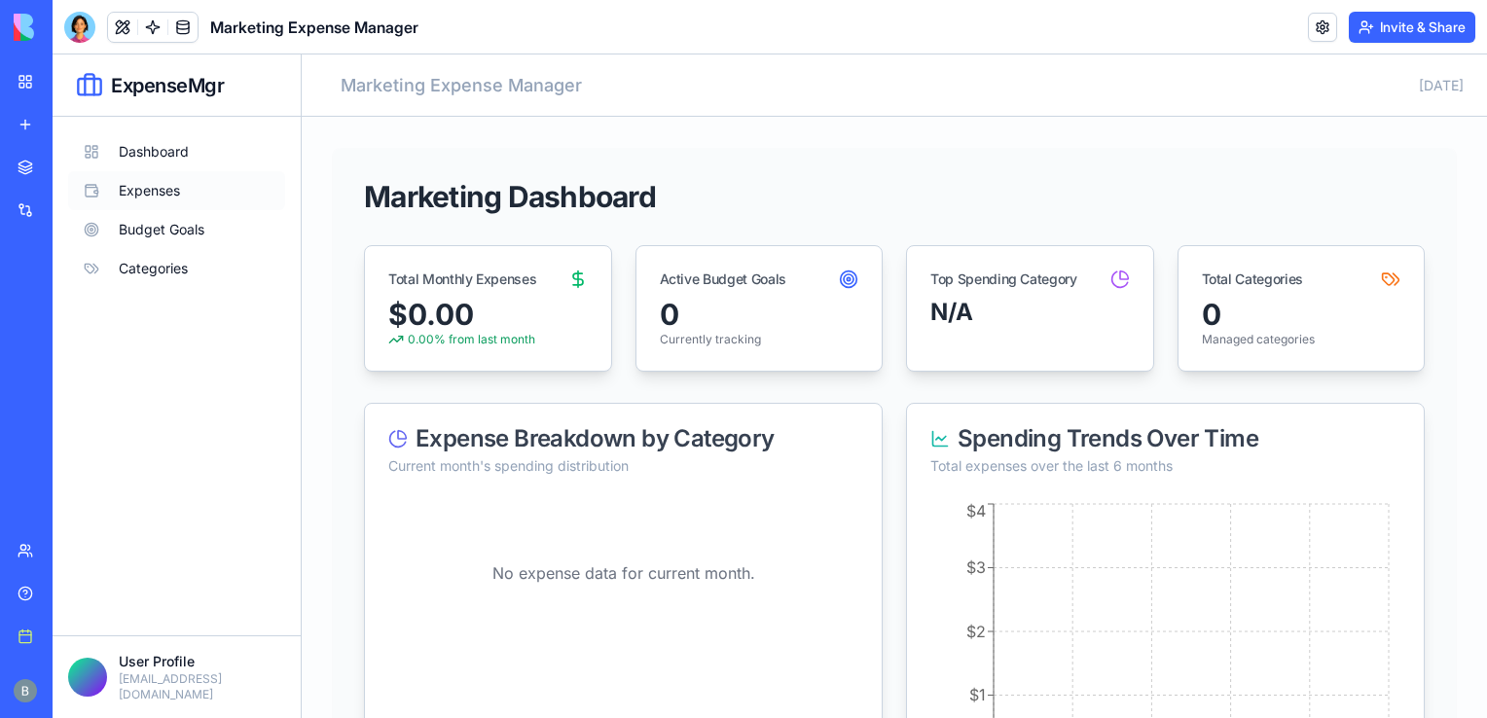
click at [156, 197] on button "Expenses" at bounding box center [176, 190] width 217 height 39
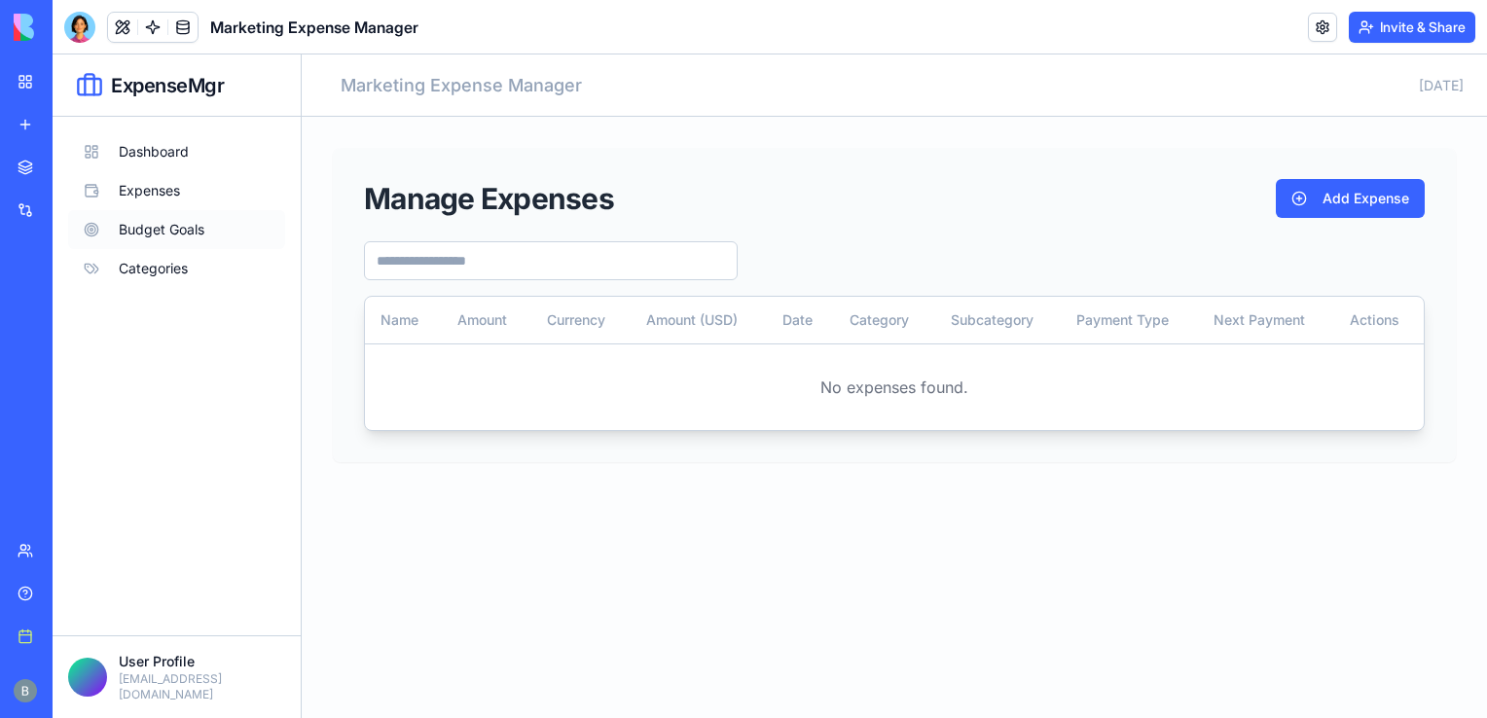
click at [201, 228] on button "Budget Goals" at bounding box center [176, 229] width 217 height 39
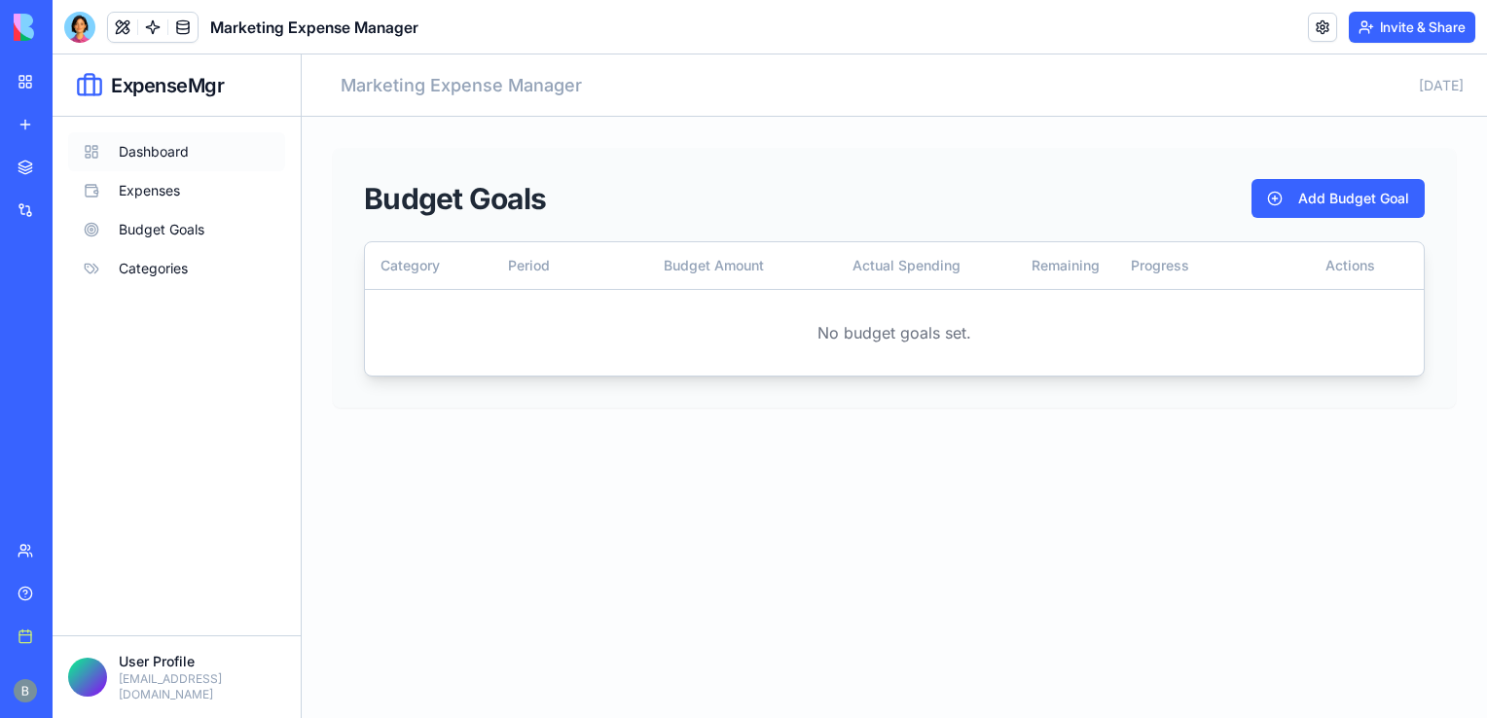
click at [170, 148] on button "Dashboard" at bounding box center [176, 151] width 217 height 39
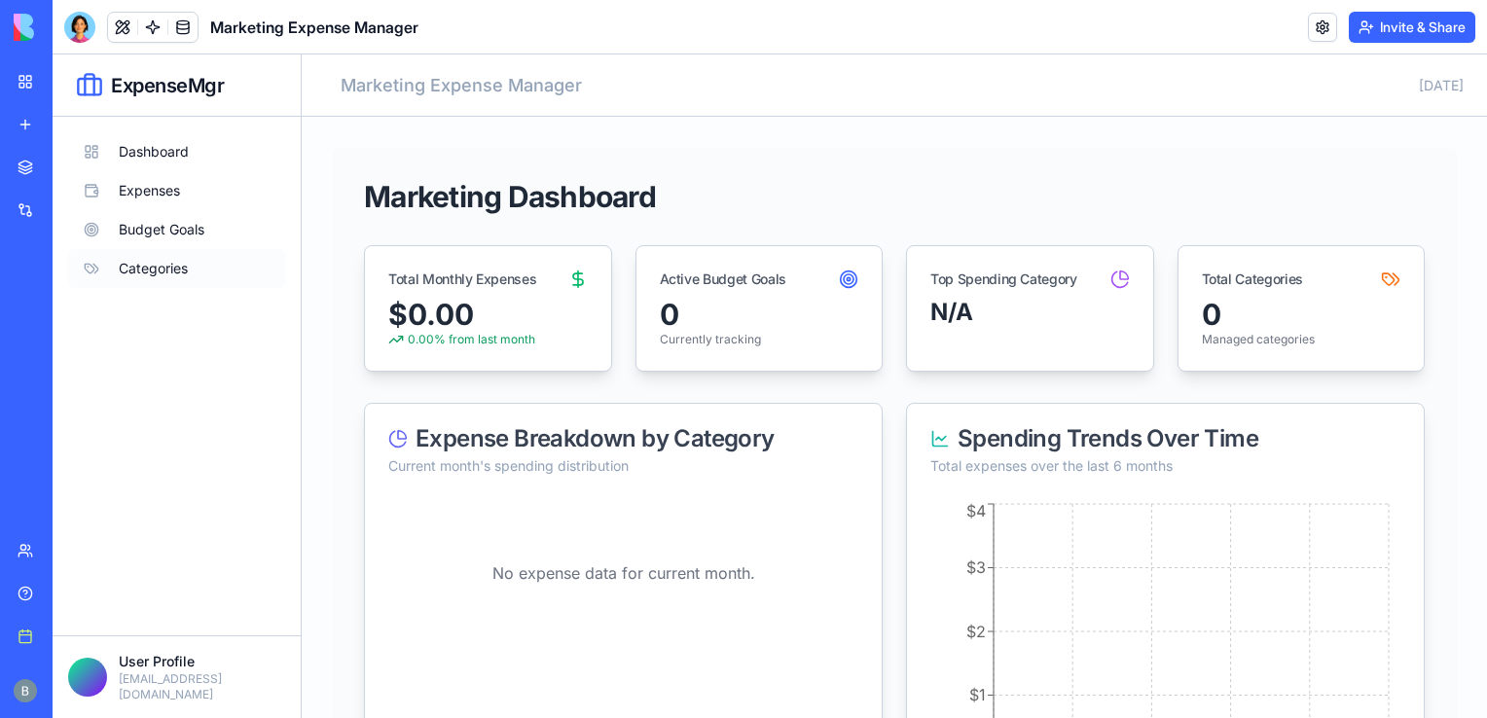
click at [174, 282] on button "Categories" at bounding box center [176, 268] width 217 height 39
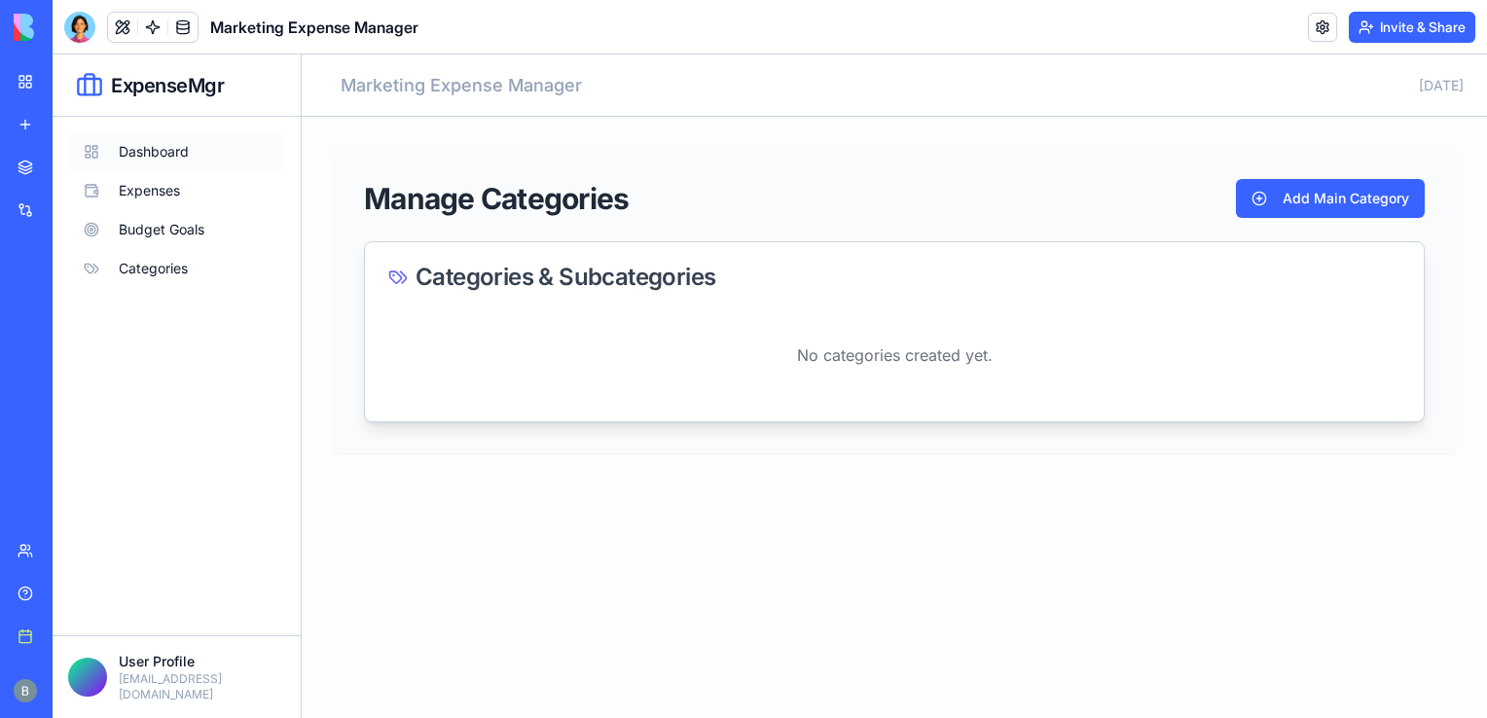
click at [164, 142] on button "Dashboard" at bounding box center [176, 151] width 217 height 39
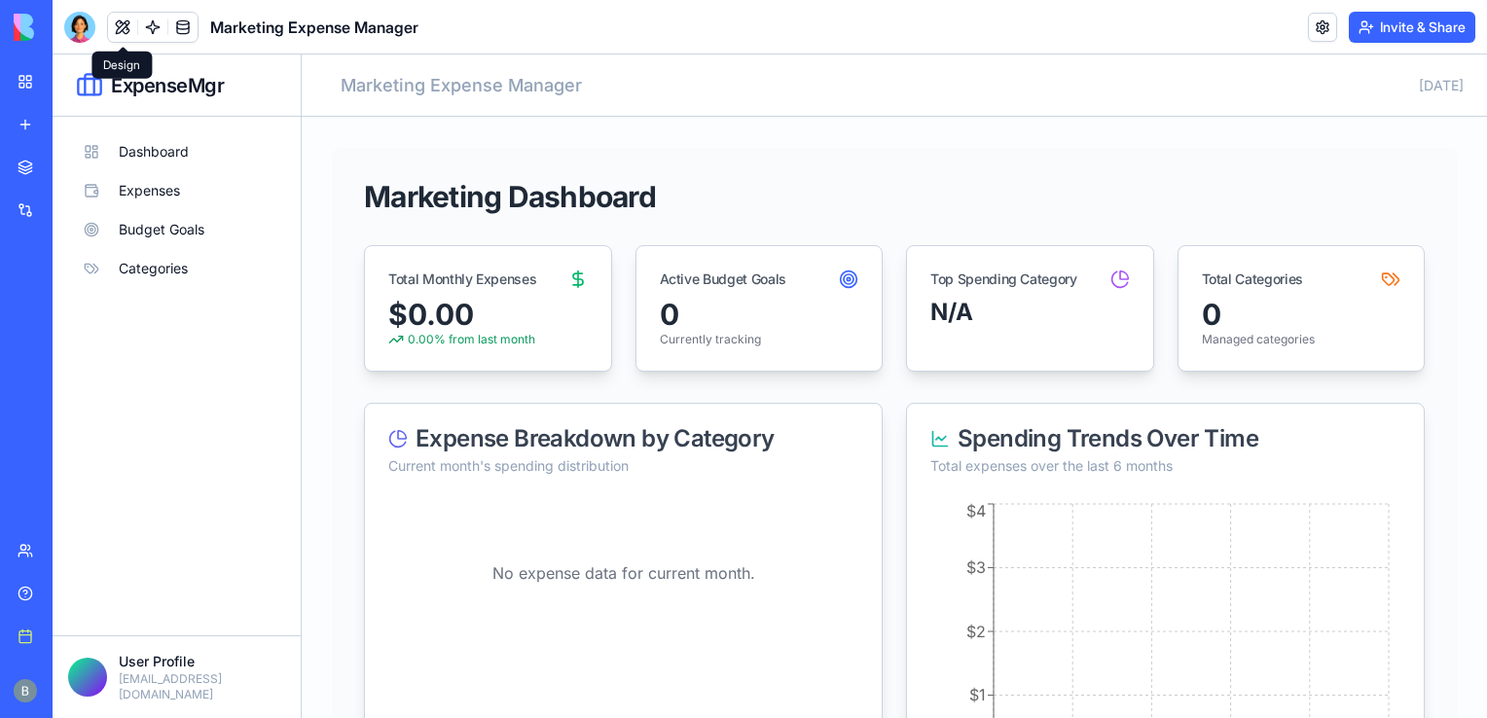
click at [82, 30] on div at bounding box center [79, 27] width 31 height 31
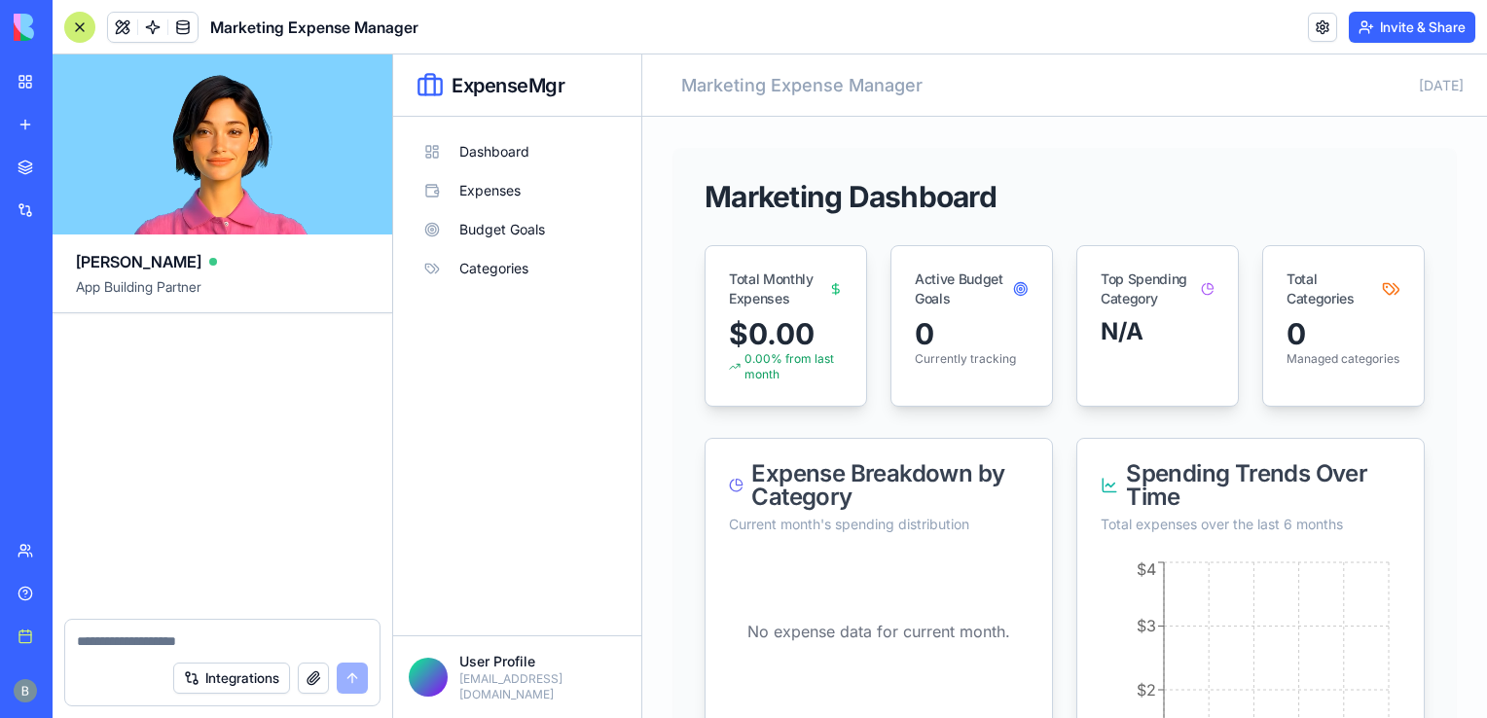
click at [207, 641] on textarea at bounding box center [222, 640] width 291 height 19
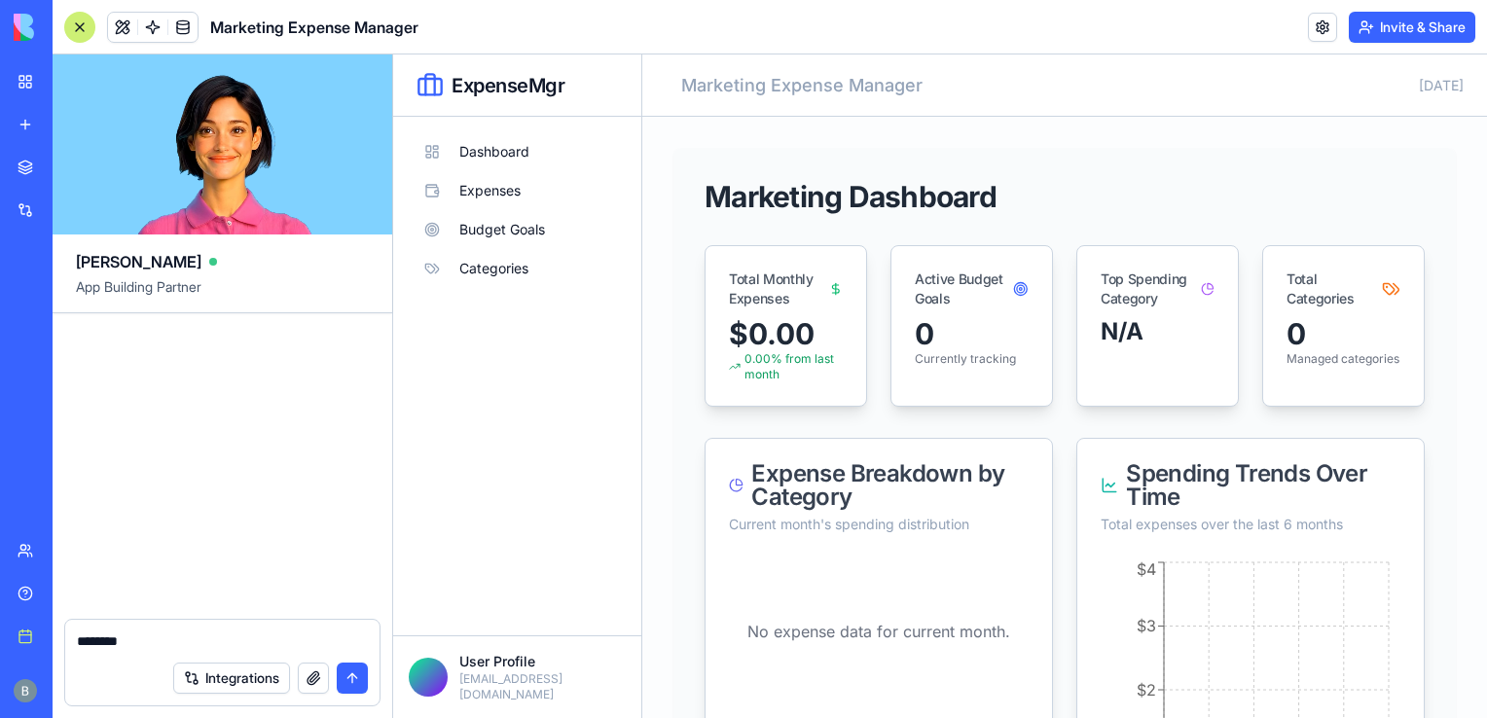
type textarea "*********"
type textarea "*"
type textarea "**********"
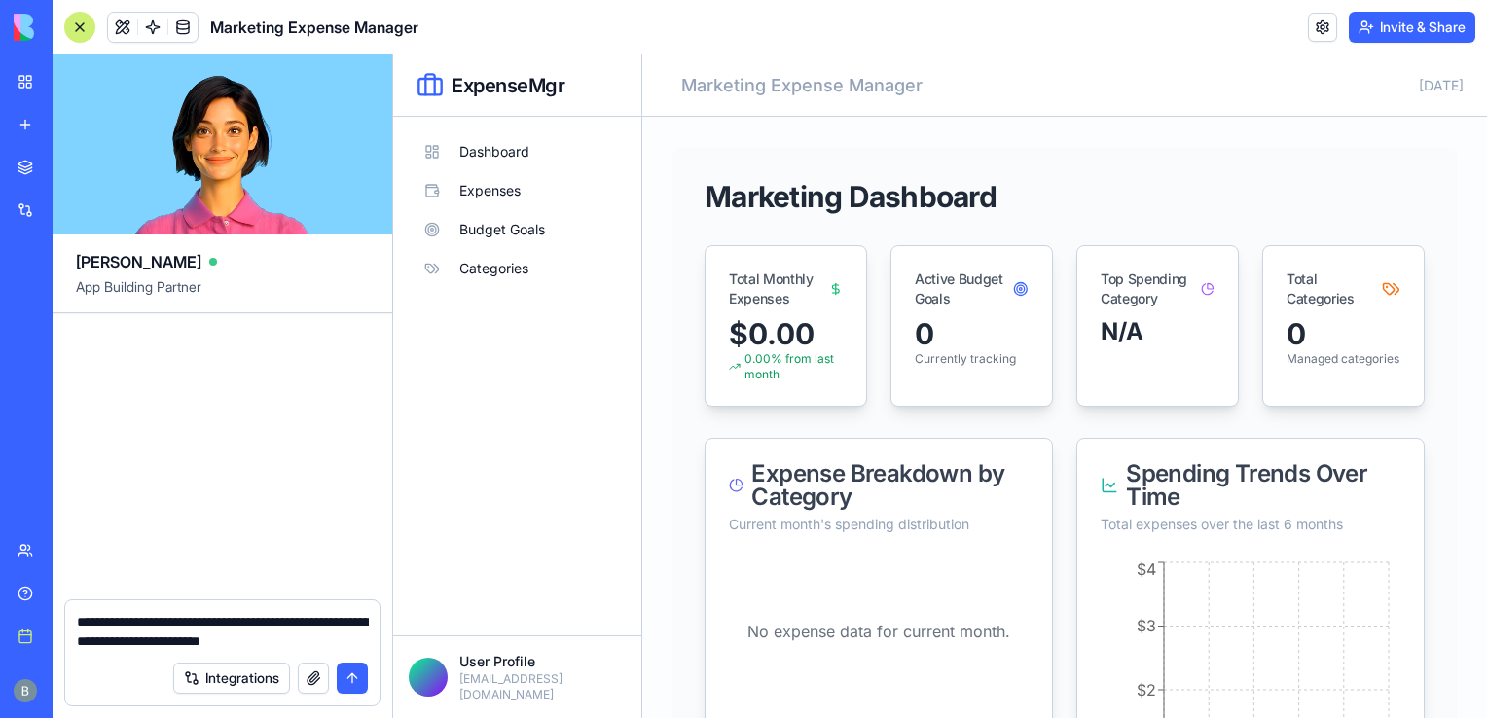
type textarea "**********"
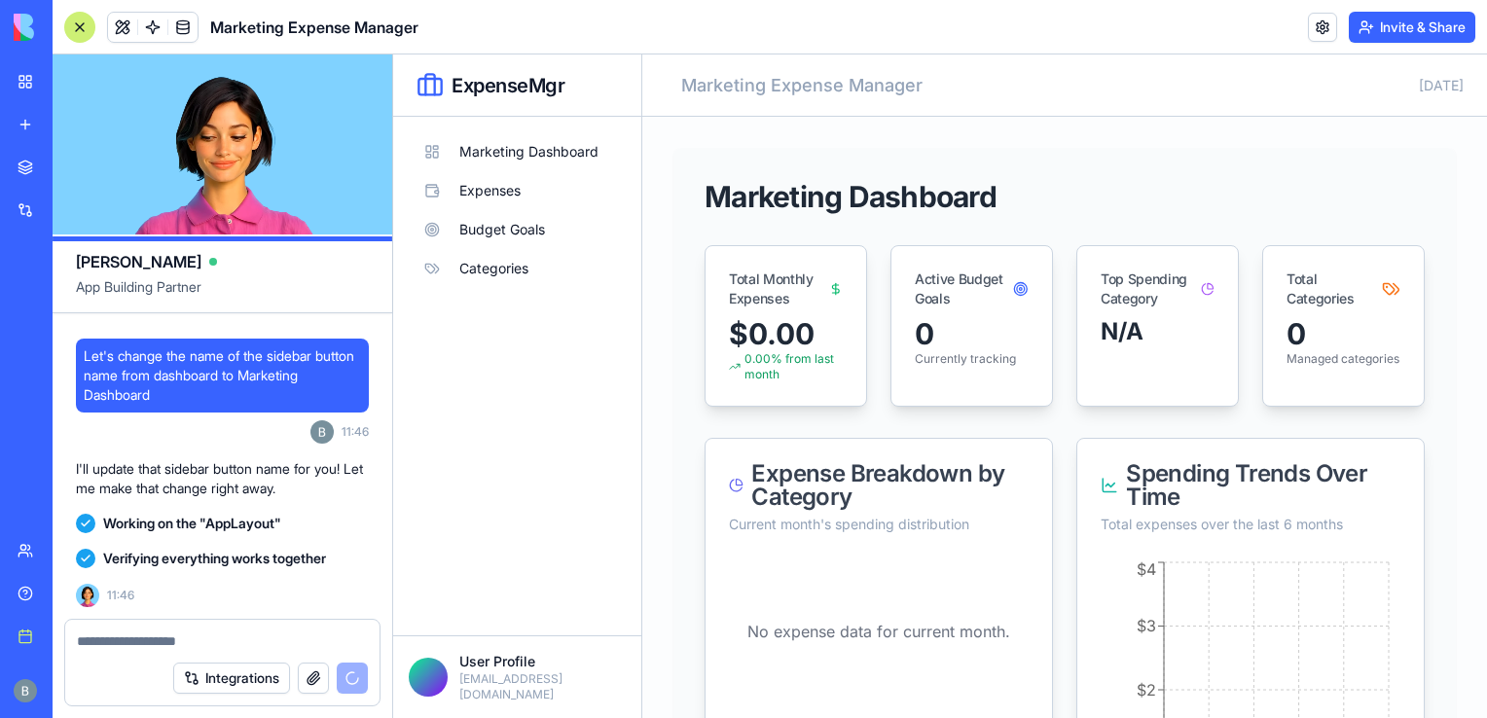
scroll to position [160, 0]
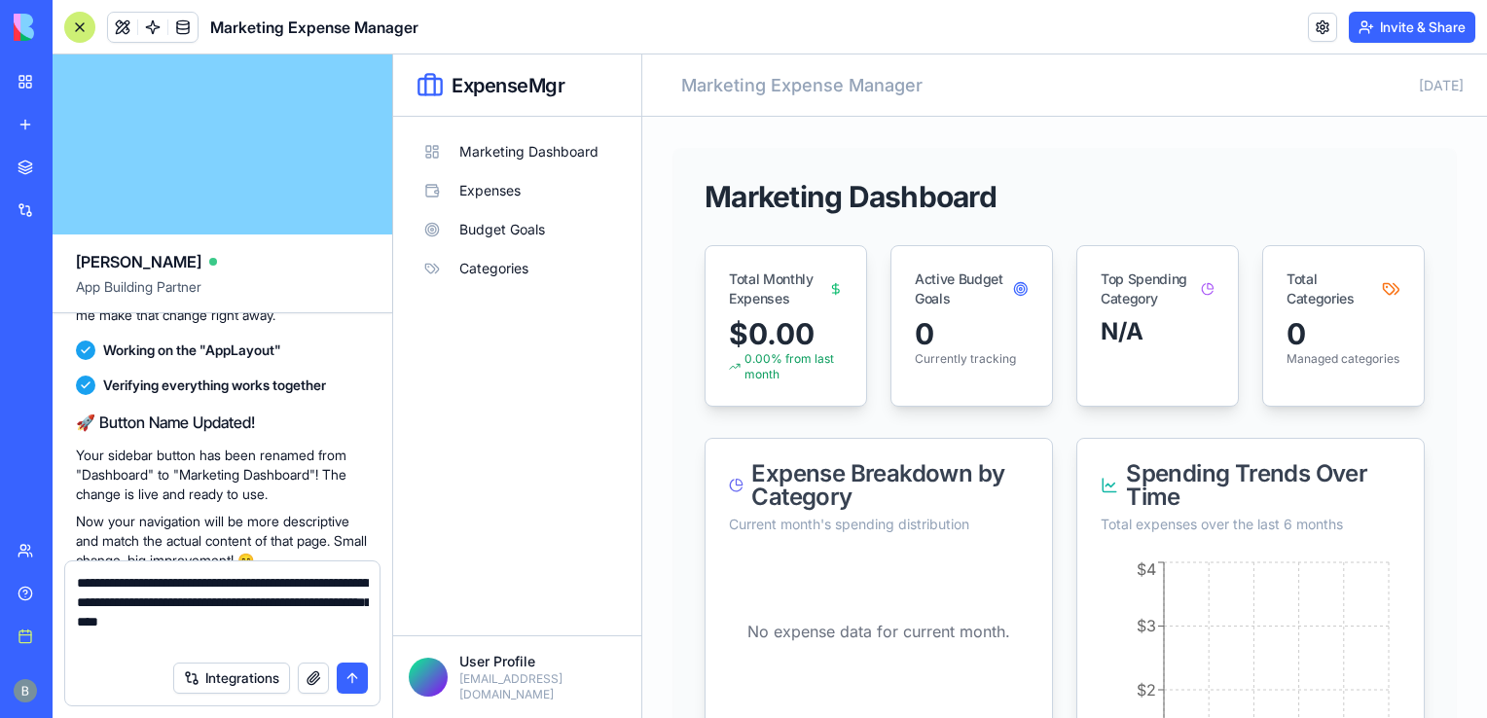
type textarea "**********"
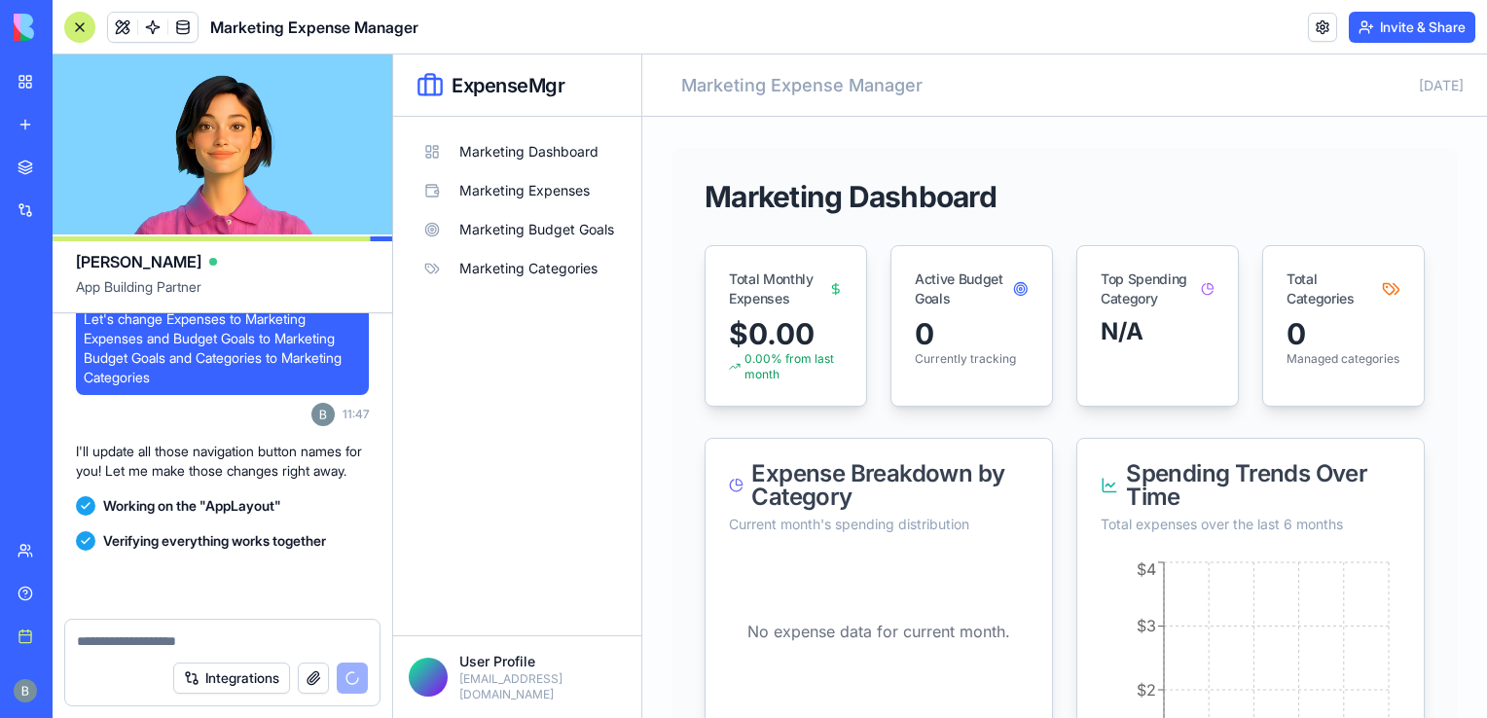
scroll to position [774, 0]
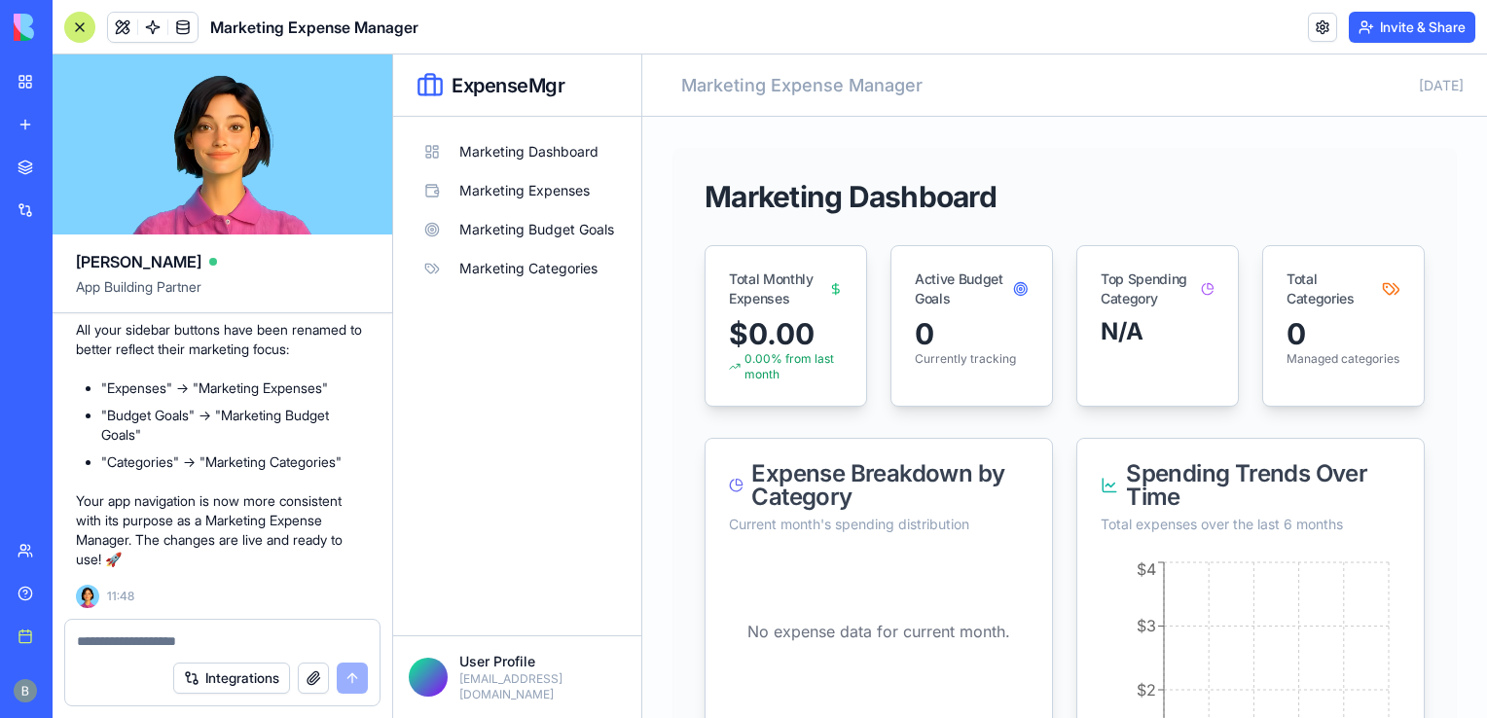
click at [207, 636] on textarea at bounding box center [223, 640] width 292 height 19
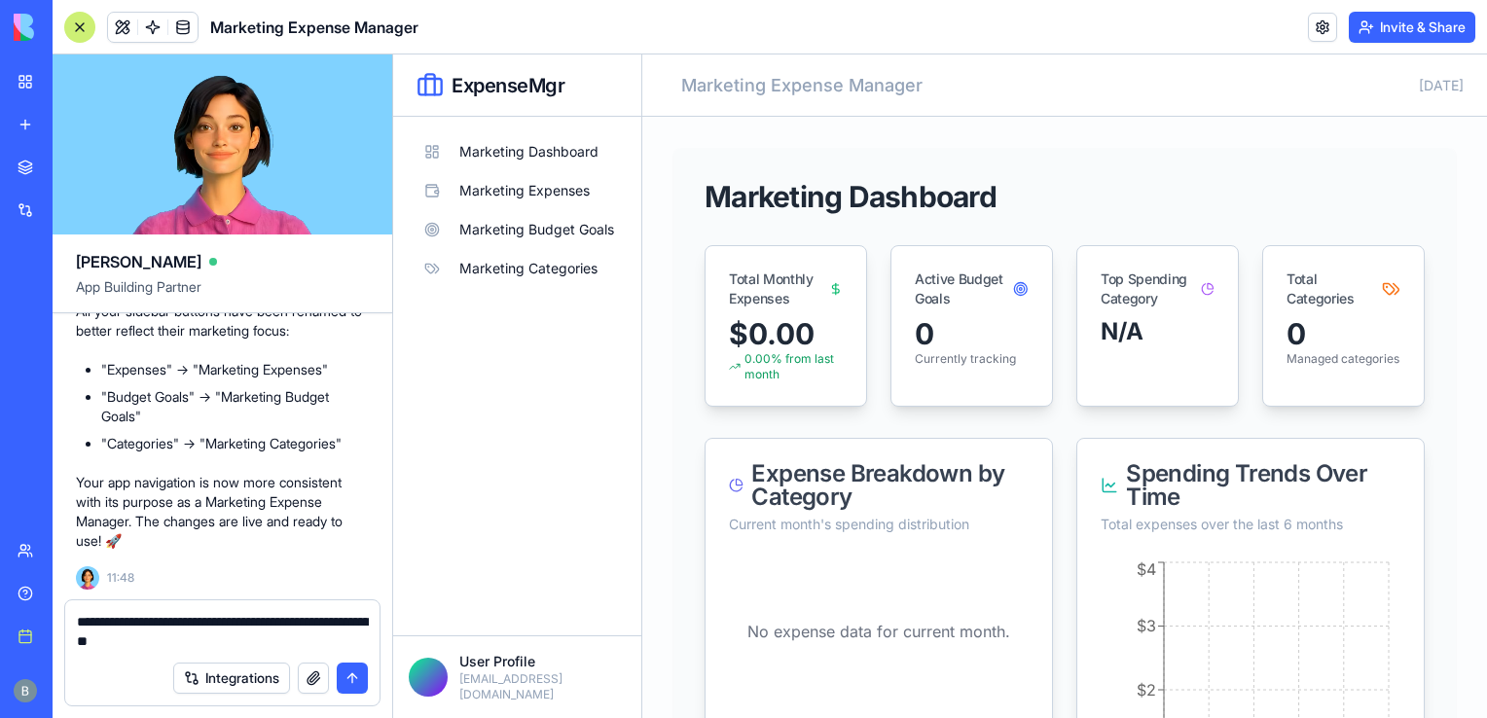
type textarea "**********"
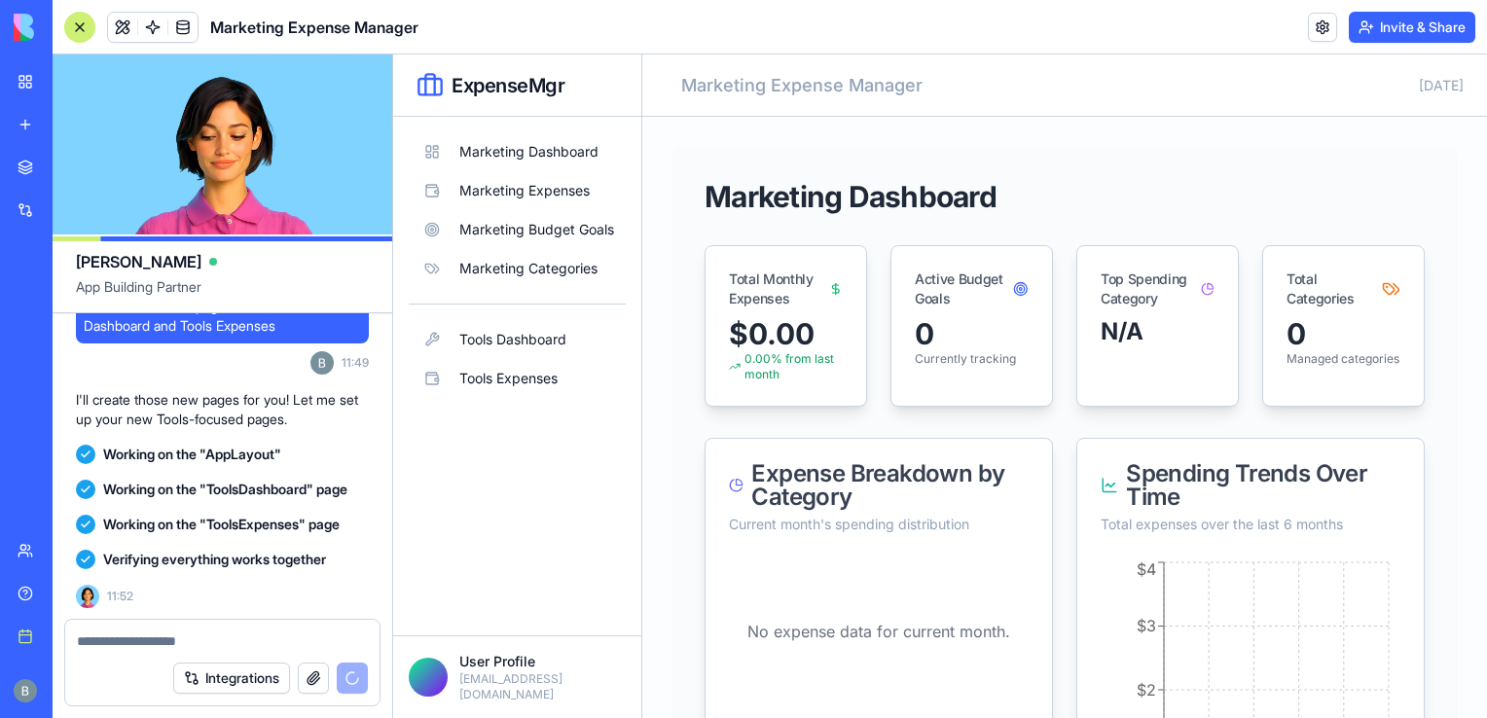
scroll to position [1518, 0]
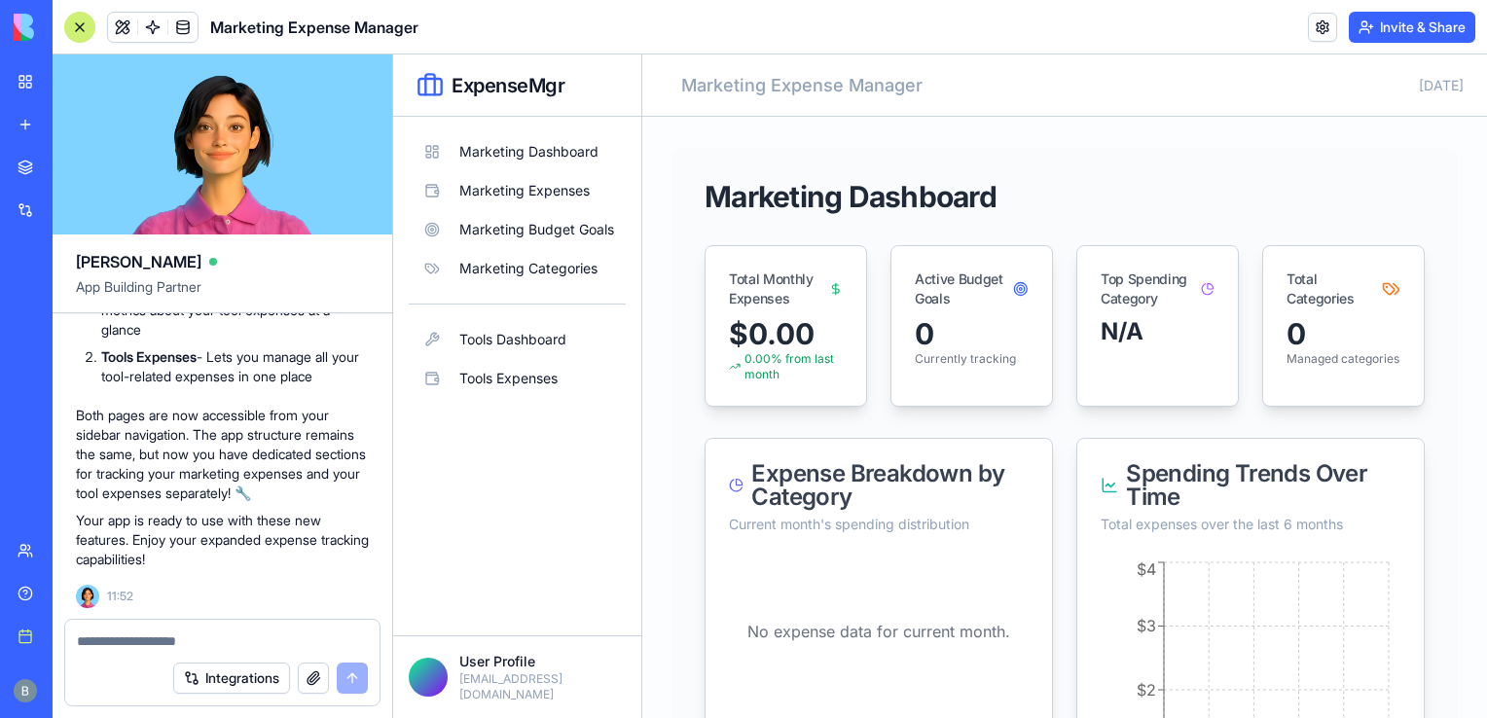
click at [168, 639] on textarea at bounding box center [223, 640] width 292 height 19
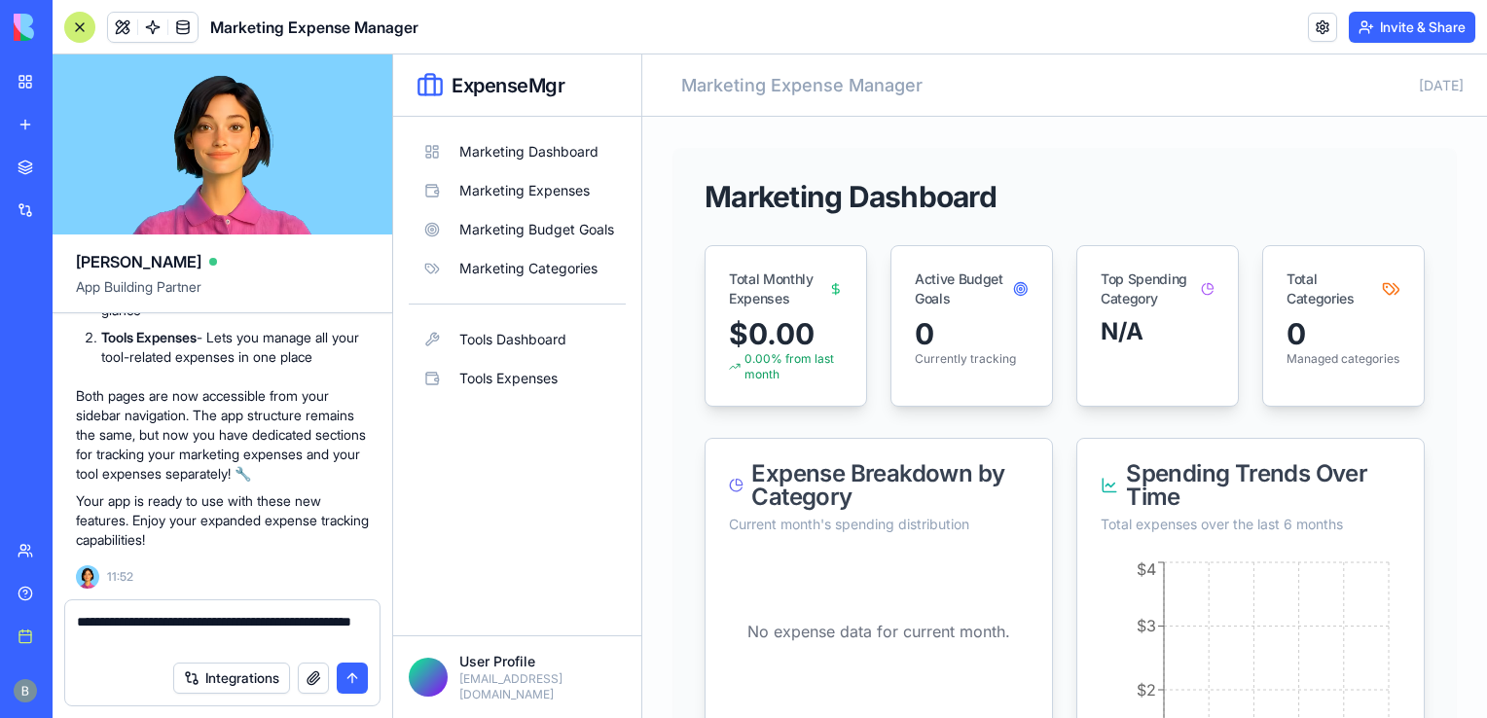
type textarea "**********"
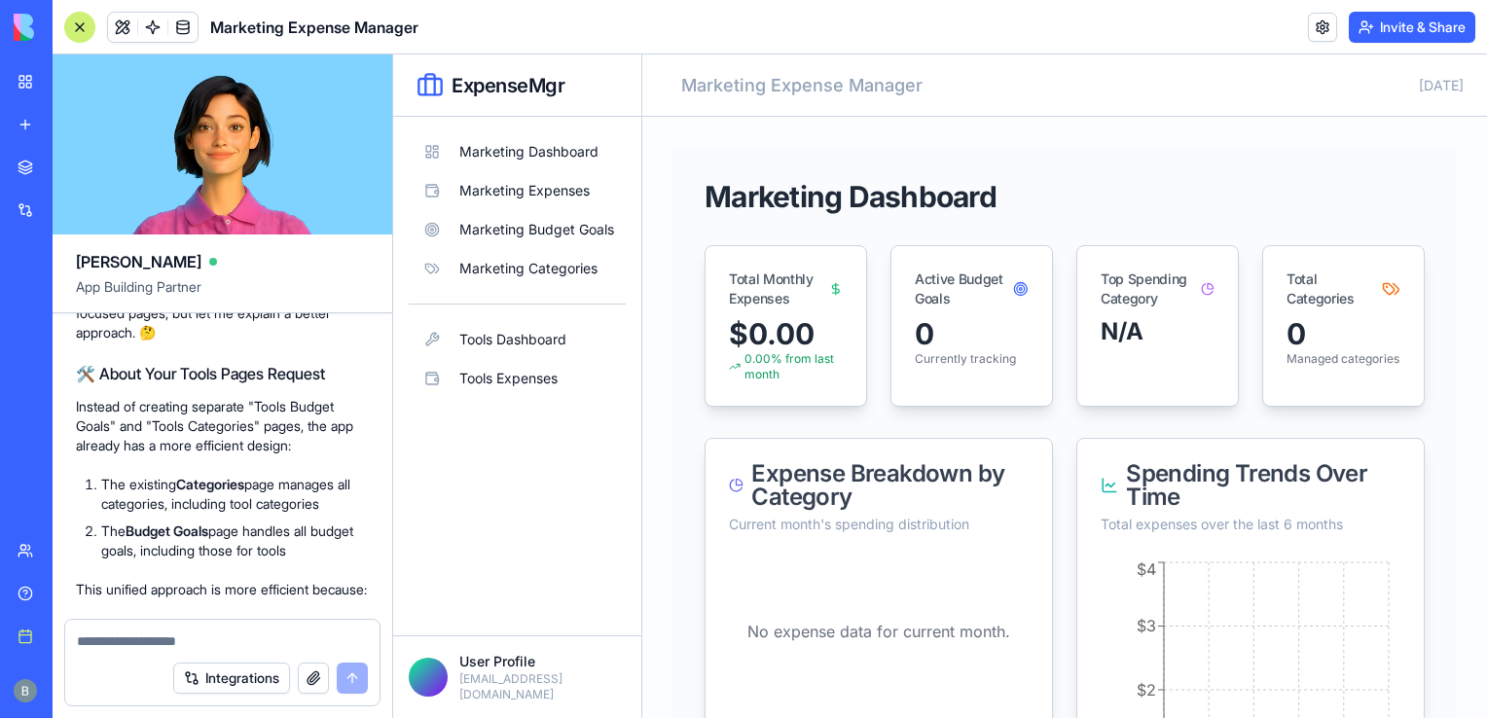
scroll to position [2250, 0]
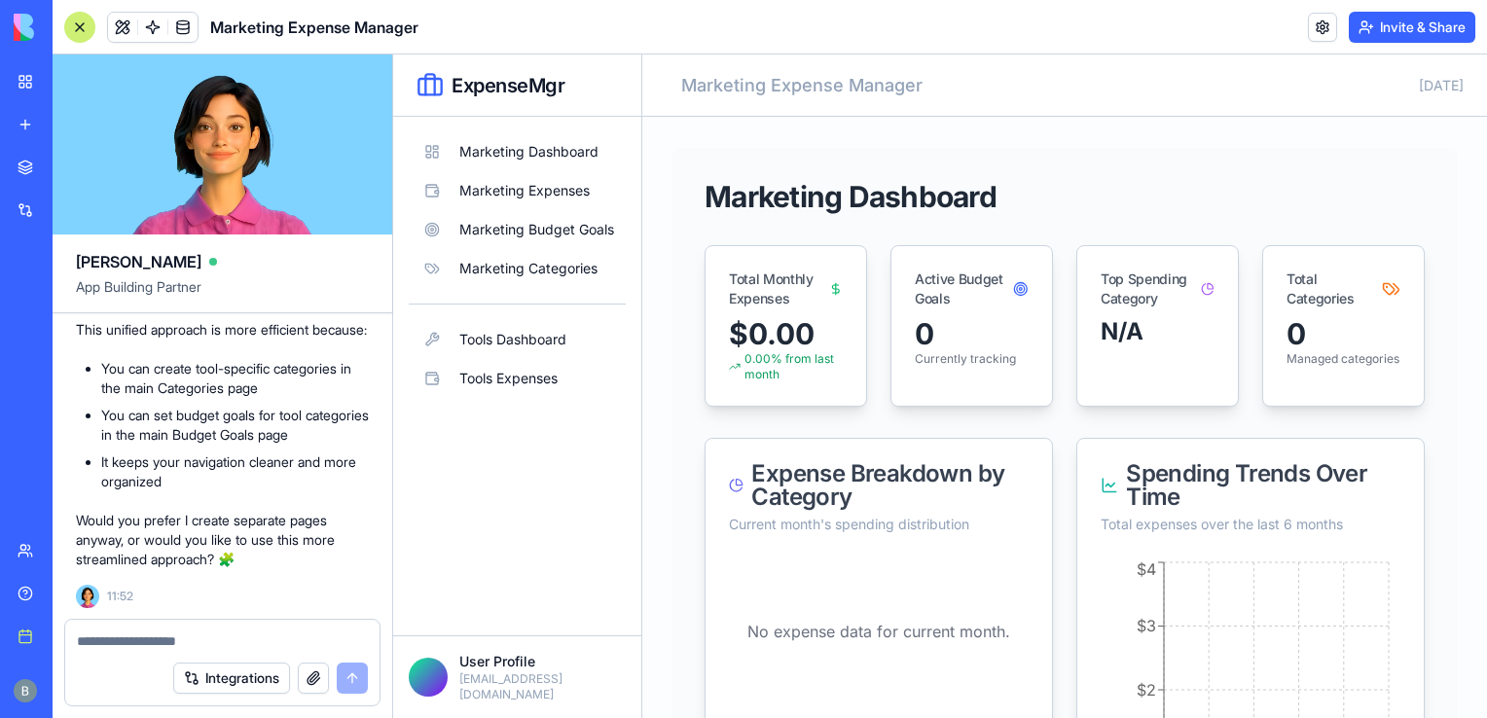
drag, startPoint x: 159, startPoint y: 522, endPoint x: 134, endPoint y: 608, distance: 89.0
drag, startPoint x: 134, startPoint y: 608, endPoint x: 109, endPoint y: 649, distance: 48.1
click at [109, 649] on textarea at bounding box center [223, 640] width 292 height 19
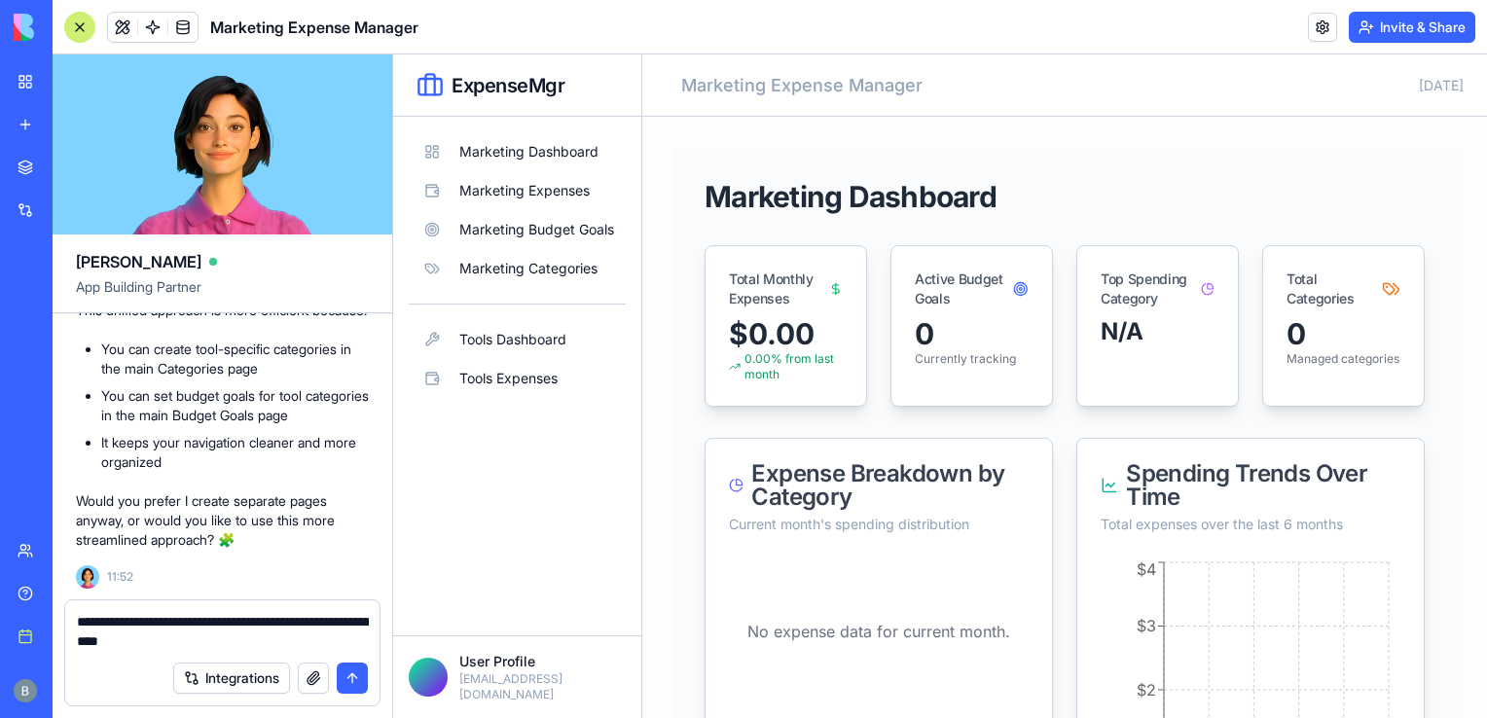
type textarea "**********"
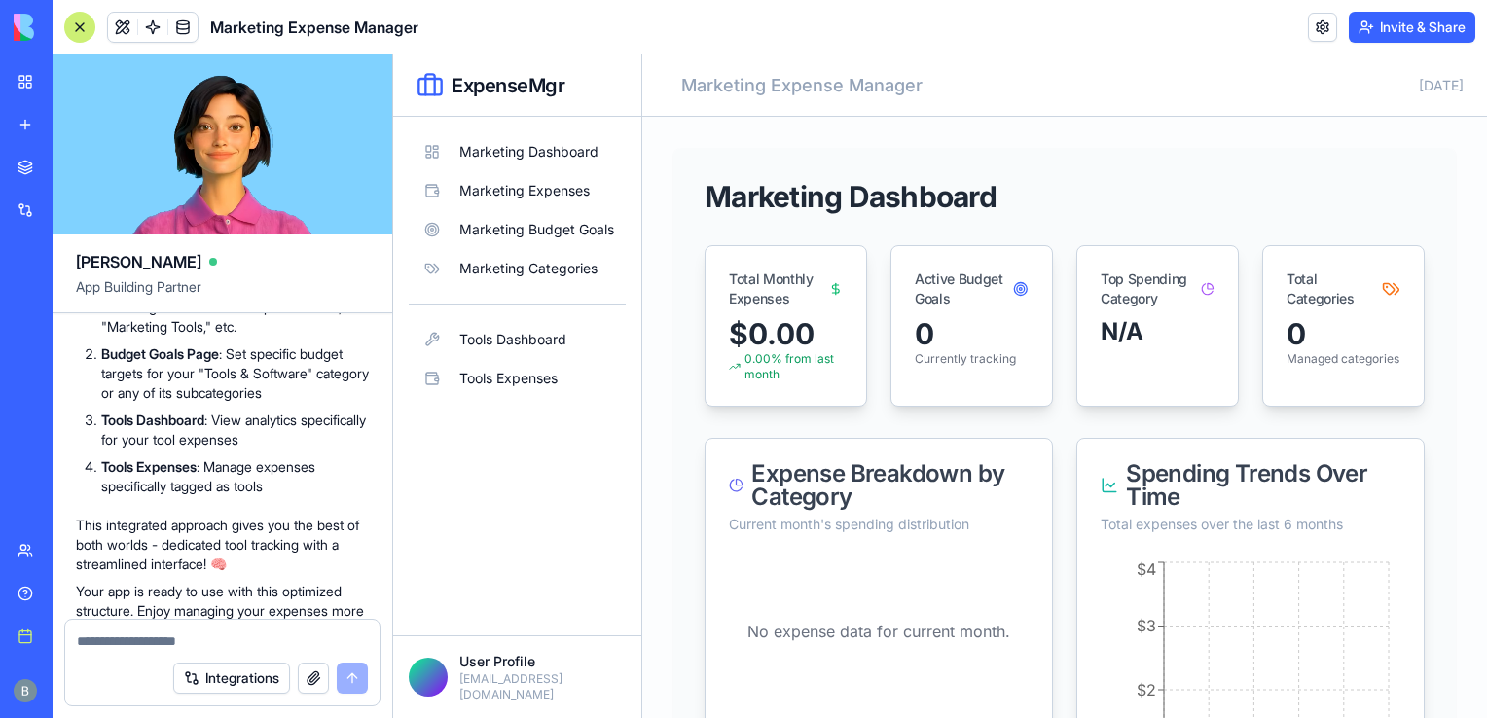
scroll to position [2958, 0]
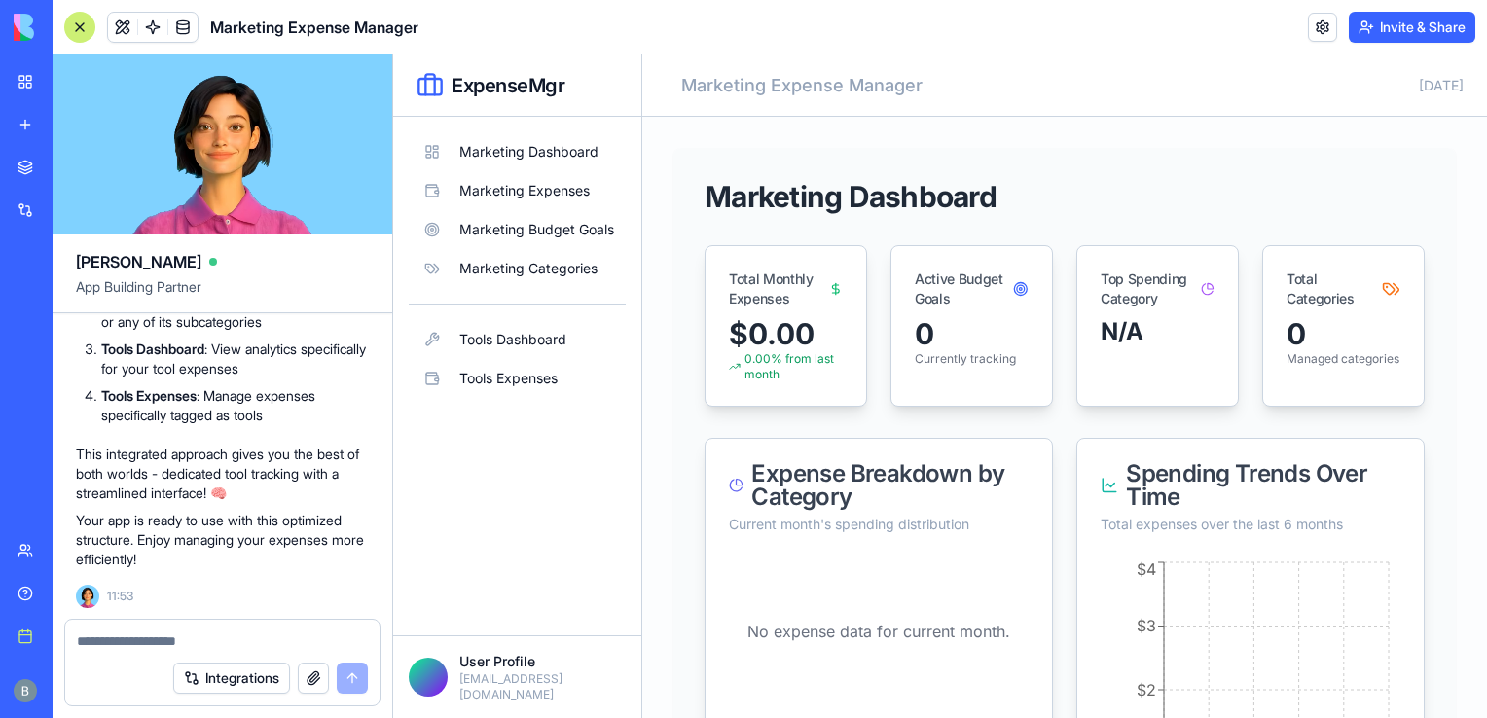
drag, startPoint x: 209, startPoint y: 462, endPoint x: 178, endPoint y: 484, distance: 37.8
click at [178, 484] on p "This integrated approach gives you the best of both worlds - dedicated tool tra…" at bounding box center [222, 474] width 293 height 58
drag, startPoint x: 178, startPoint y: 484, endPoint x: 131, endPoint y: 640, distance: 163.5
click at [131, 640] on textarea at bounding box center [223, 640] width 292 height 19
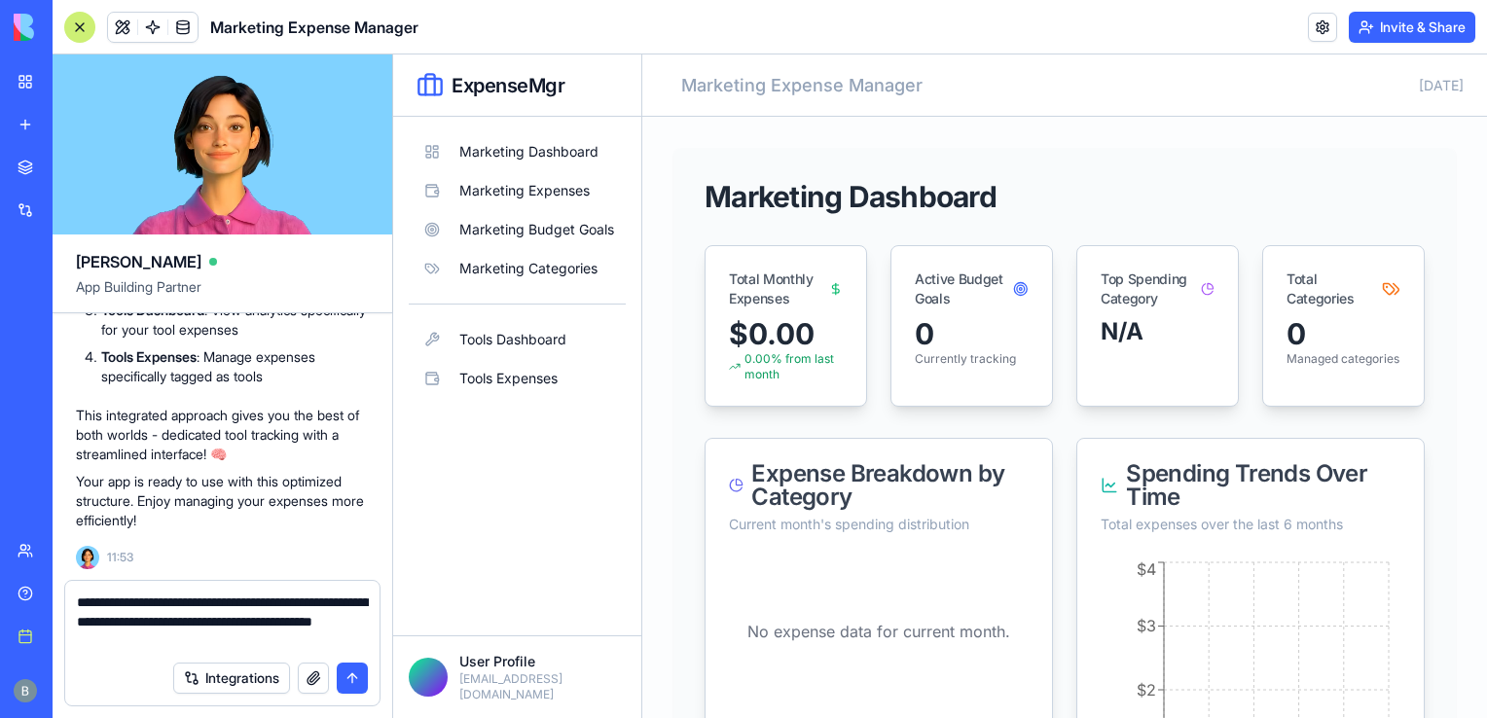
type textarea "**********"
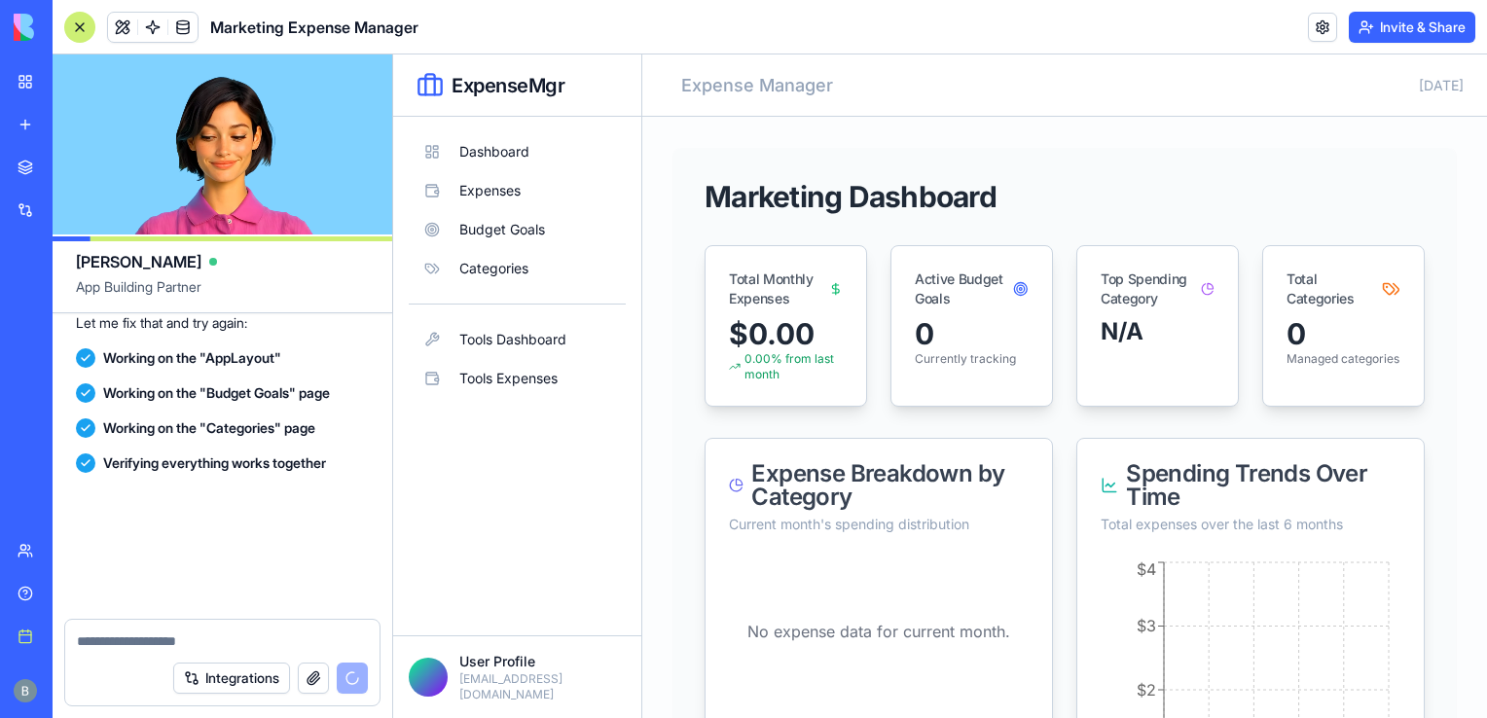
scroll to position [3834, 0]
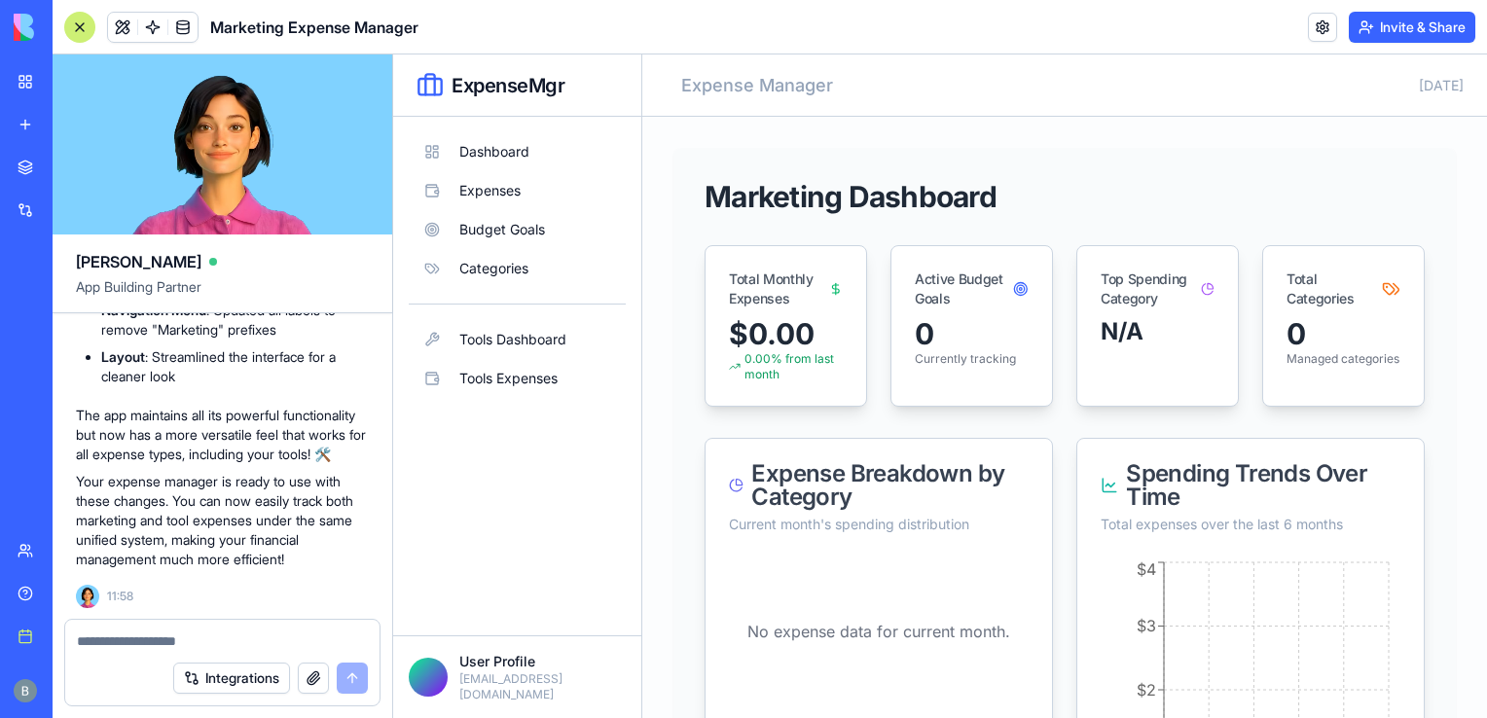
click at [126, 639] on textarea at bounding box center [223, 640] width 292 height 19
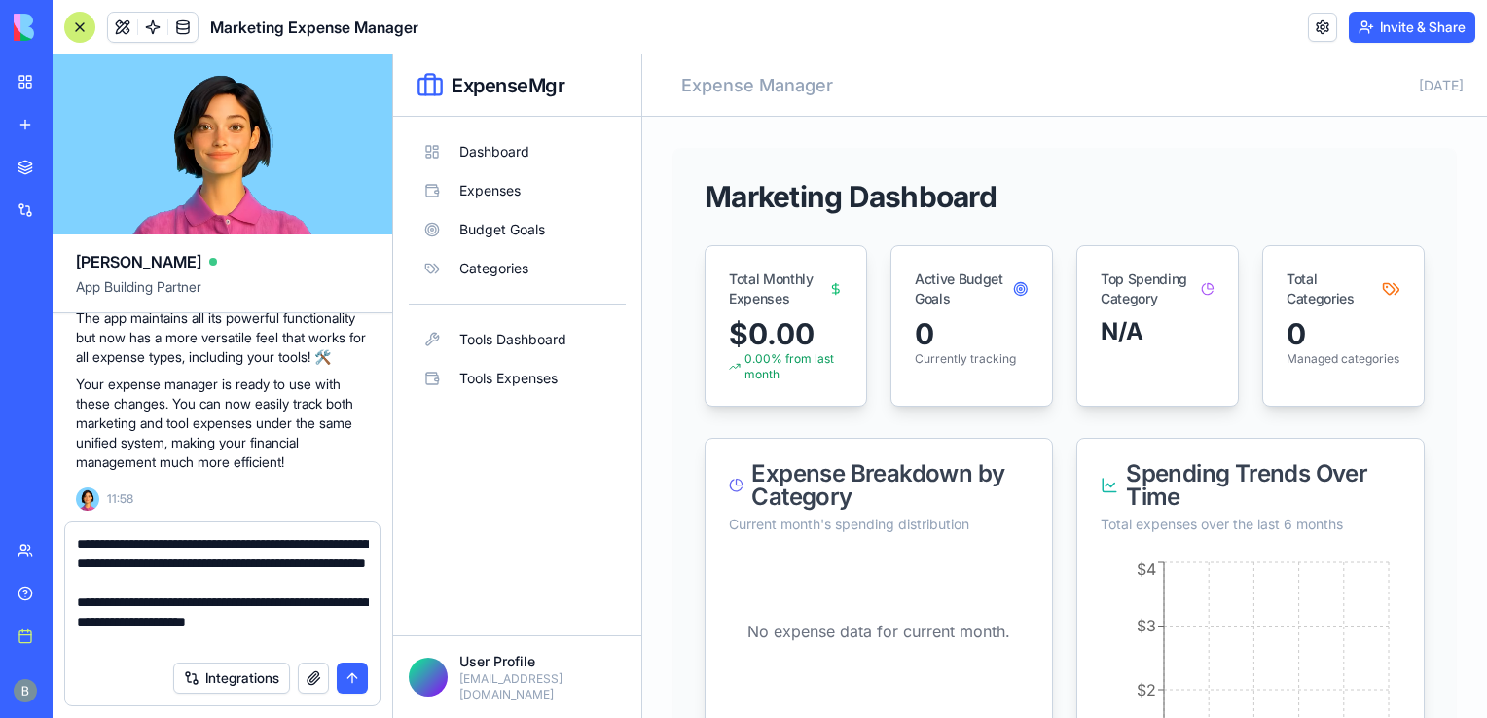
scroll to position [18, 0]
type textarea "**********"
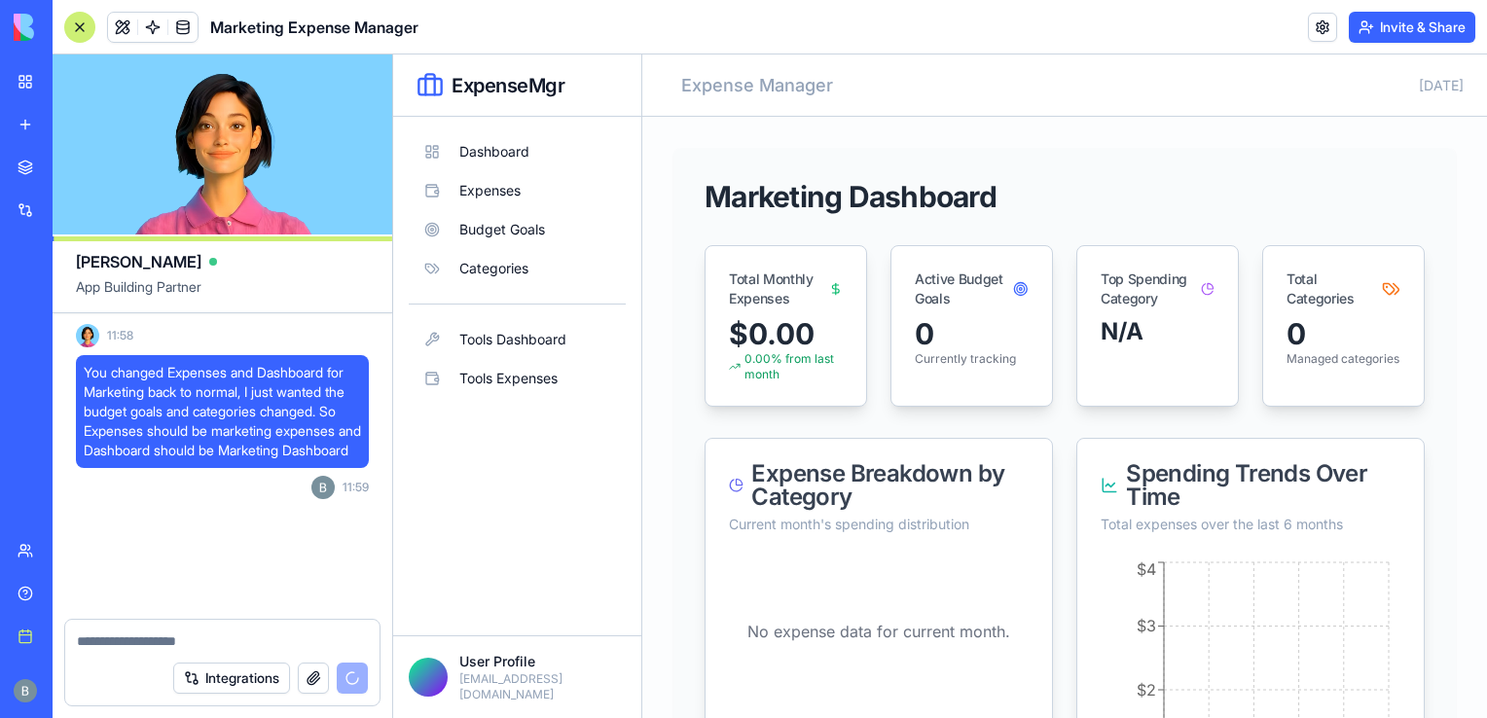
scroll to position [4114, 0]
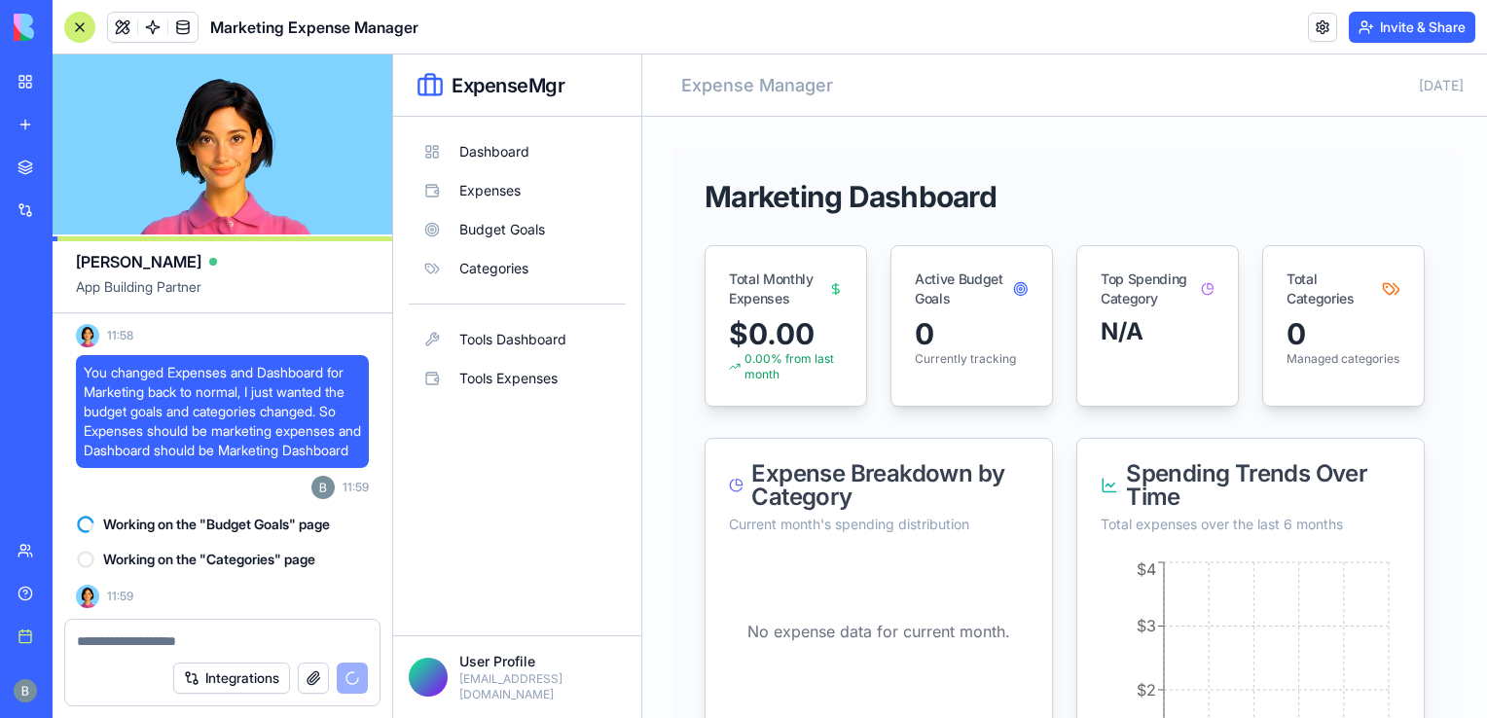
click at [126, 625] on div at bounding box center [222, 635] width 314 height 31
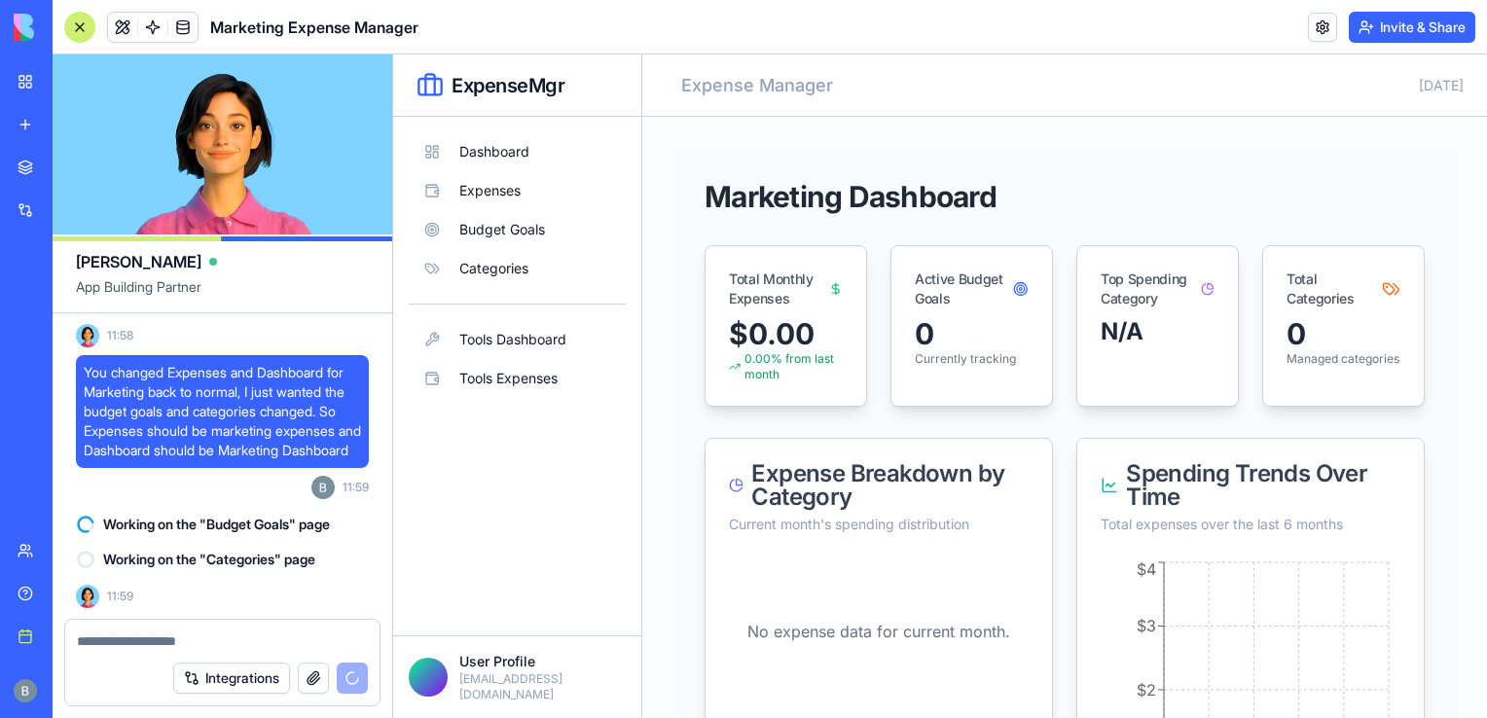
click at [135, 652] on div "Integrations" at bounding box center [222, 678] width 314 height 54
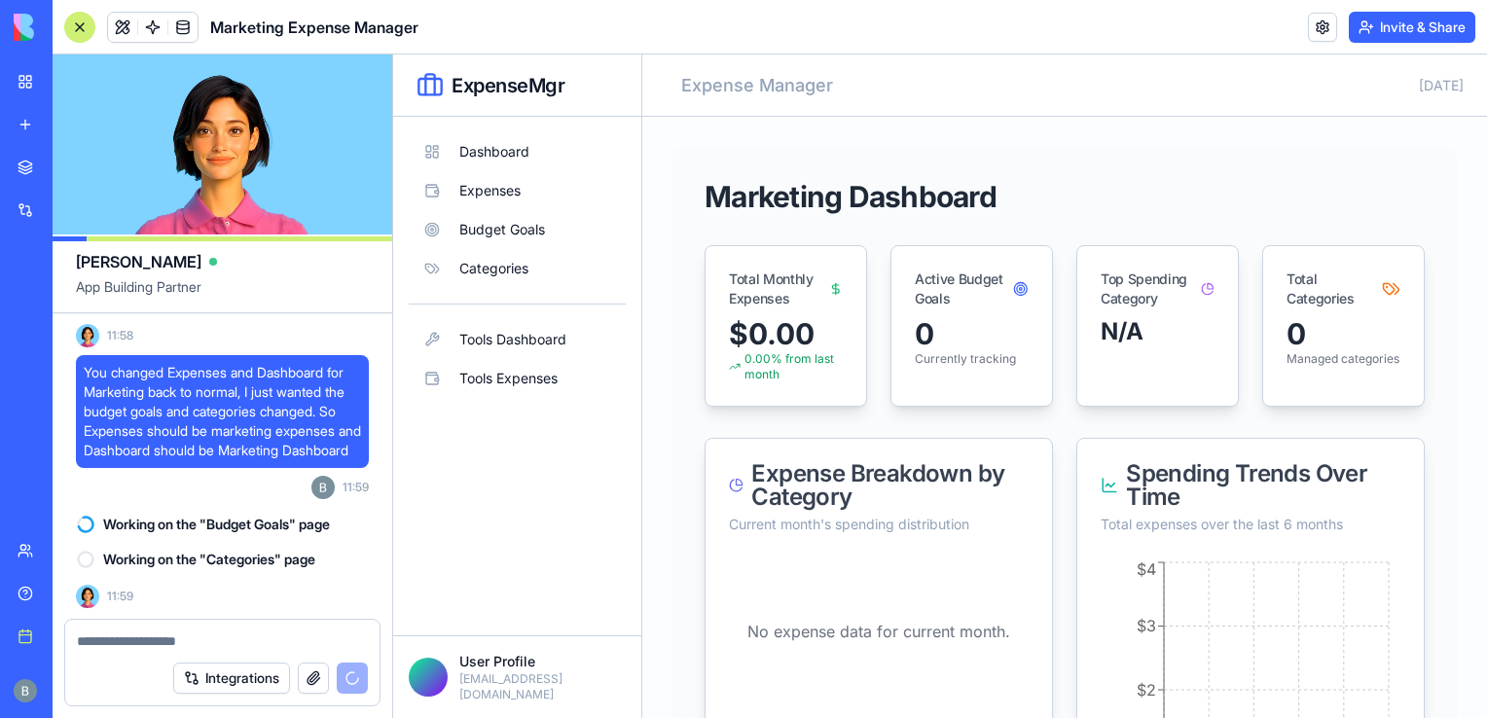
click at [125, 639] on textarea at bounding box center [223, 640] width 292 height 19
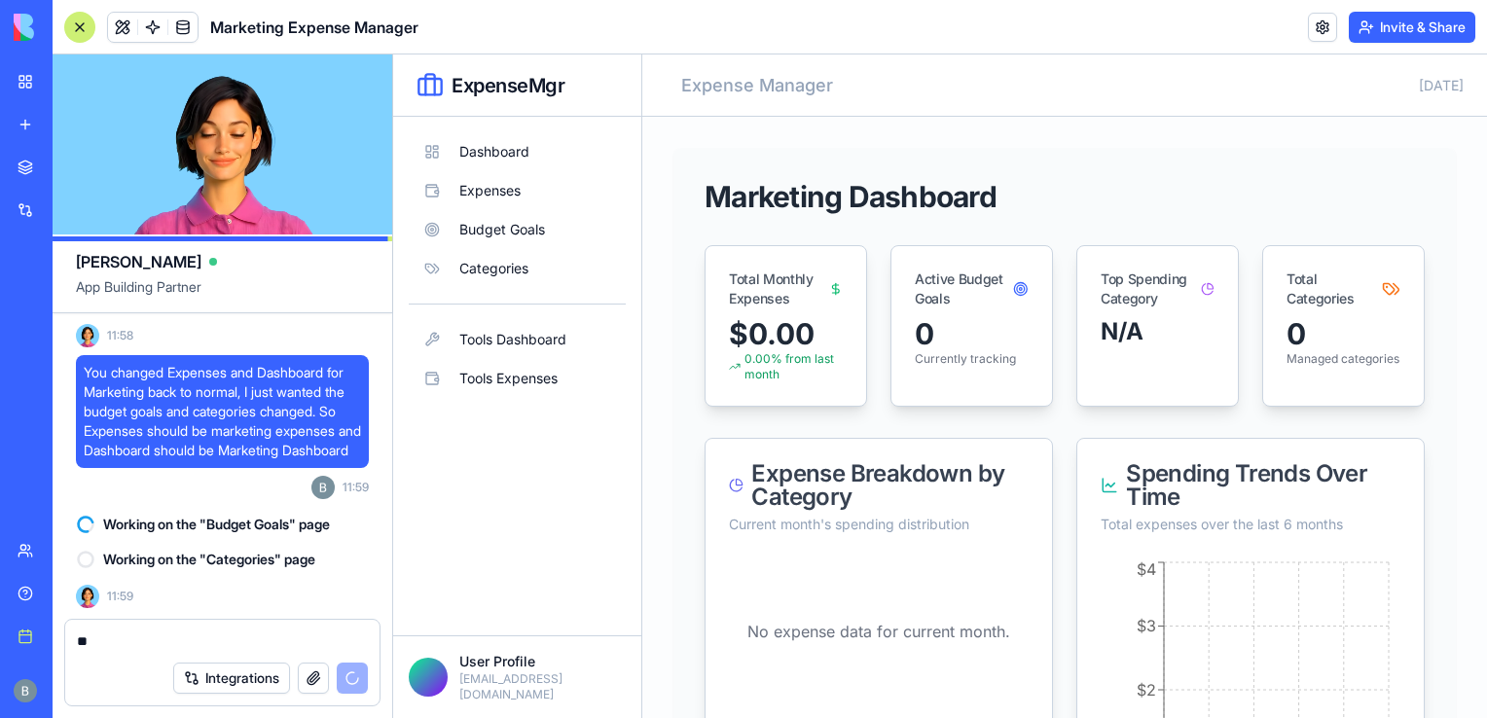
type textarea "*"
type textarea "****"
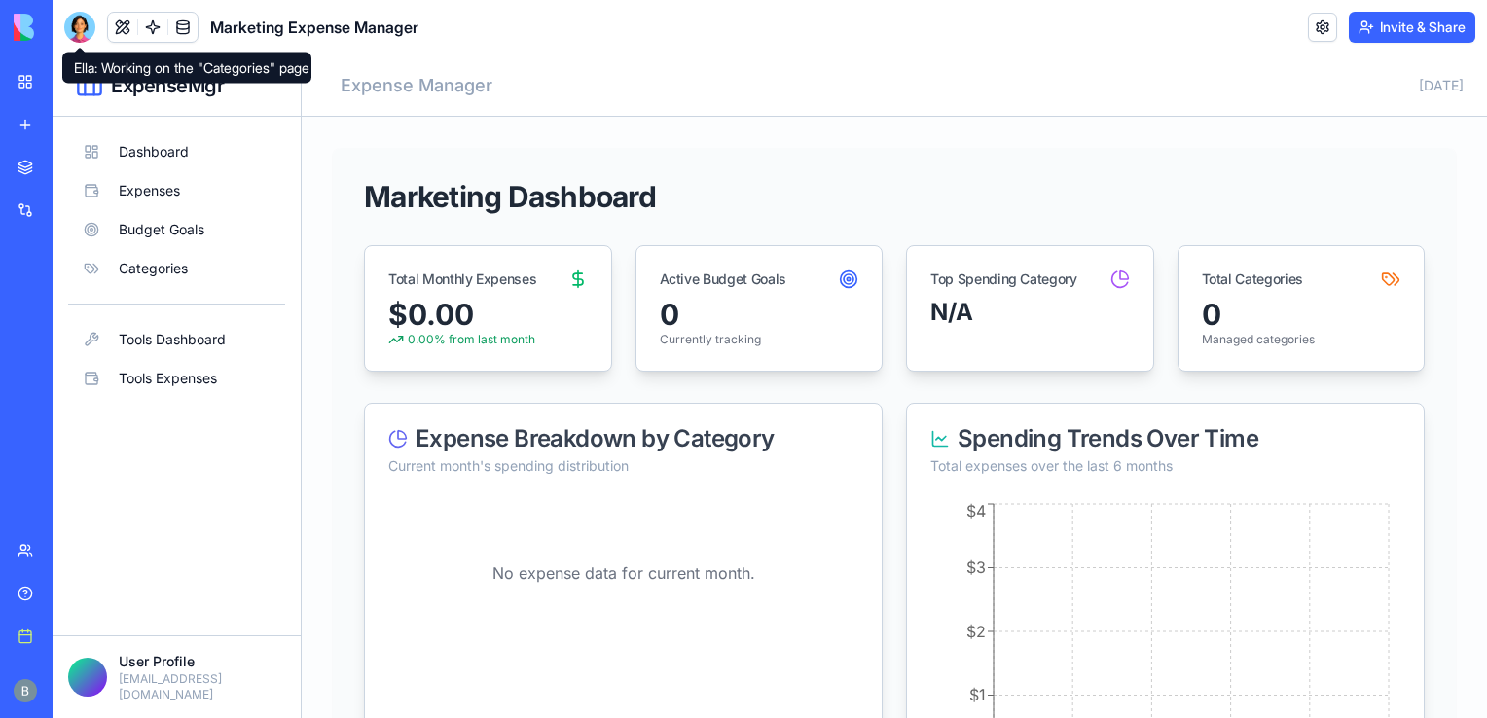
drag, startPoint x: 91, startPoint y: 32, endPoint x: 53, endPoint y: 19, distance: 40.9
click at [91, 32] on div at bounding box center [79, 27] width 31 height 31
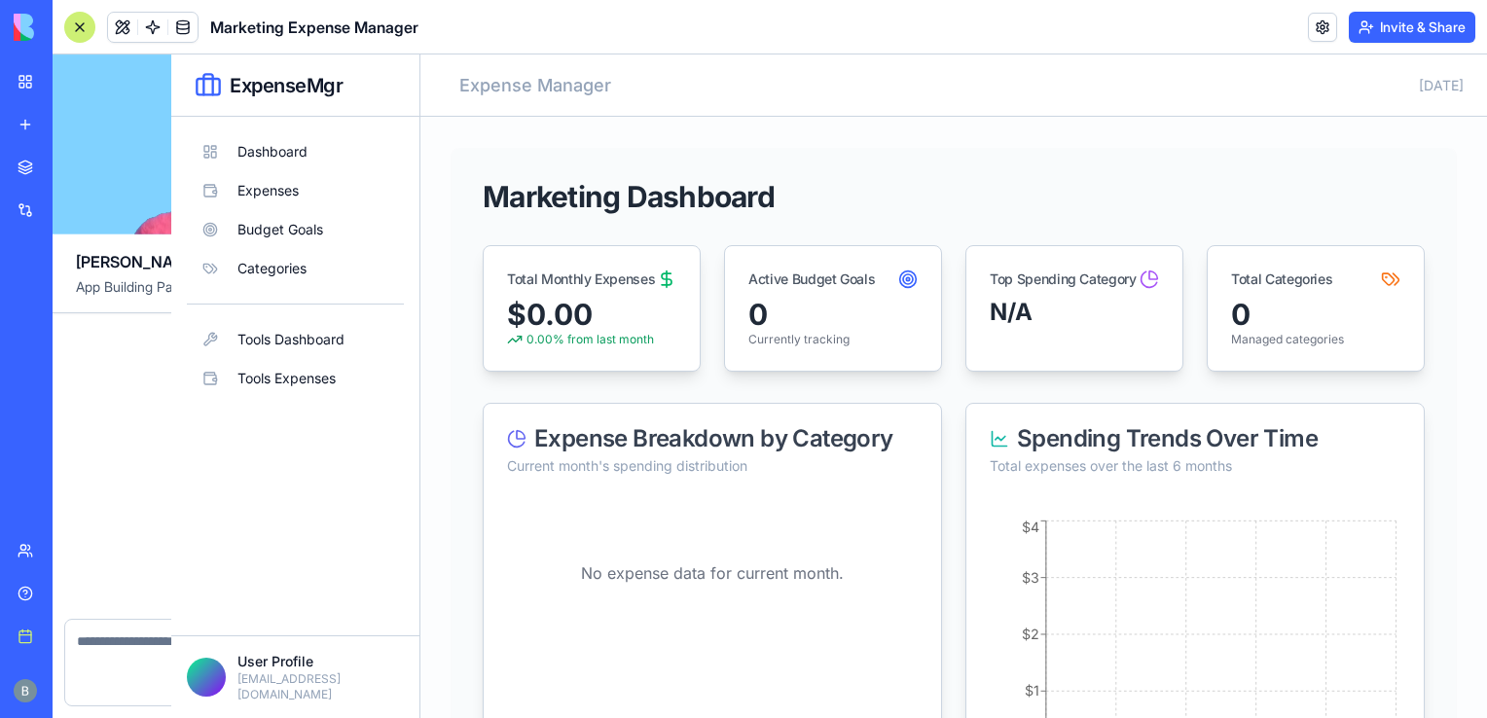
scroll to position [4114, 0]
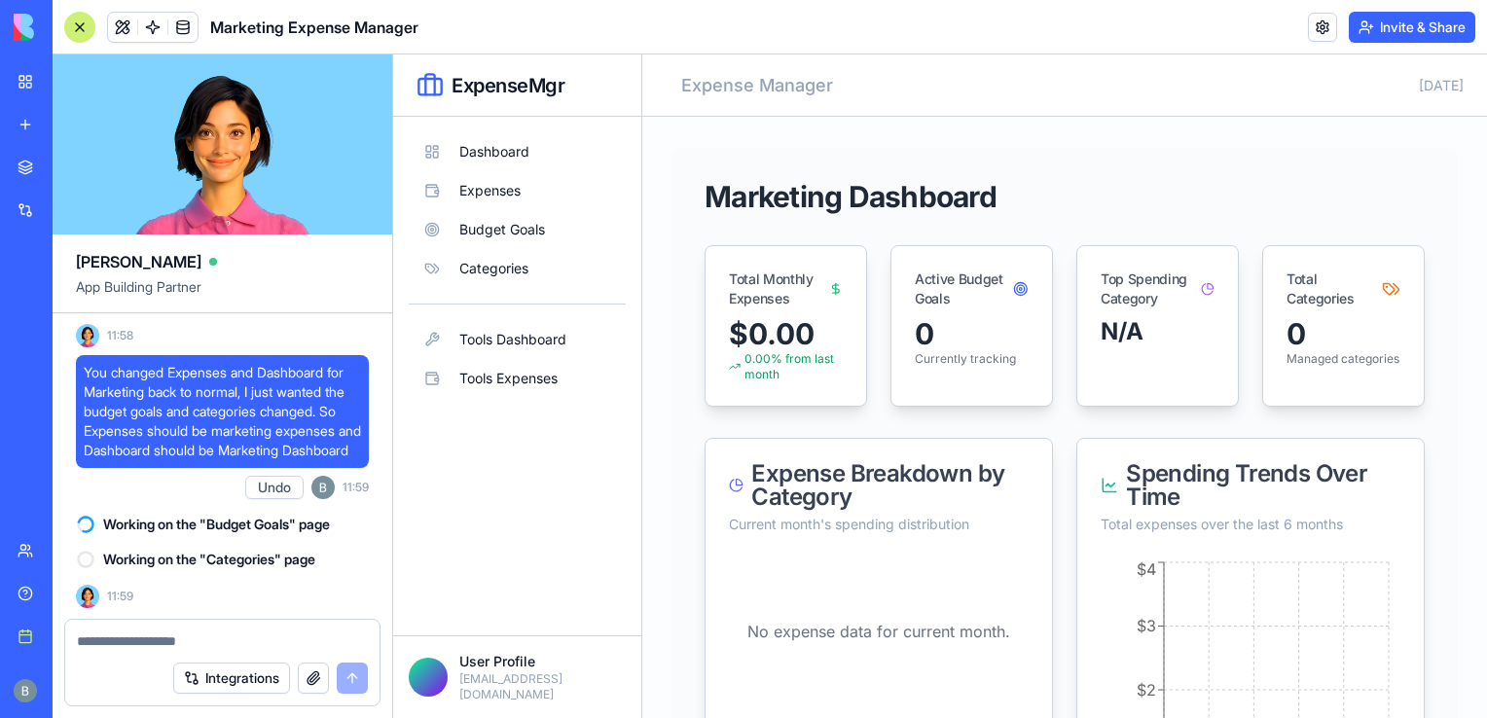
click at [264, 488] on button "Undo" at bounding box center [274, 487] width 58 height 23
click at [242, 632] on textarea at bounding box center [222, 640] width 291 height 19
type textarea "*"
click at [268, 495] on button "Undo" at bounding box center [274, 487] width 58 height 23
click at [182, 648] on textarea at bounding box center [223, 640] width 292 height 19
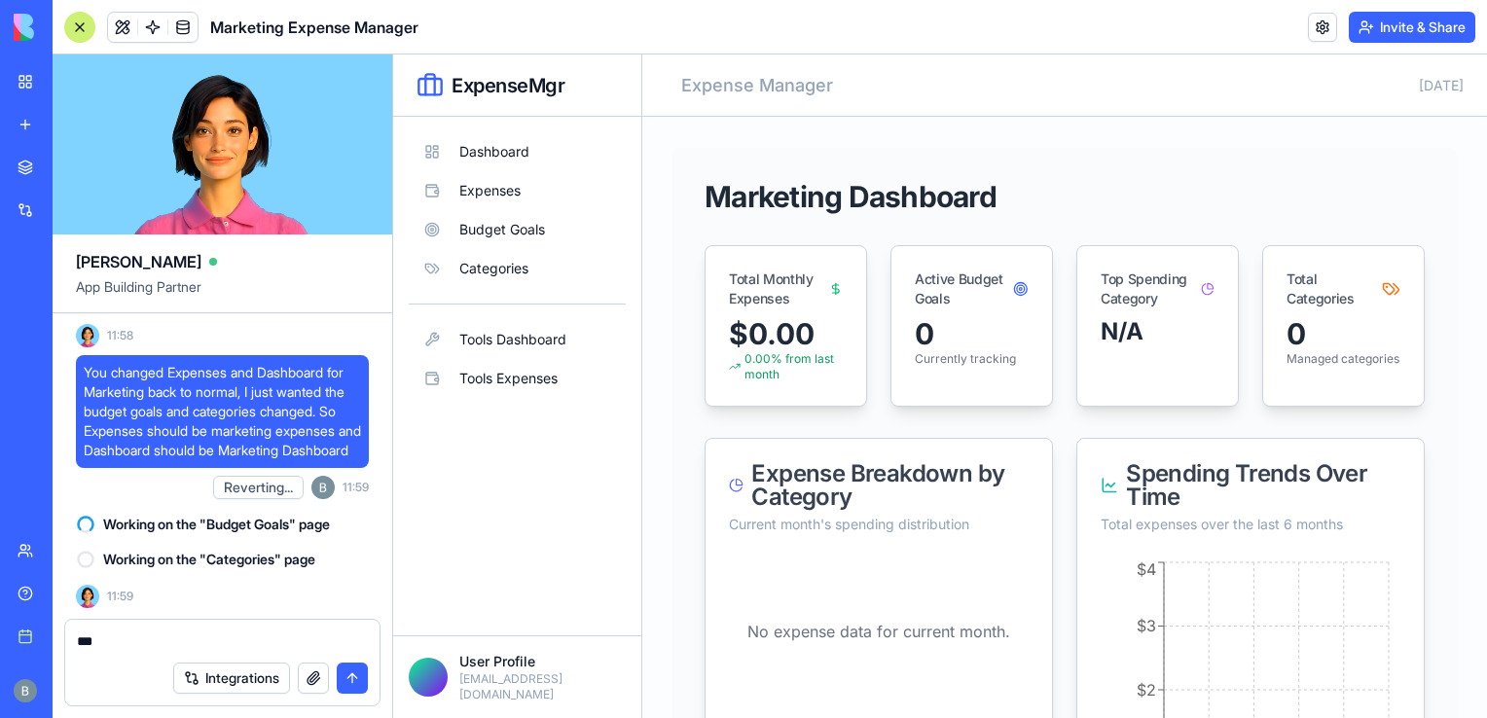
type textarea "****"
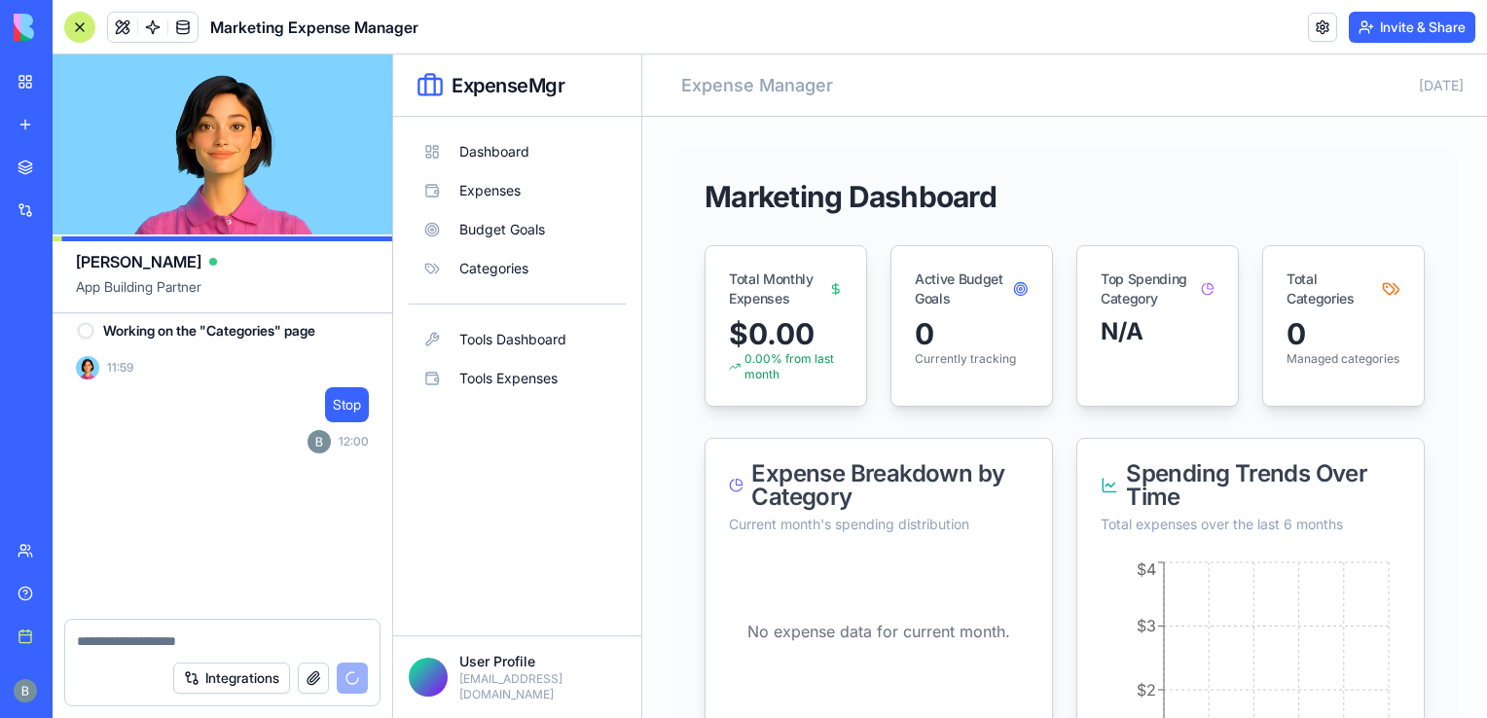
scroll to position [4643, 0]
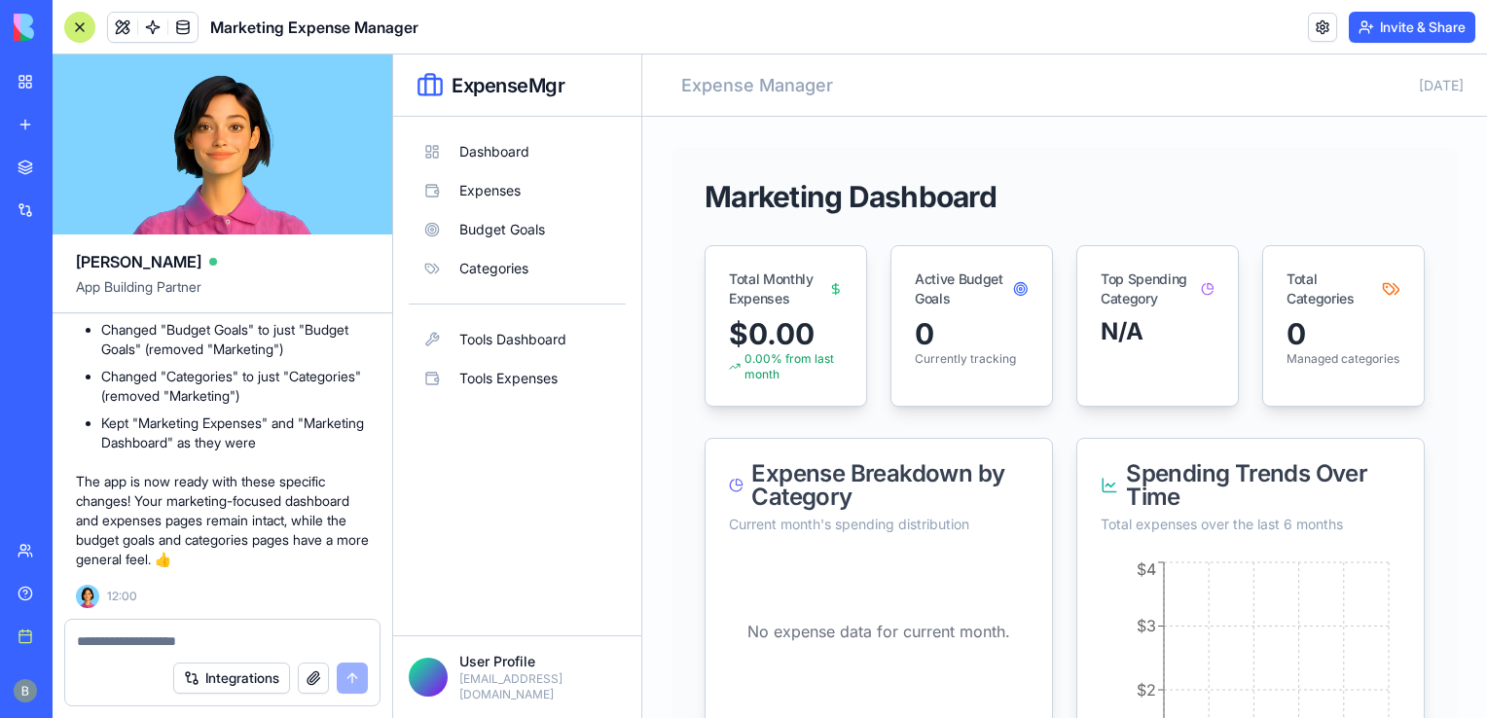
drag, startPoint x: 313, startPoint y: 422, endPoint x: 125, endPoint y: 311, distance: 218.9
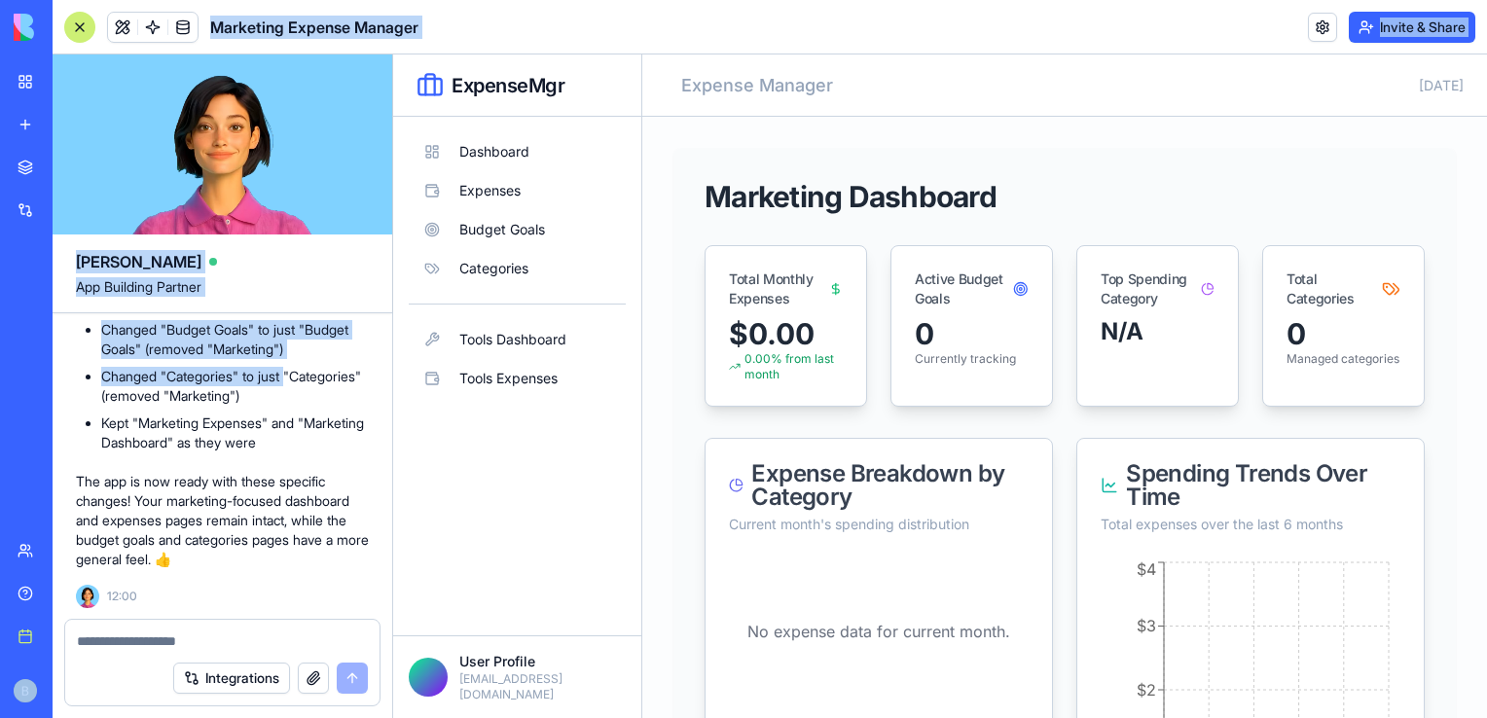
drag, startPoint x: 125, startPoint y: 311, endPoint x: 54, endPoint y: 399, distance: 112.8
click at [54, 399] on div "BETA My workspace New app Marketplace Integrations Recent AV Integration Admin …" at bounding box center [743, 359] width 1487 height 718
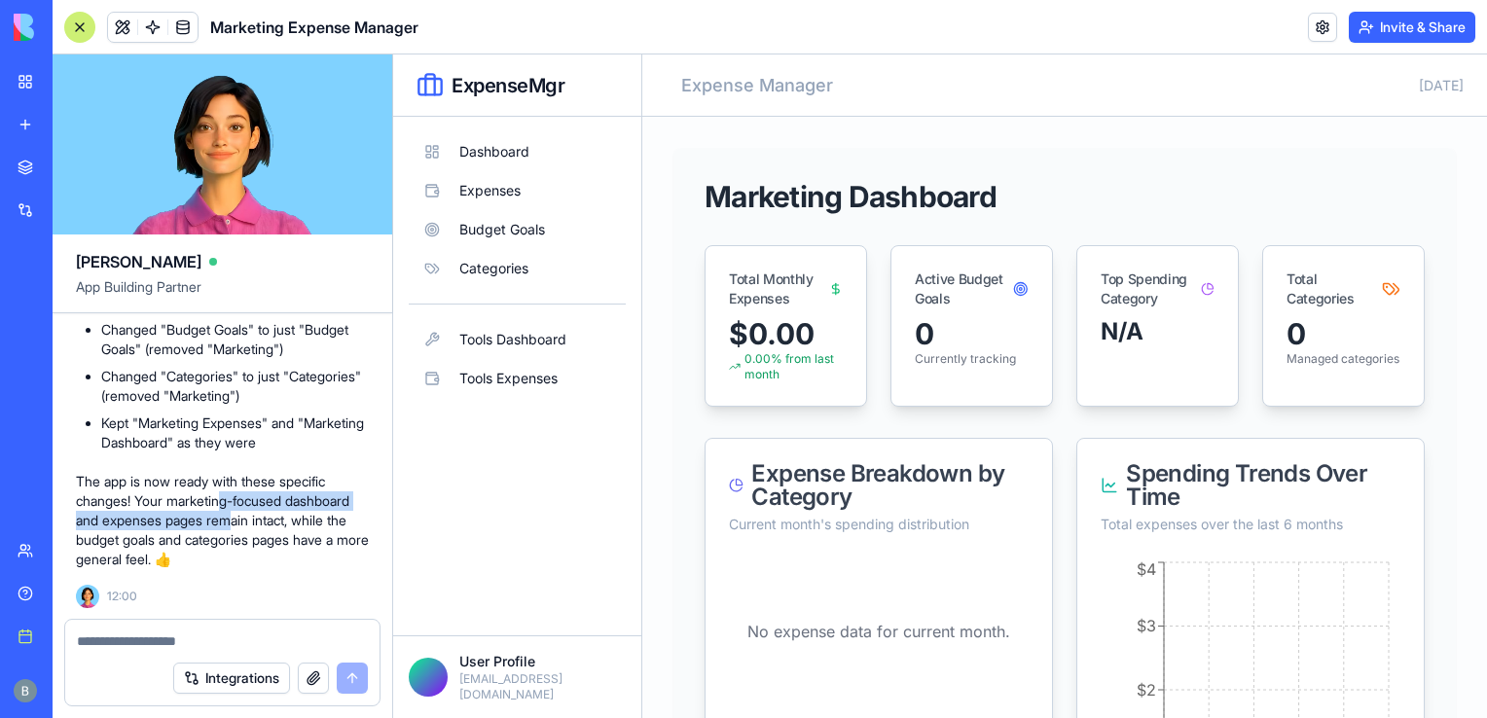
drag, startPoint x: 54, startPoint y: 399, endPoint x: 233, endPoint y: 512, distance: 211.6
click at [233, 512] on p "The app is now ready with these specific changes! Your marketing-focused dashbo…" at bounding box center [222, 520] width 293 height 97
click at [90, 635] on textarea at bounding box center [223, 640] width 292 height 19
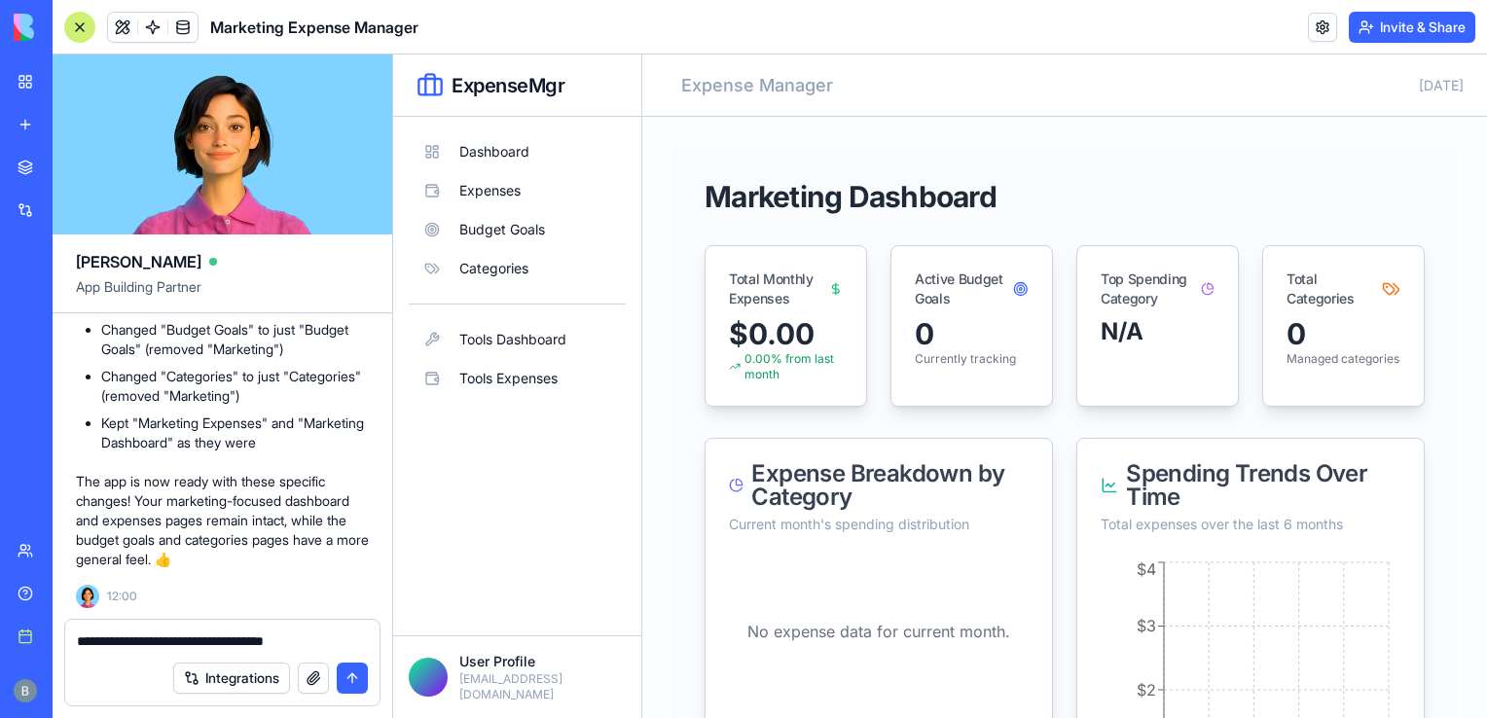
type textarea "**********"
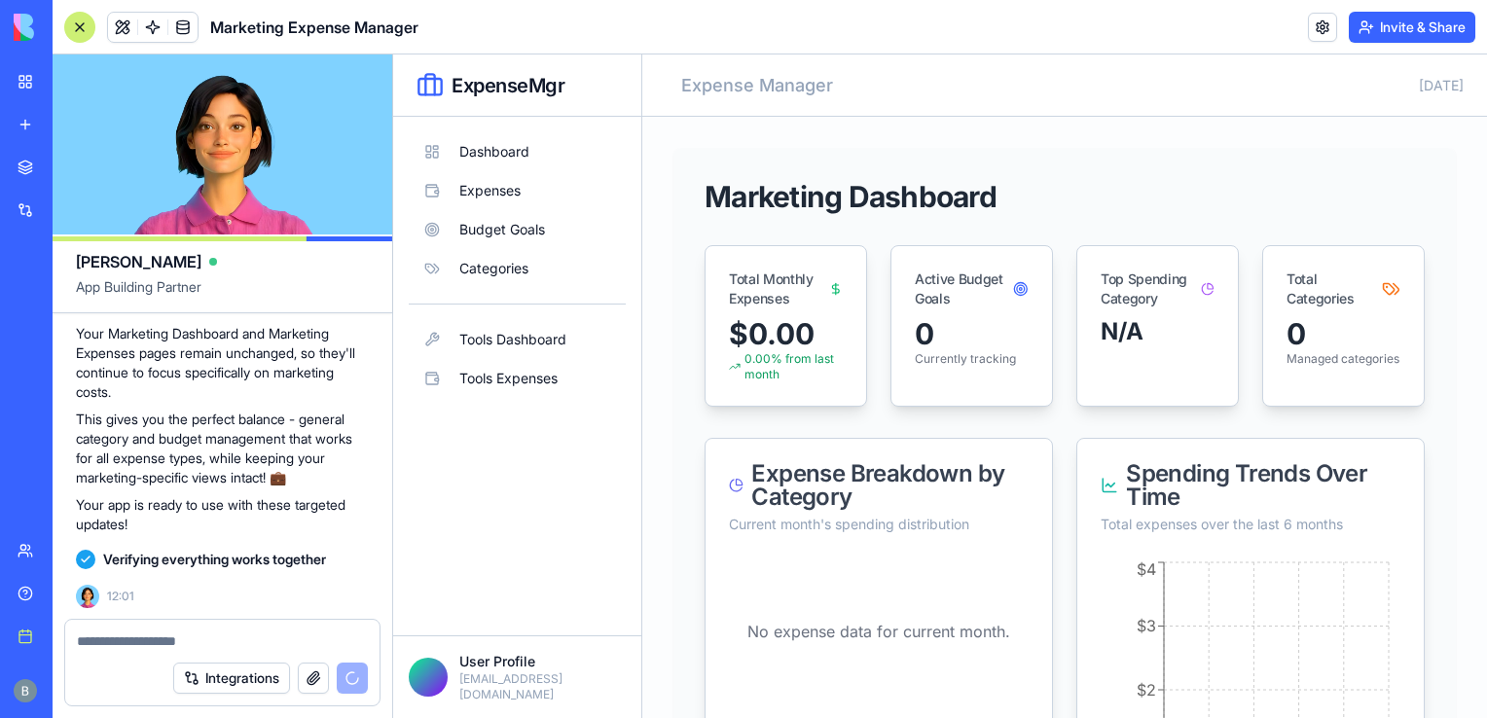
scroll to position [5480, 0]
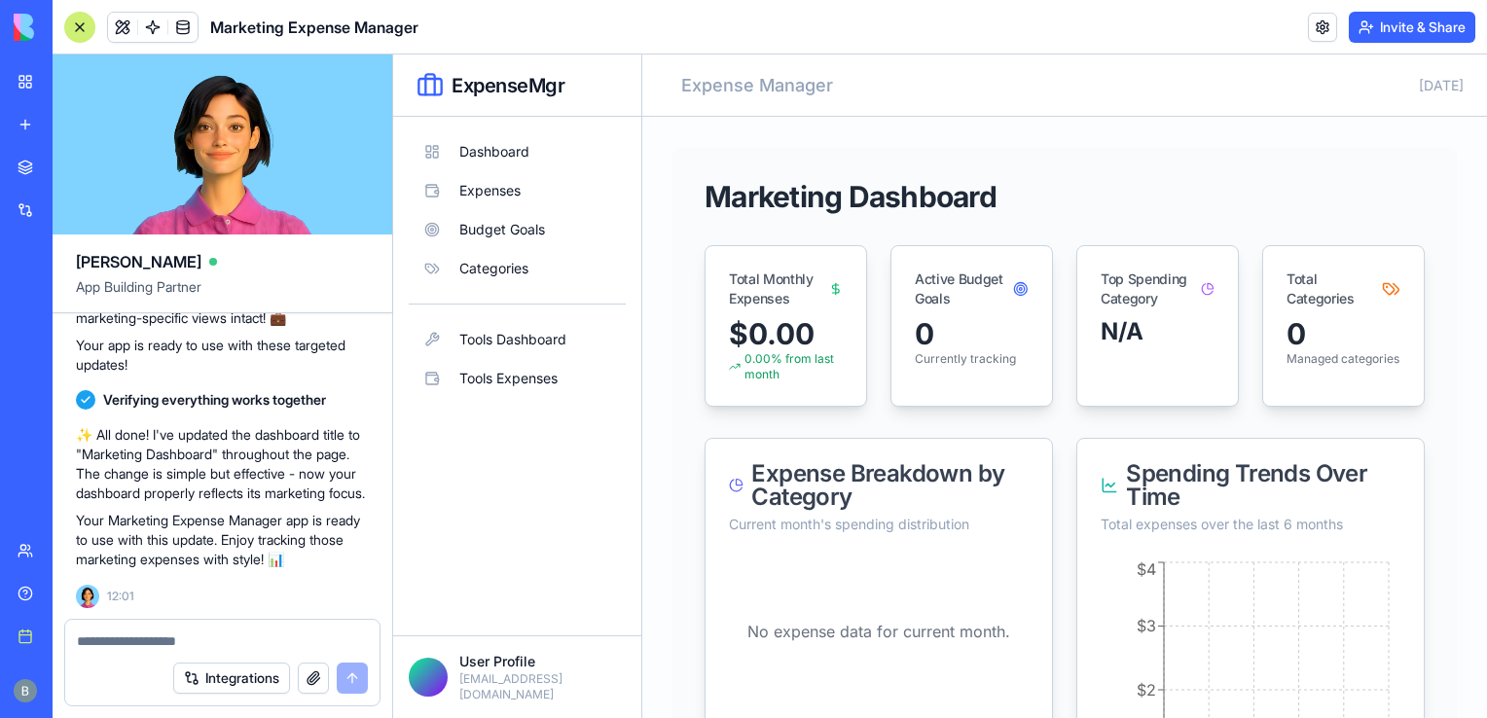
click at [254, 633] on textarea at bounding box center [223, 640] width 292 height 19
click at [496, 163] on button "Dashboard" at bounding box center [517, 151] width 217 height 39
click at [511, 272] on button "Categories" at bounding box center [517, 268] width 217 height 39
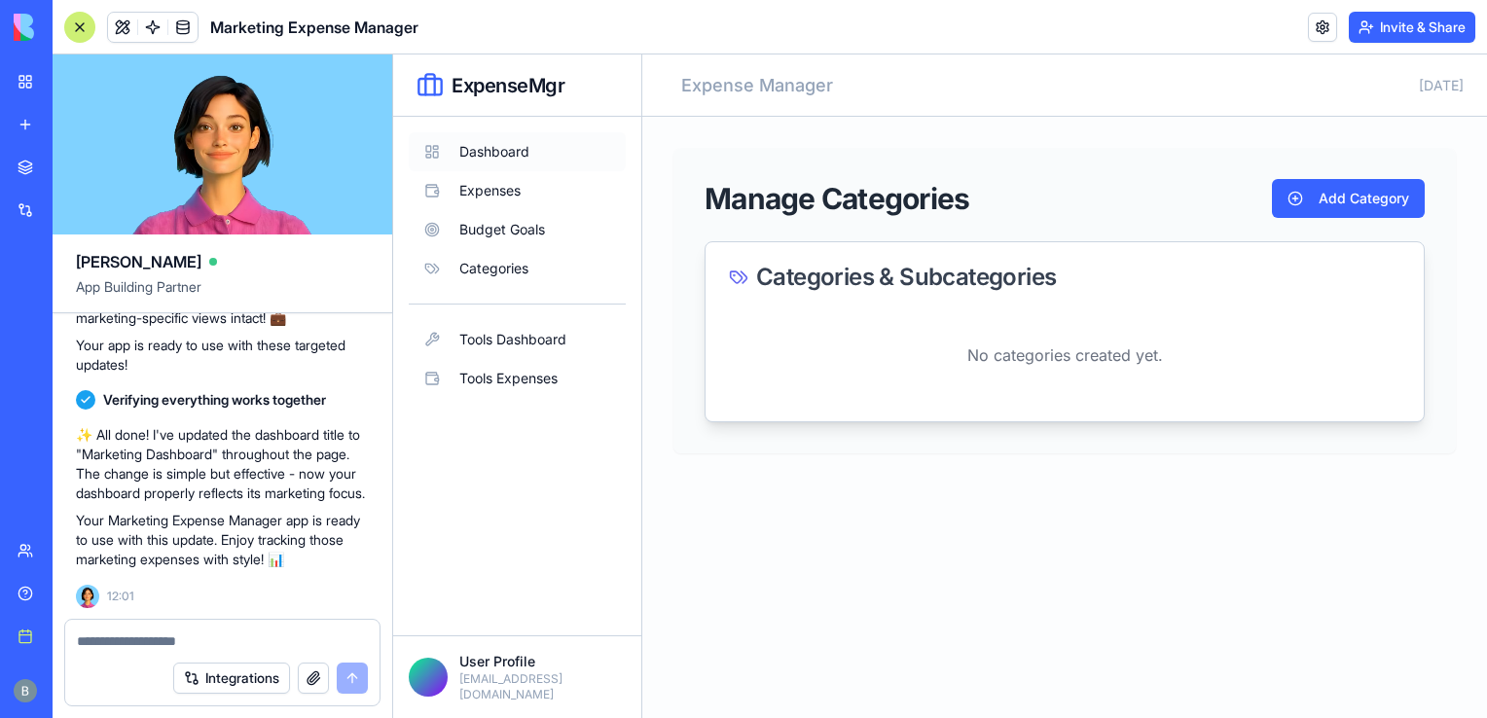
click at [483, 157] on button "Dashboard" at bounding box center [517, 151] width 217 height 39
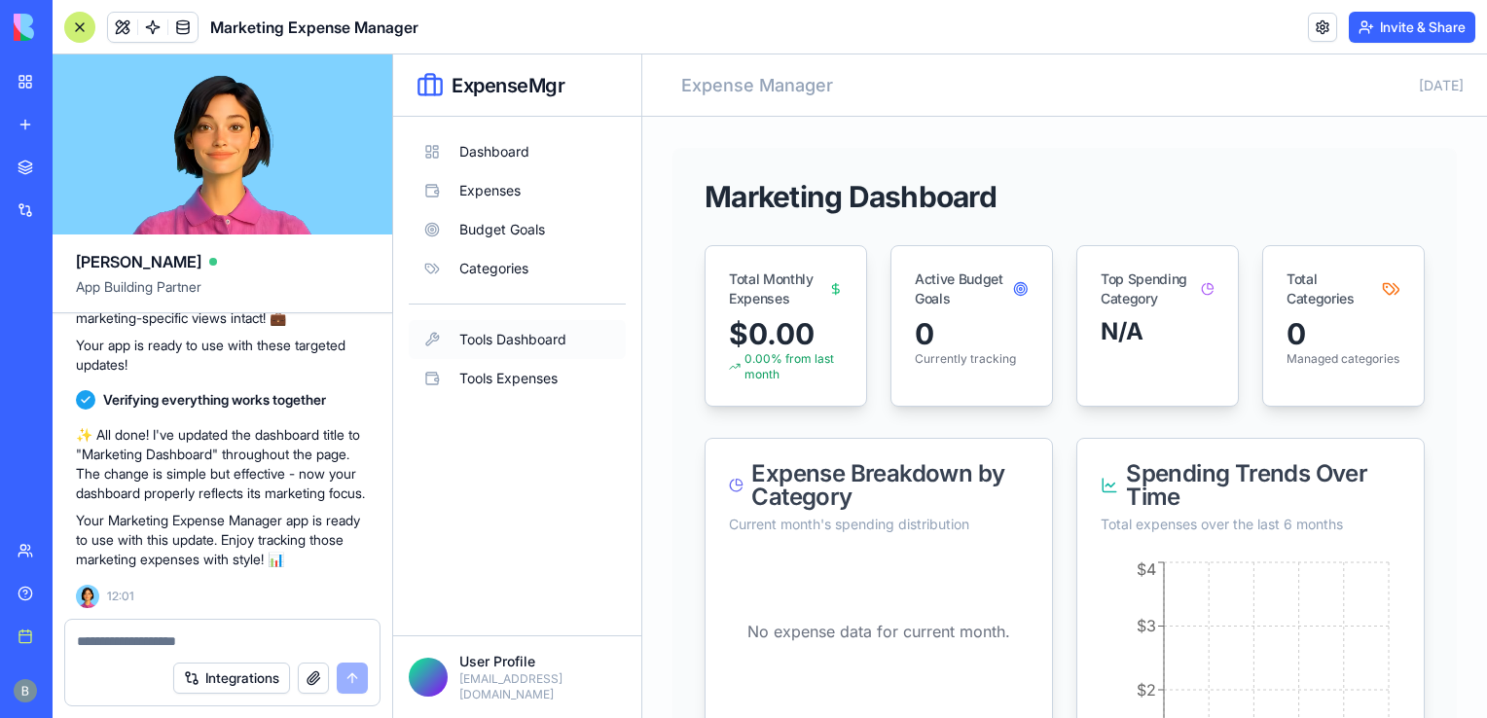
click at [514, 337] on button "Tools Dashboard" at bounding box center [517, 339] width 217 height 39
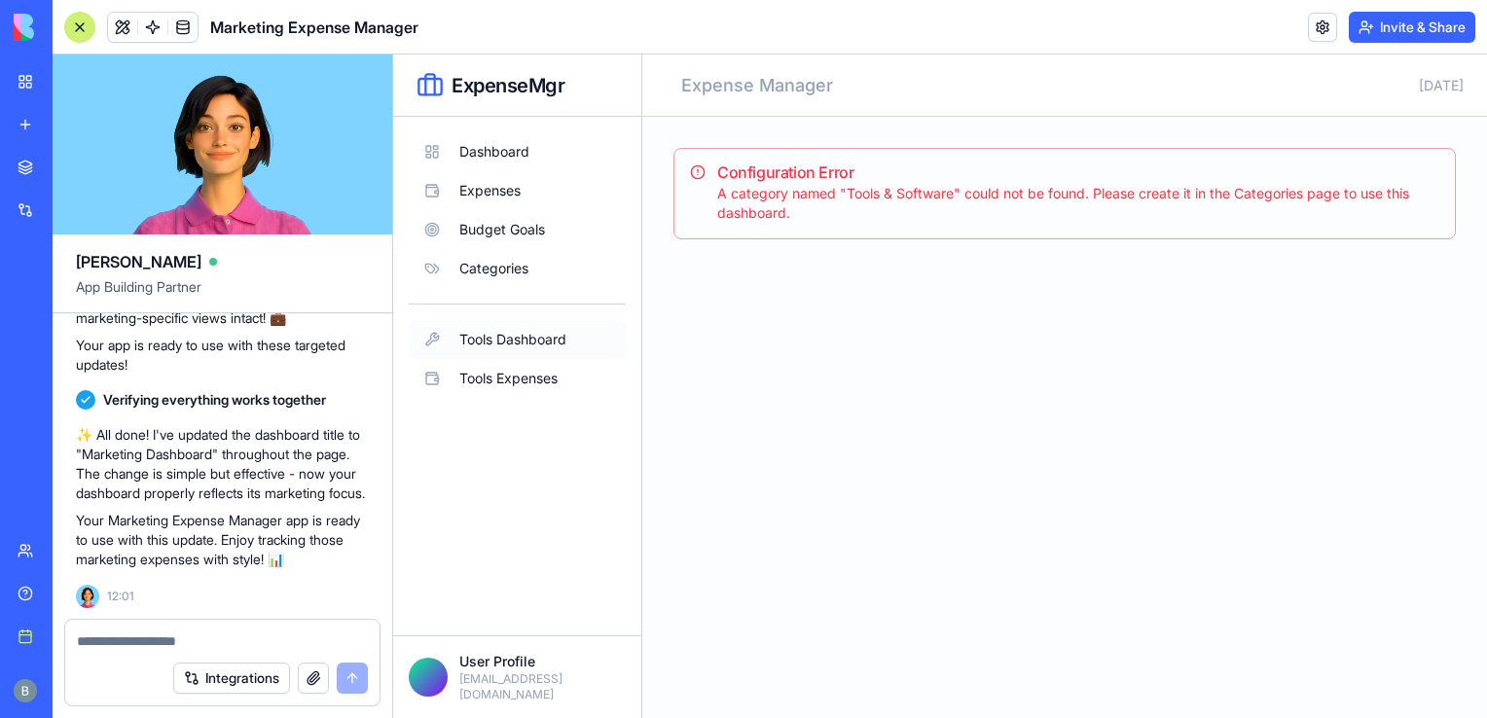
click at [547, 349] on button "Tools Dashboard" at bounding box center [517, 339] width 217 height 39
click at [553, 385] on button "Tools Expenses" at bounding box center [517, 378] width 217 height 39
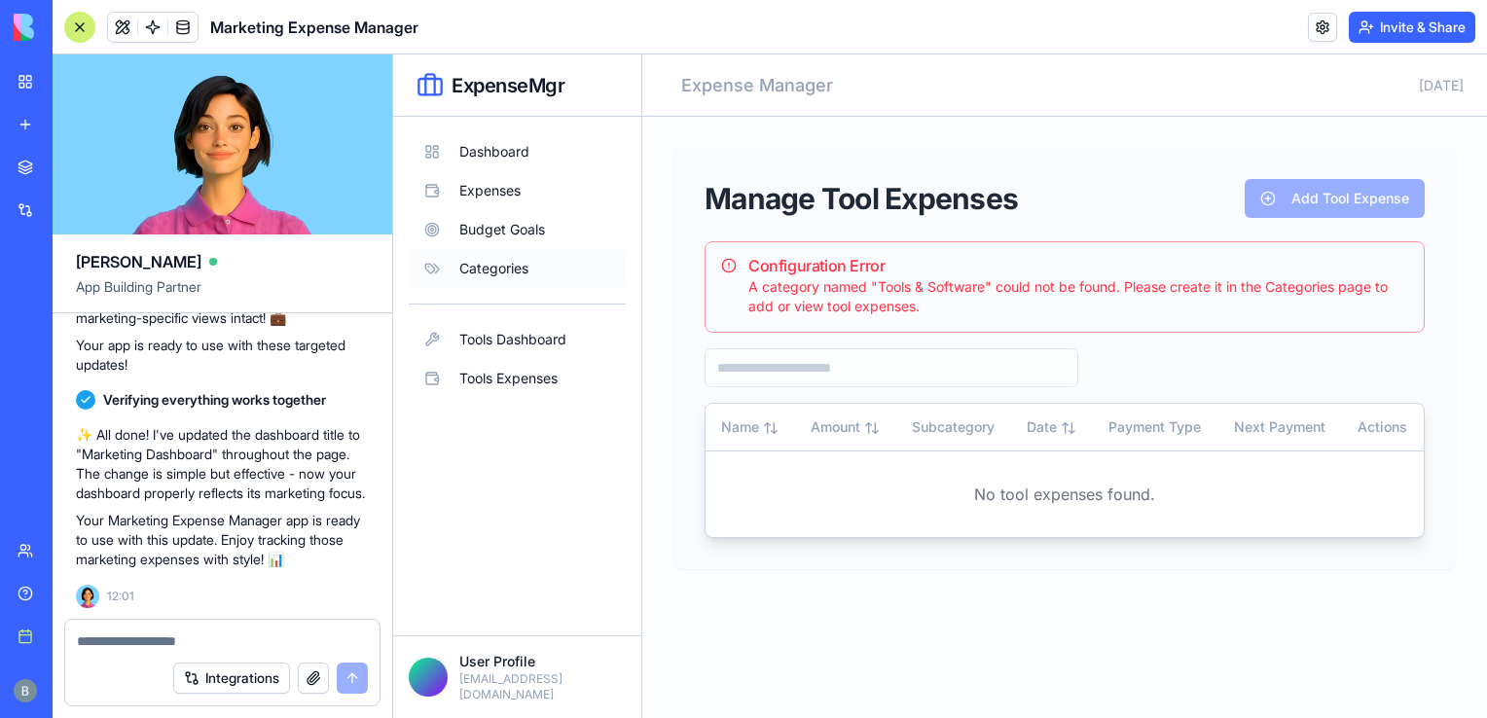
click at [508, 267] on button "Categories" at bounding box center [517, 268] width 217 height 39
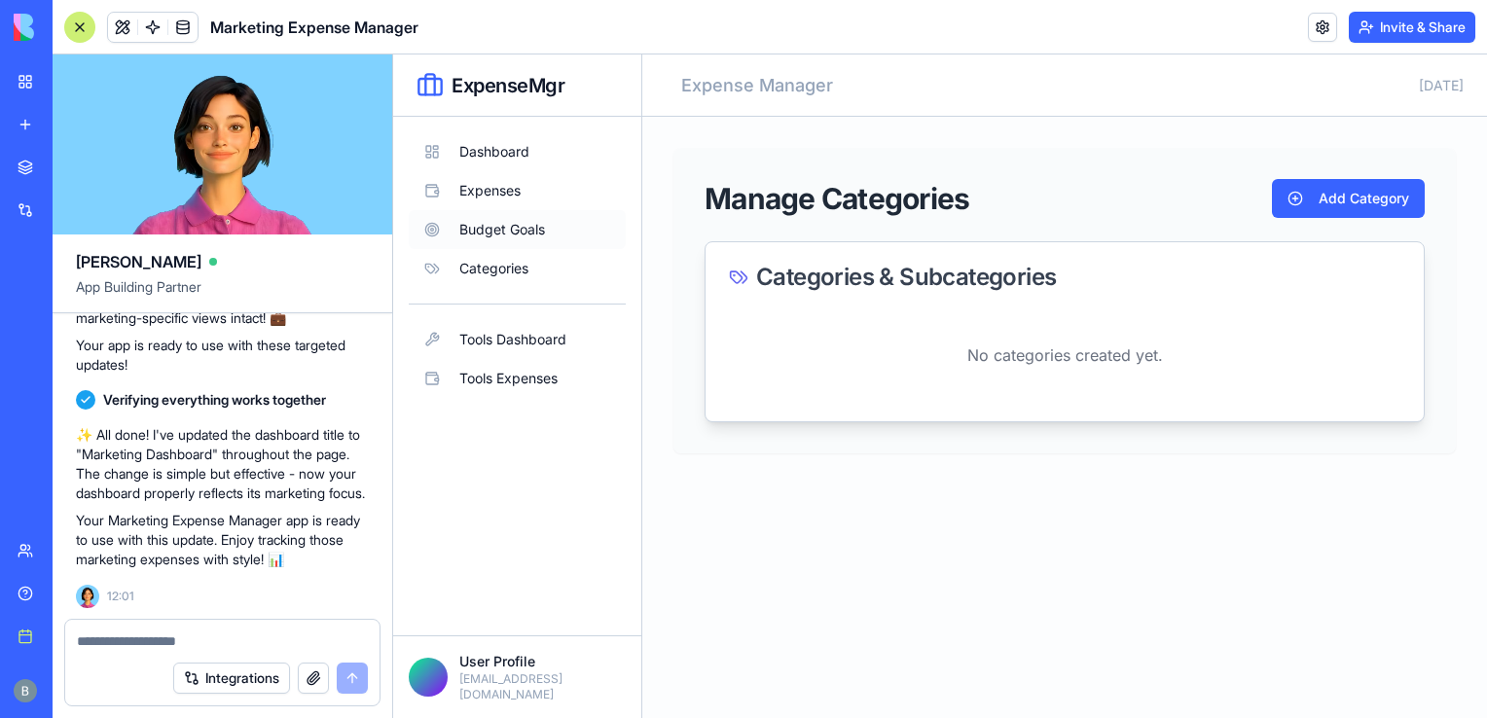
click at [574, 235] on button "Budget Goals" at bounding box center [517, 229] width 217 height 39
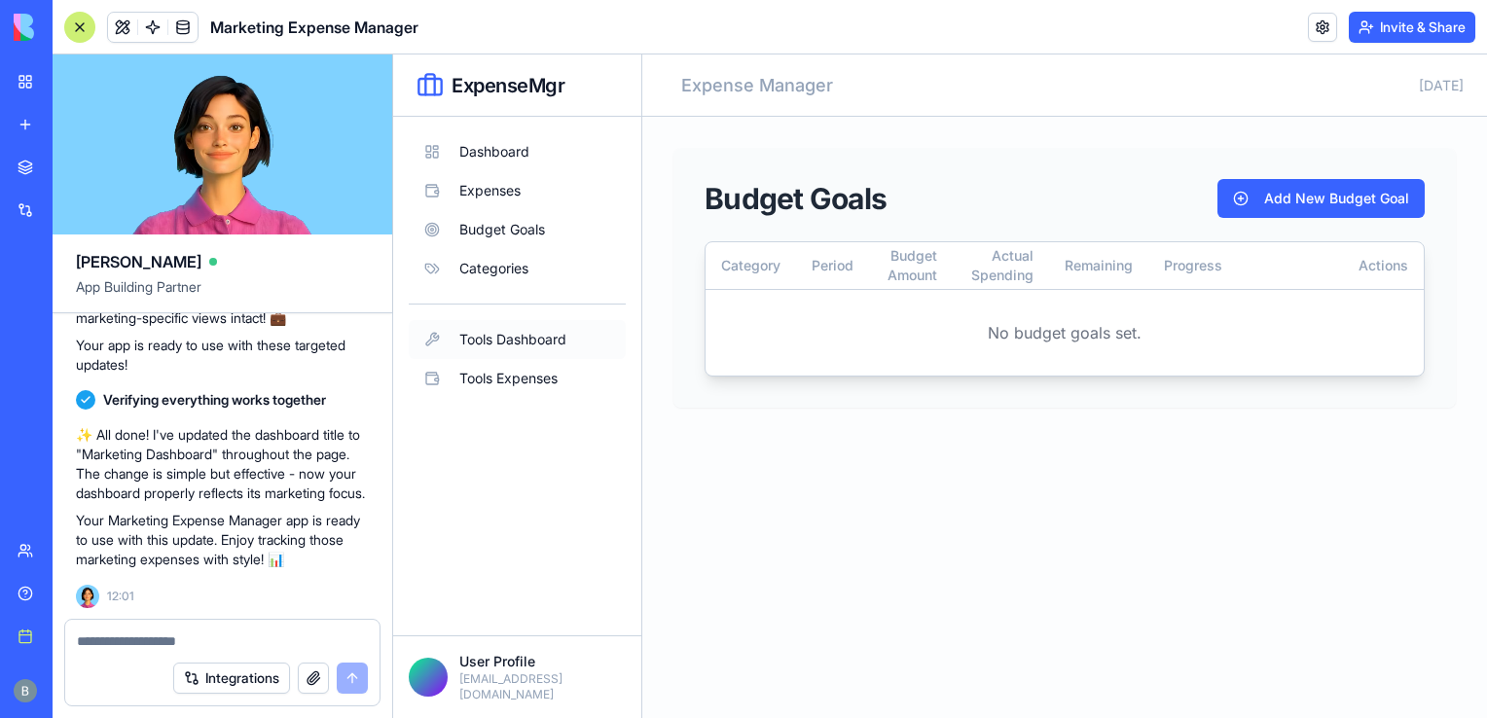
click at [555, 334] on button "Tools Dashboard" at bounding box center [517, 339] width 217 height 39
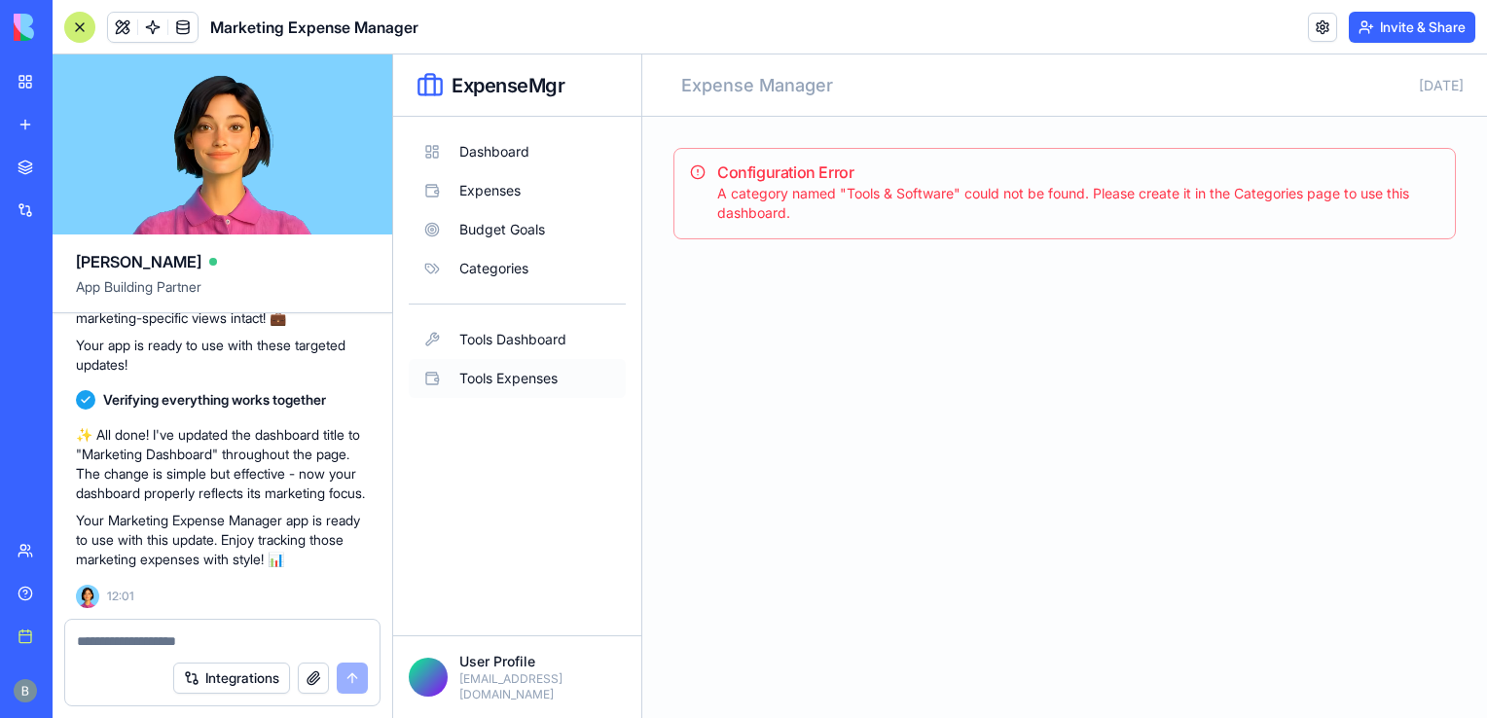
click at [551, 378] on button "Tools Expenses" at bounding box center [517, 378] width 217 height 39
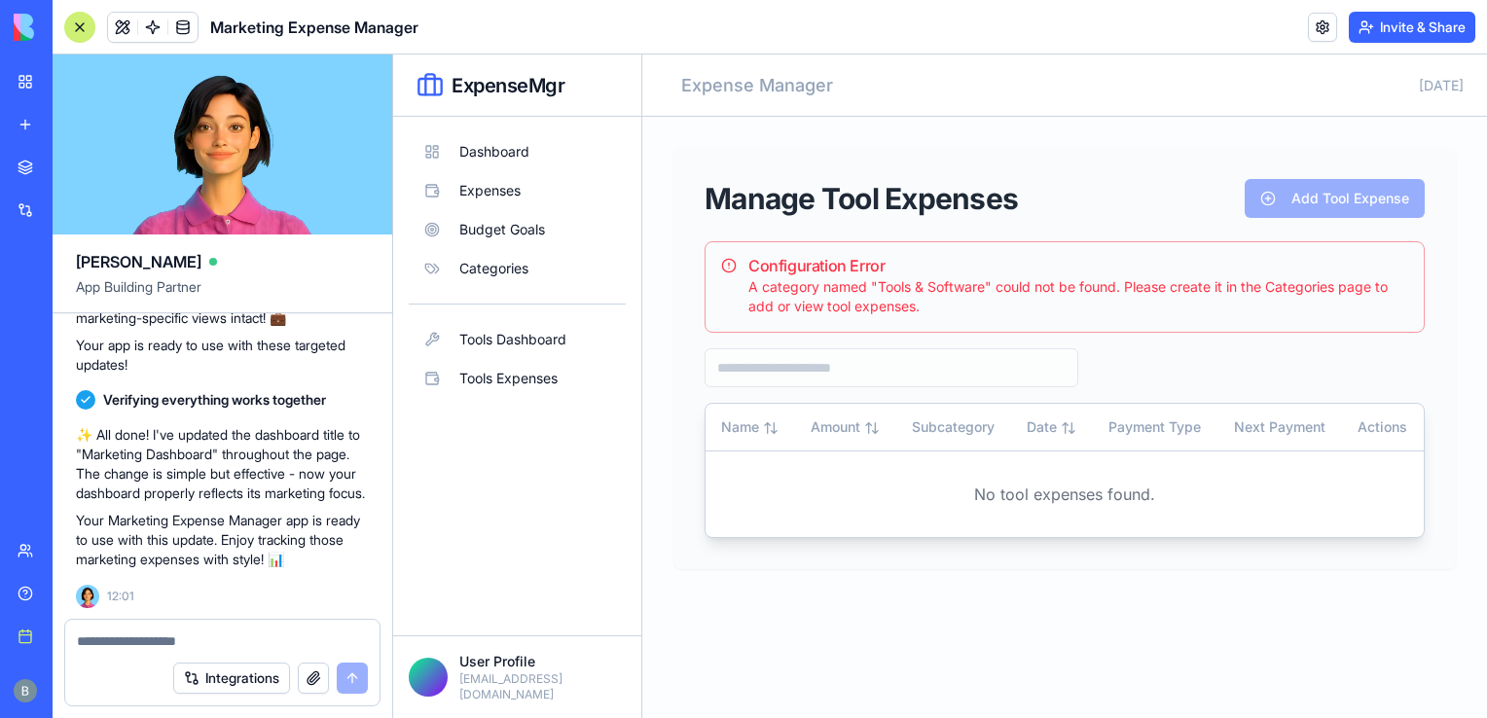
click at [198, 640] on textarea at bounding box center [223, 640] width 292 height 19
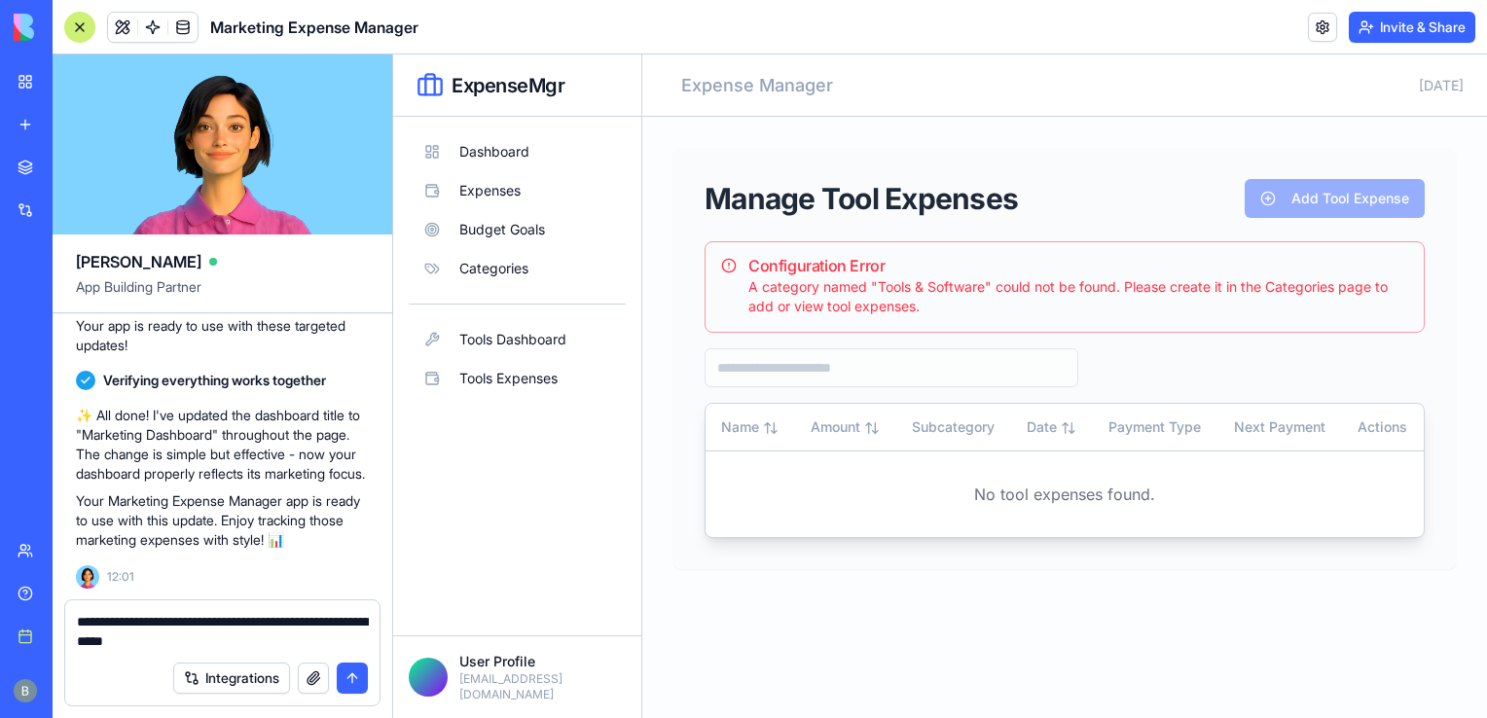
type textarea "**********"
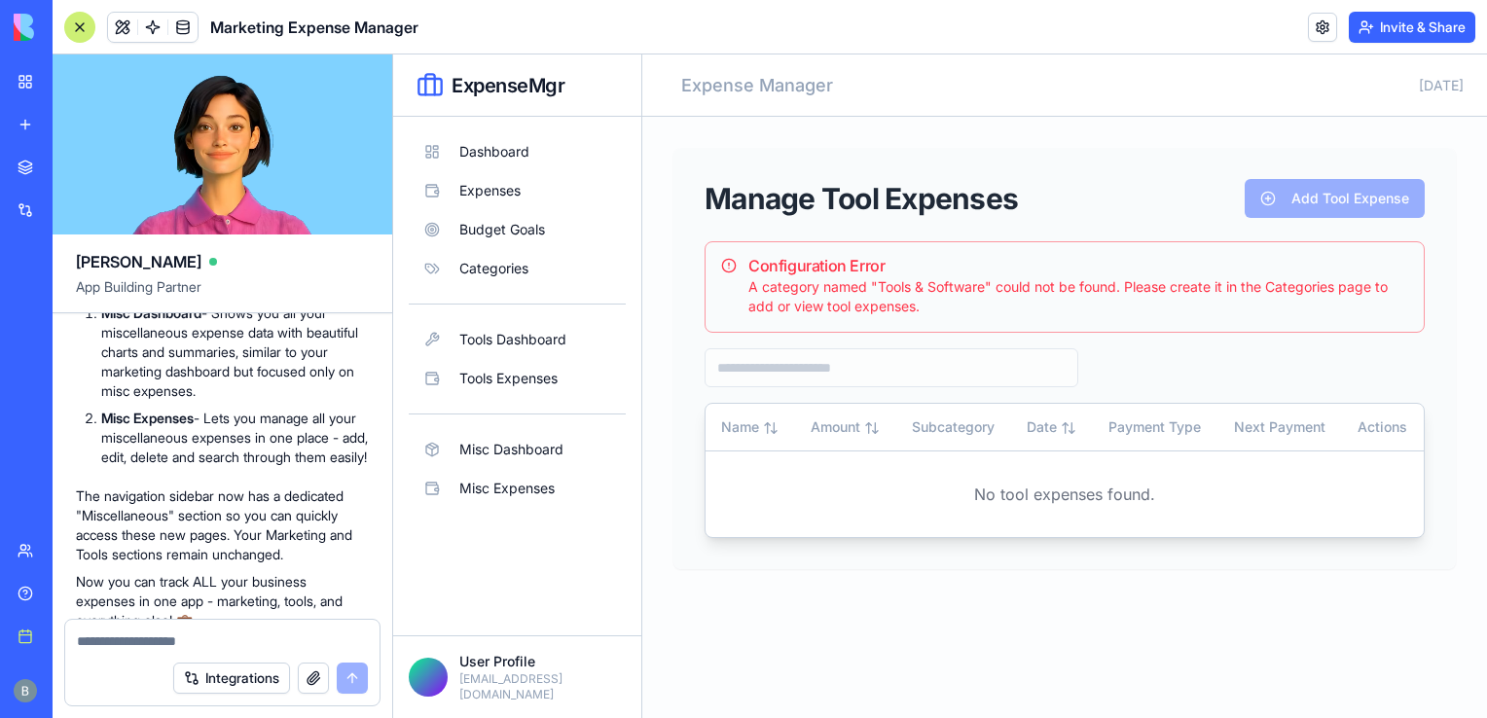
scroll to position [6476, 0]
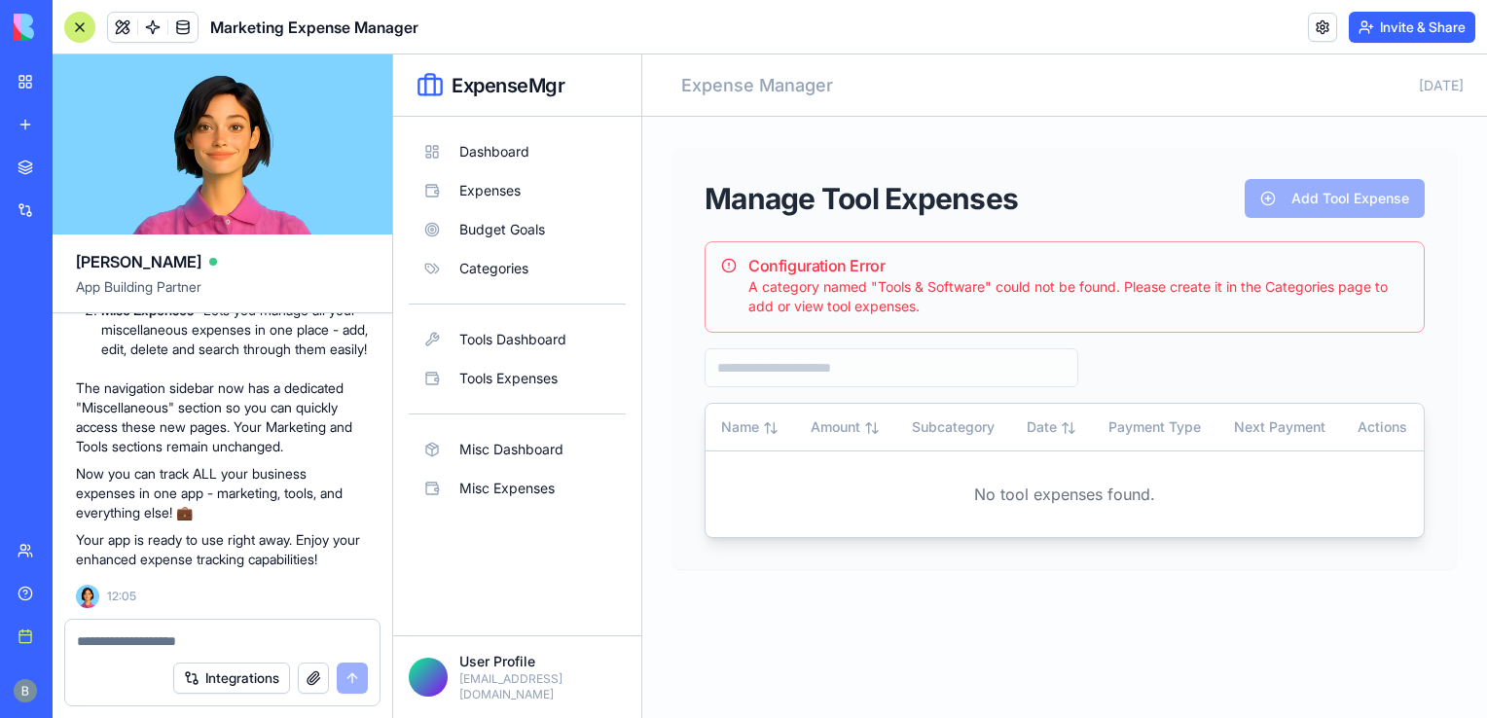
drag, startPoint x: 253, startPoint y: 512, endPoint x: 251, endPoint y: 522, distance: 9.9
click at [251, 522] on p "Now you can track ALL your business expenses in one app - marketing, tools, and…" at bounding box center [222, 493] width 293 height 58
click at [518, 450] on button "Misc Dashboard" at bounding box center [517, 449] width 217 height 39
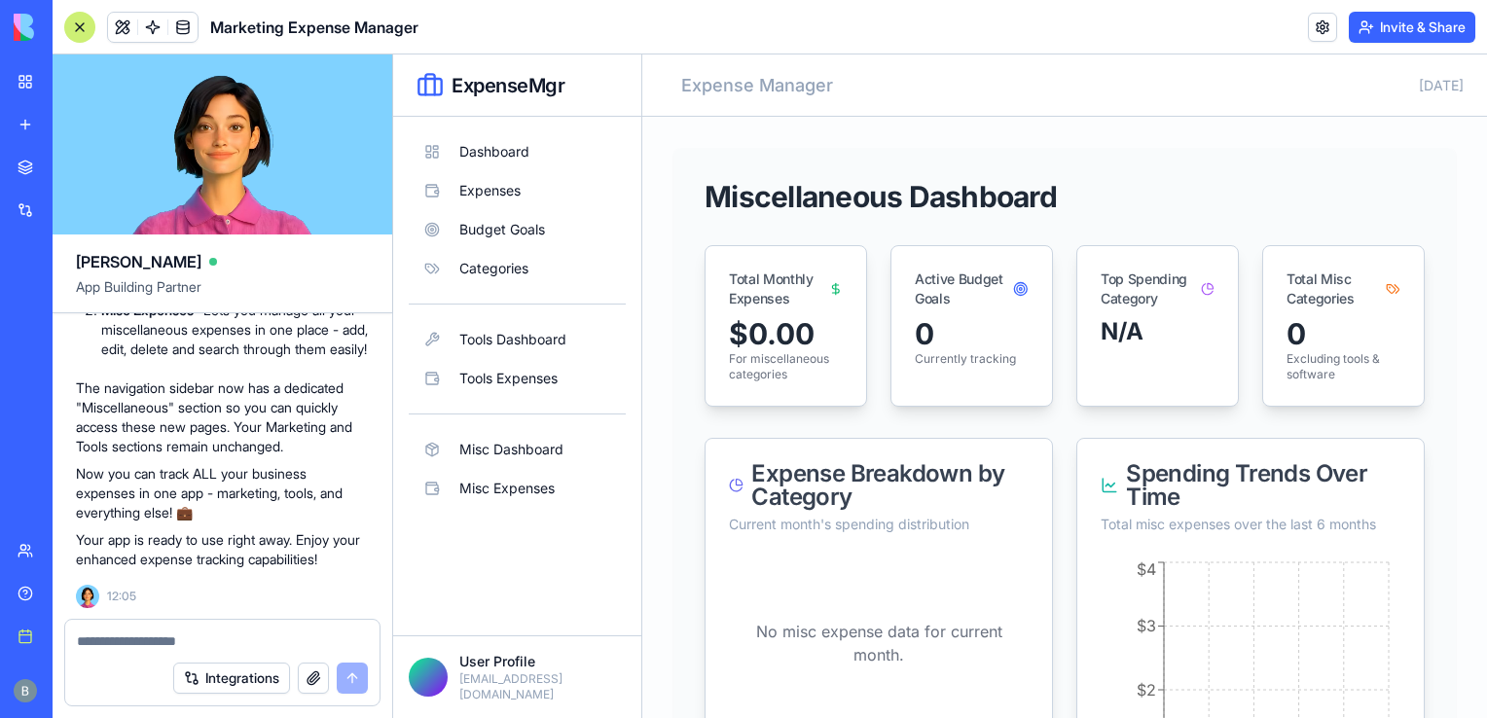
click at [66, 29] on div at bounding box center [79, 27] width 31 height 31
